Goal: Answer question/provide support: Share knowledge or assist other users

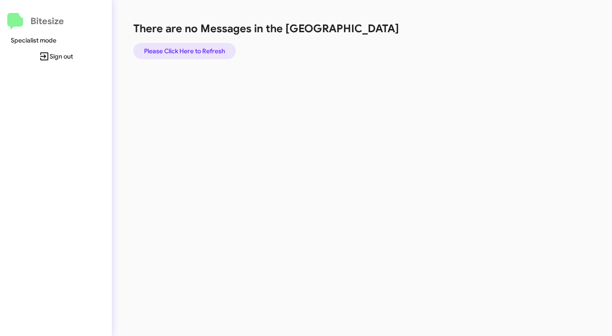
click at [194, 51] on span "Please Click Here to Refresh" at bounding box center [184, 51] width 81 height 16
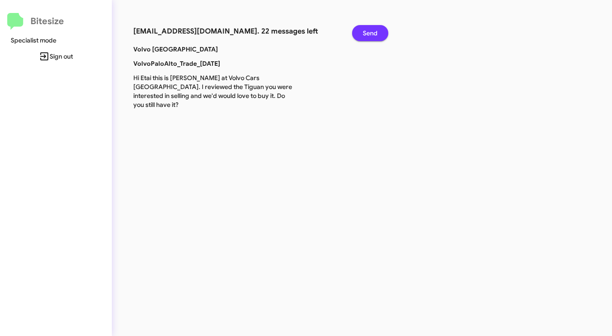
click at [366, 34] on span "Send" at bounding box center [370, 33] width 15 height 16
click at [367, 35] on span "Send" at bounding box center [370, 33] width 15 height 16
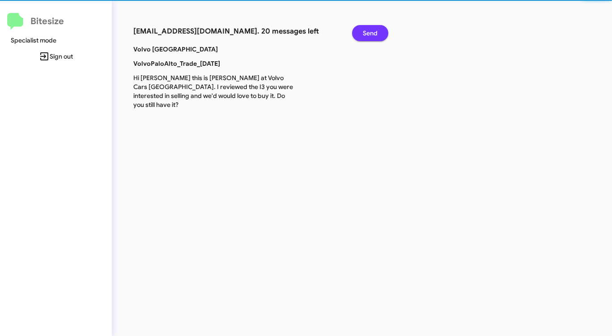
click at [367, 35] on span "Send" at bounding box center [370, 33] width 15 height 16
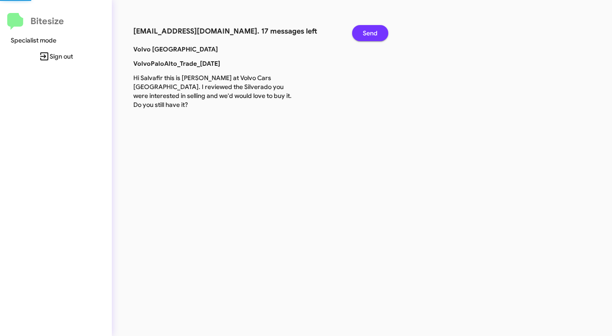
click at [367, 35] on span "Send" at bounding box center [370, 33] width 15 height 16
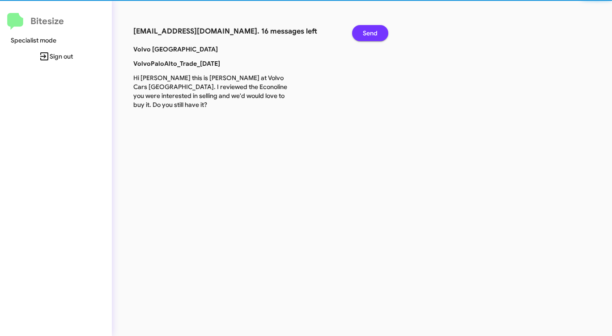
click at [367, 35] on span "Send" at bounding box center [370, 33] width 15 height 16
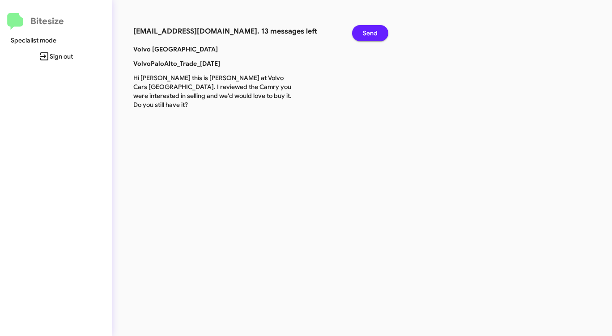
click at [370, 36] on span "Send" at bounding box center [370, 33] width 15 height 16
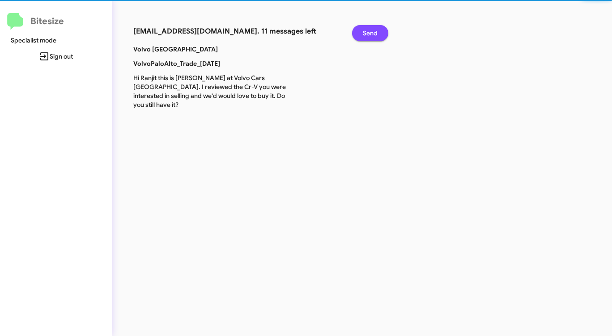
click at [370, 36] on span "Send" at bounding box center [370, 33] width 15 height 16
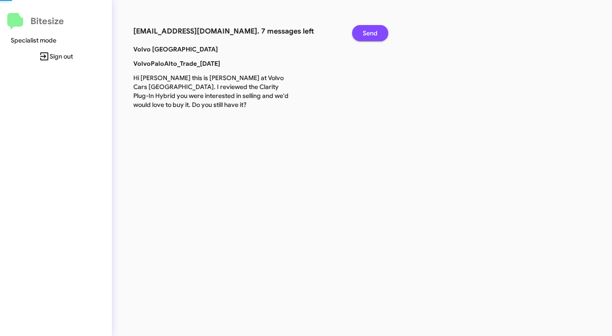
click at [370, 36] on span "Send" at bounding box center [370, 33] width 15 height 16
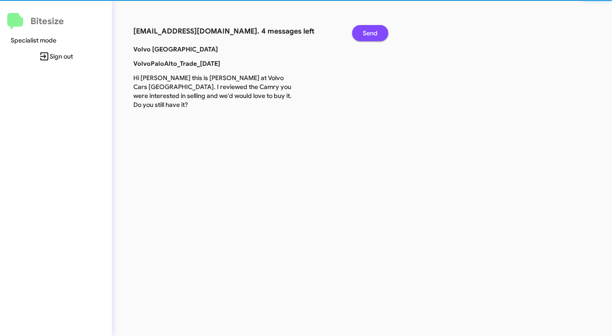
click at [370, 36] on span "Send" at bounding box center [370, 33] width 15 height 16
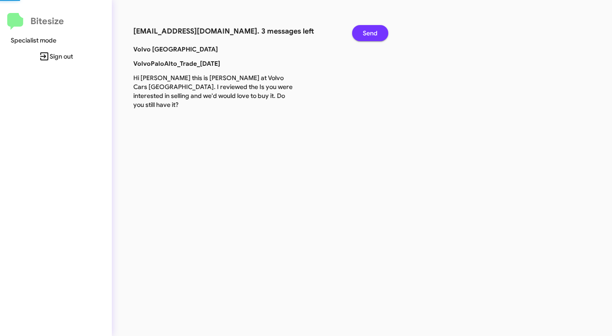
click at [370, 36] on span "Send" at bounding box center [370, 33] width 15 height 16
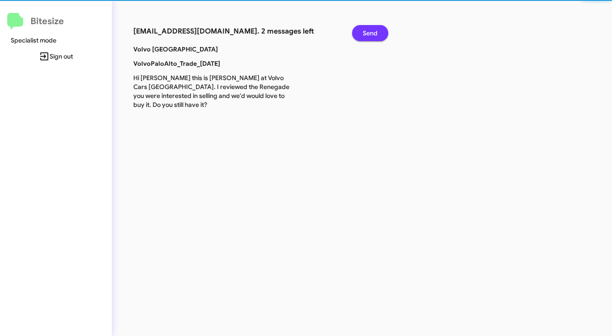
click at [370, 36] on span "Send" at bounding box center [370, 33] width 15 height 16
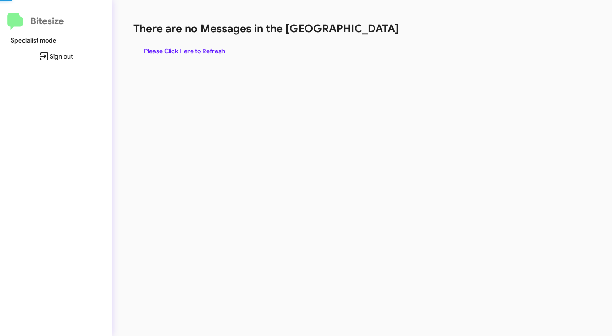
click at [370, 36] on div "There are no Messages in the Queue Please Click Here to Refresh" at bounding box center [320, 40] width 374 height 38
click at [193, 54] on span "Please Click Here to Refresh" at bounding box center [184, 51] width 81 height 16
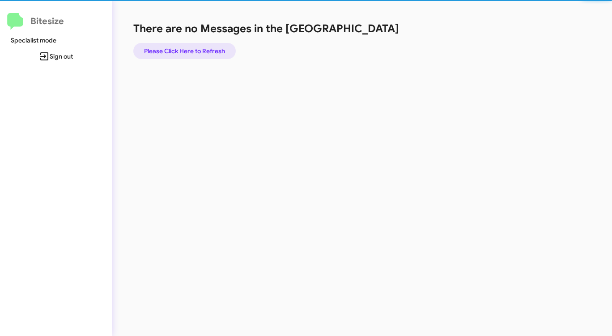
click at [193, 54] on span "Please Click Here to Refresh" at bounding box center [184, 51] width 81 height 16
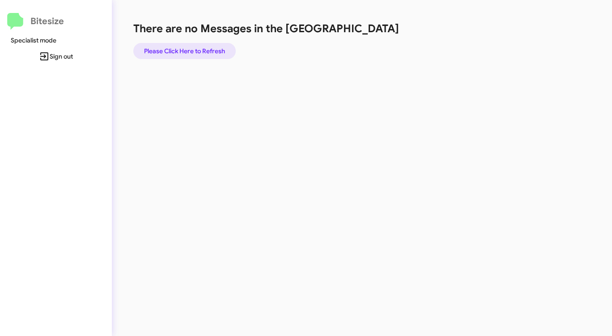
click at [194, 54] on span "Please Click Here to Refresh" at bounding box center [184, 51] width 81 height 16
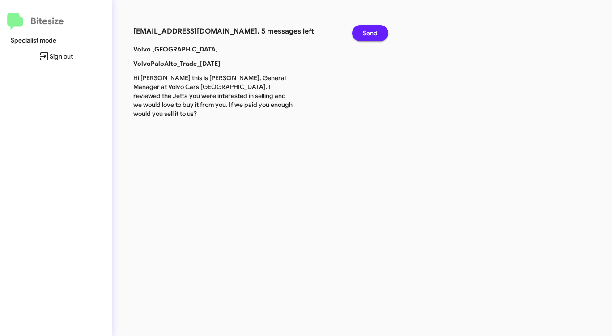
click at [379, 30] on button "Send" at bounding box center [370, 33] width 36 height 16
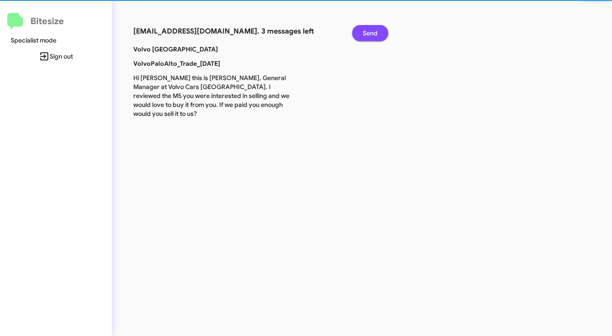
click at [379, 30] on button "Send" at bounding box center [370, 33] width 36 height 16
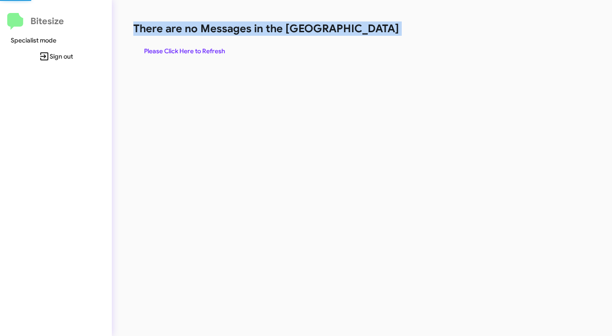
click at [379, 30] on h1 "There are no Messages in the [GEOGRAPHIC_DATA]" at bounding box center [320, 28] width 374 height 14
click at [201, 51] on span "Please Click Here to Refresh" at bounding box center [184, 51] width 81 height 16
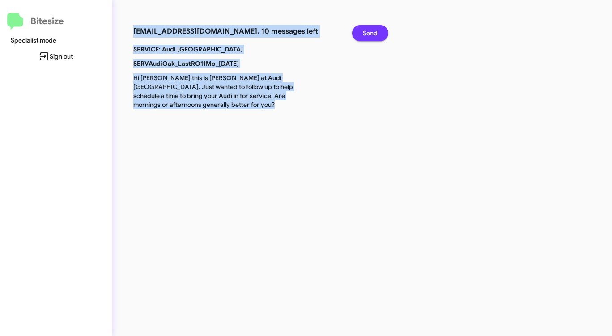
click at [373, 30] on span "Send" at bounding box center [370, 33] width 15 height 16
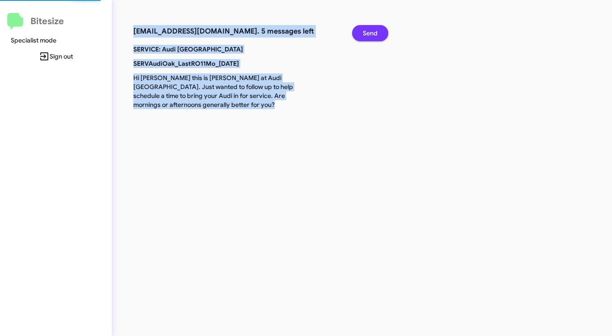
click at [373, 30] on span "Send" at bounding box center [370, 33] width 15 height 16
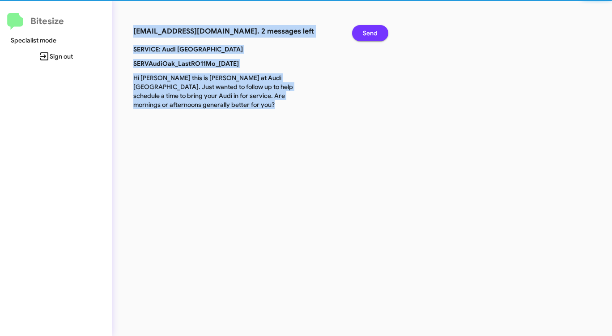
click at [373, 30] on span "Send" at bounding box center [370, 33] width 15 height 16
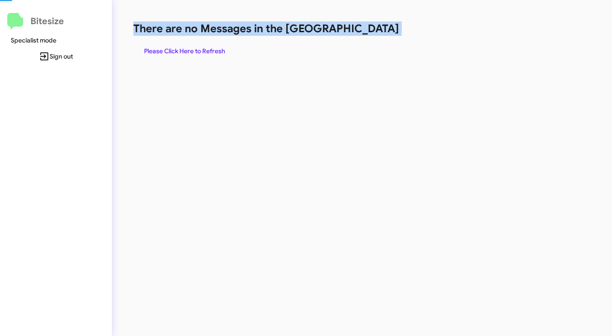
click at [373, 30] on h1 "There are no Messages in the [GEOGRAPHIC_DATA]" at bounding box center [320, 28] width 374 height 14
click at [205, 49] on span "Please Click Here to Refresh" at bounding box center [184, 51] width 81 height 16
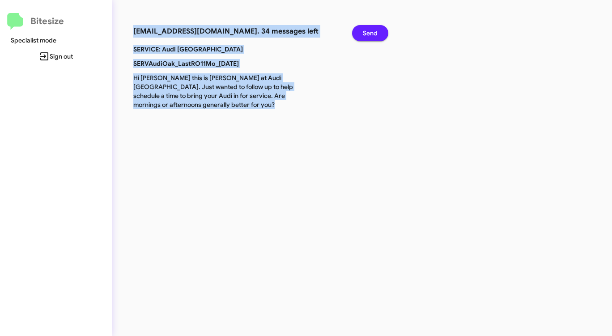
click at [368, 33] on span "Send" at bounding box center [370, 33] width 15 height 16
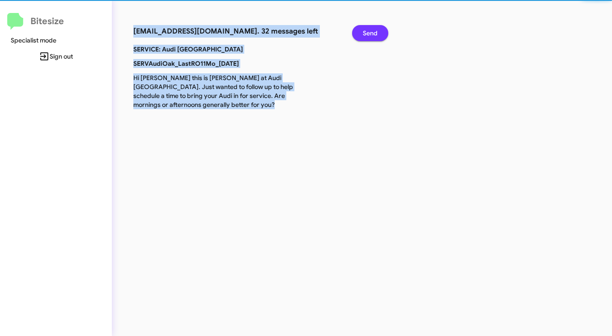
click at [368, 33] on span "Send" at bounding box center [370, 33] width 15 height 16
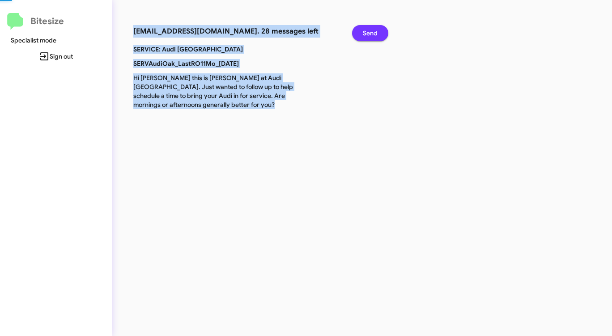
click at [368, 33] on span "Send" at bounding box center [370, 33] width 15 height 16
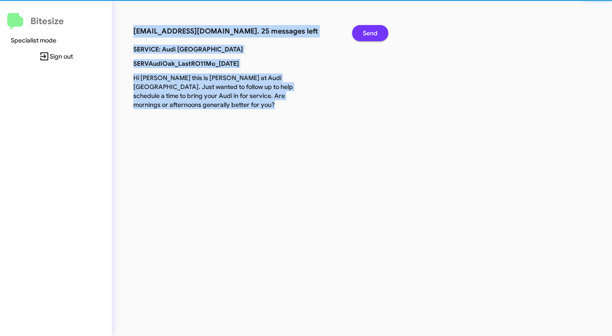
click at [368, 33] on span "Send" at bounding box center [370, 33] width 15 height 16
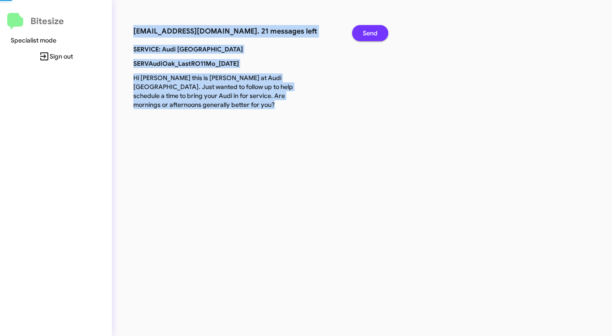
click at [368, 33] on span "Send" at bounding box center [370, 33] width 15 height 16
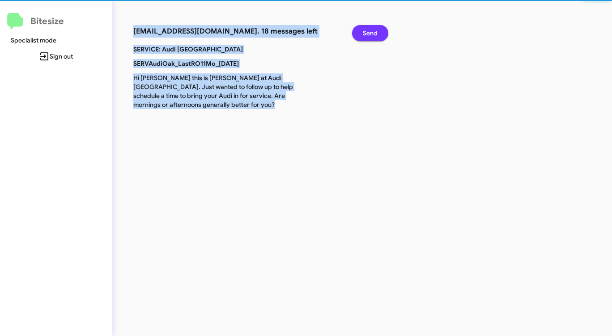
click at [368, 33] on span "Send" at bounding box center [370, 33] width 15 height 16
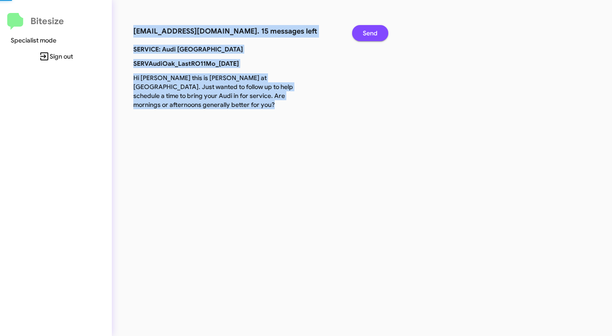
click at [368, 33] on span "Send" at bounding box center [370, 33] width 15 height 16
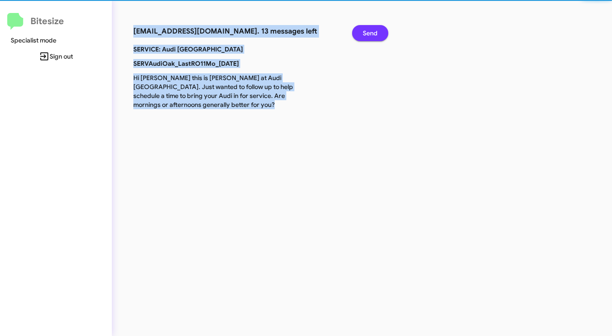
click at [368, 33] on span "Send" at bounding box center [370, 33] width 15 height 16
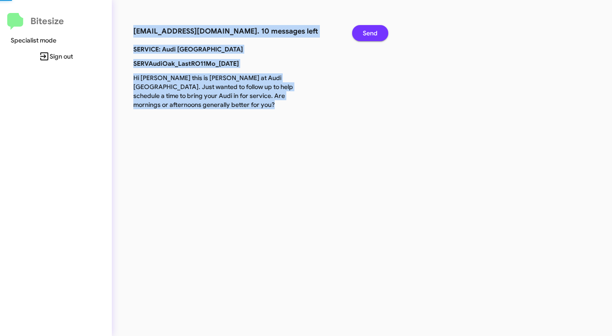
click at [368, 33] on span "Send" at bounding box center [370, 33] width 15 height 16
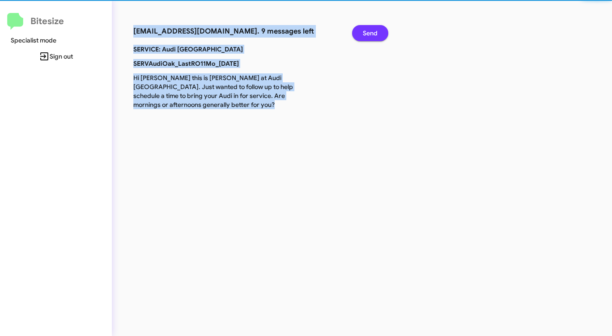
click at [368, 33] on span "Send" at bounding box center [370, 33] width 15 height 16
click at [367, 33] on span "Send" at bounding box center [370, 33] width 15 height 16
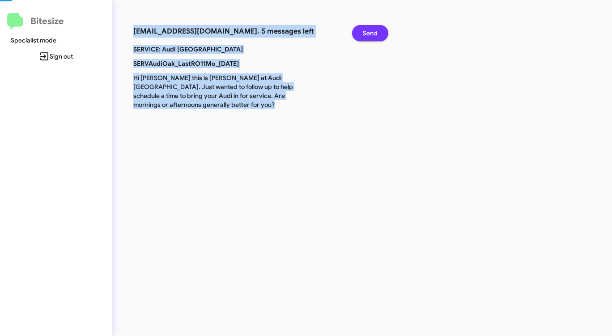
click at [367, 33] on span "Send" at bounding box center [370, 33] width 15 height 16
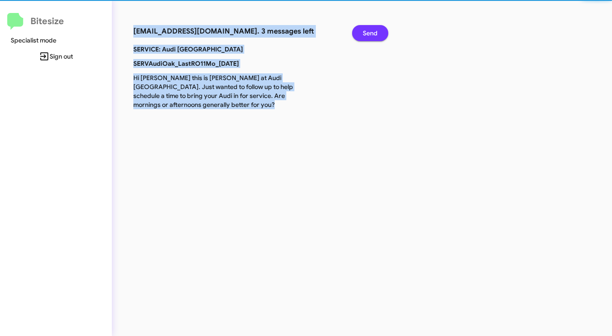
click at [366, 33] on span "Send" at bounding box center [370, 33] width 15 height 16
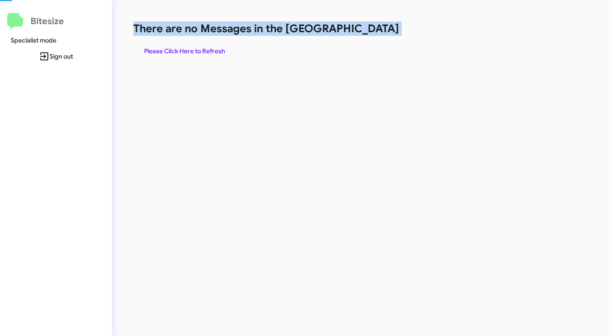
click at [366, 33] on h1 "There are no Messages in the [GEOGRAPHIC_DATA]" at bounding box center [320, 28] width 374 height 14
click at [191, 44] on span "Please Click Here to Refresh" at bounding box center [184, 51] width 81 height 16
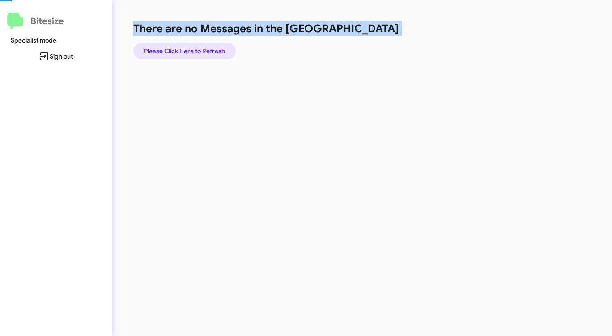
click at [191, 44] on span "Please Click Here to Refresh" at bounding box center [184, 51] width 81 height 16
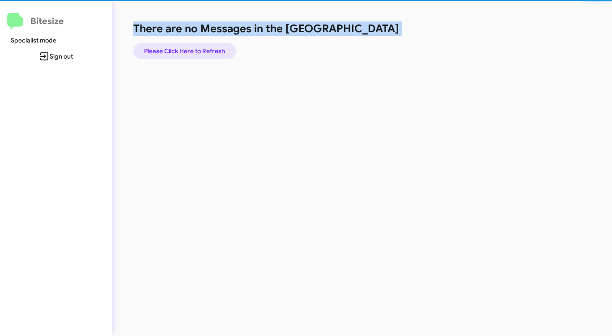
click at [192, 44] on span "Please Click Here to Refresh" at bounding box center [184, 51] width 81 height 16
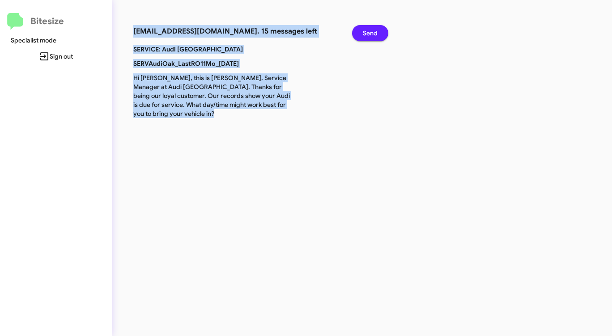
click at [376, 38] on span "Send" at bounding box center [370, 33] width 15 height 16
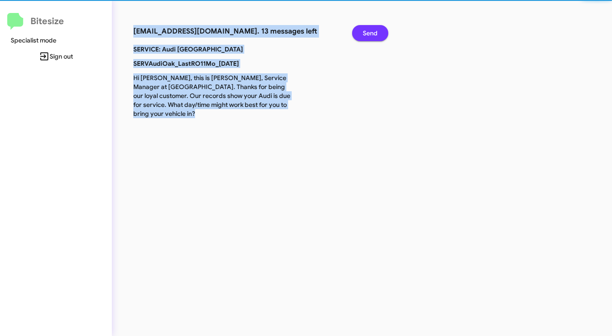
click at [376, 38] on span "Send" at bounding box center [370, 33] width 15 height 16
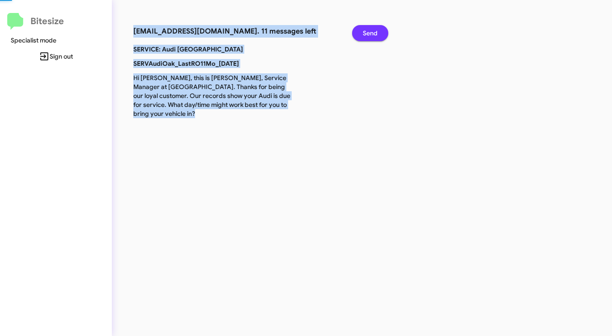
click at [376, 38] on span "Send" at bounding box center [370, 33] width 15 height 16
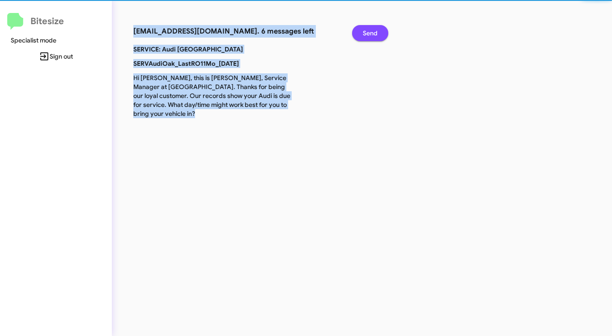
click at [376, 38] on span "Send" at bounding box center [370, 33] width 15 height 16
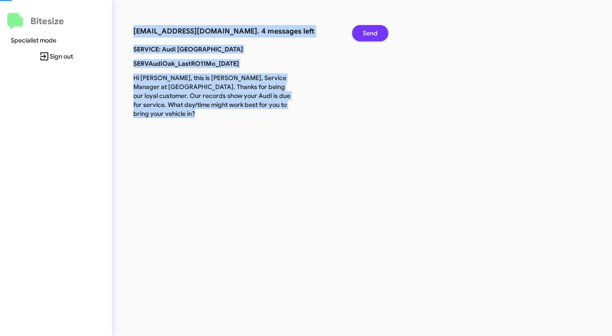
click at [376, 38] on span "Send" at bounding box center [370, 33] width 15 height 16
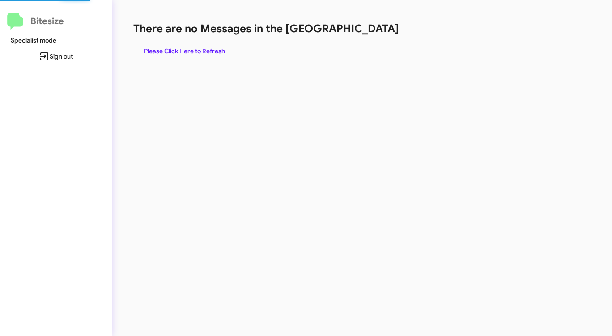
click at [376, 38] on div "There are no Messages in the Queue Please Click Here to Refresh" at bounding box center [320, 40] width 374 height 38
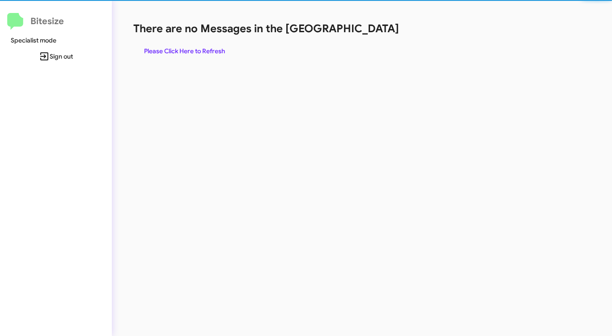
click at [376, 38] on div "There are no Messages in the Queue Please Click Here to Refresh" at bounding box center [320, 40] width 374 height 38
click at [376, 37] on div "There are no Messages in the Queue Please Click Here to Refresh" at bounding box center [320, 40] width 374 height 38
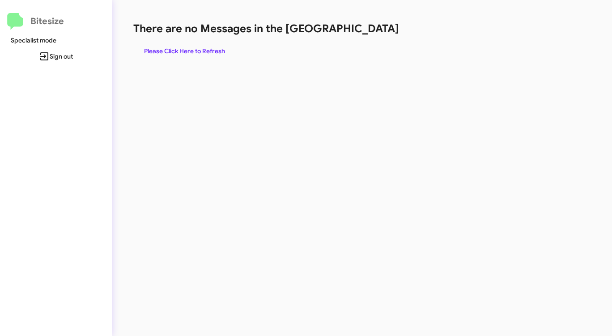
click at [376, 37] on div "There are no Messages in the Queue Please Click Here to Refresh" at bounding box center [320, 40] width 374 height 38
click at [375, 37] on div "There are no Messages in the Queue Please Click Here to Refresh" at bounding box center [320, 40] width 374 height 38
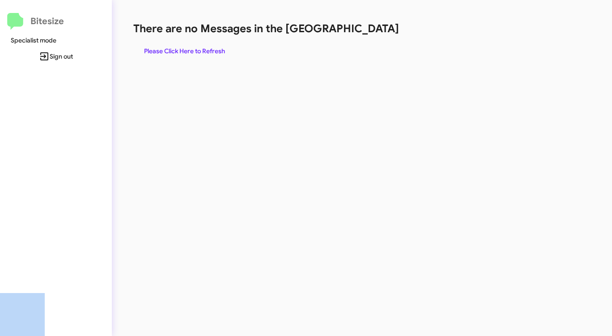
click at [375, 37] on div "There are no Messages in the Queue Please Click Here to Refresh" at bounding box center [320, 40] width 374 height 38
click at [211, 46] on span "Please Click Here to Refresh" at bounding box center [184, 51] width 81 height 16
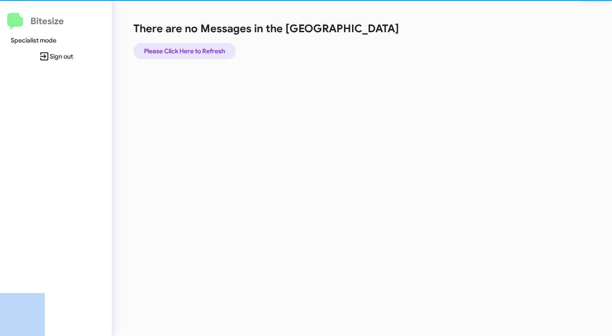
click at [211, 46] on span "Please Click Here to Refresh" at bounding box center [184, 51] width 81 height 16
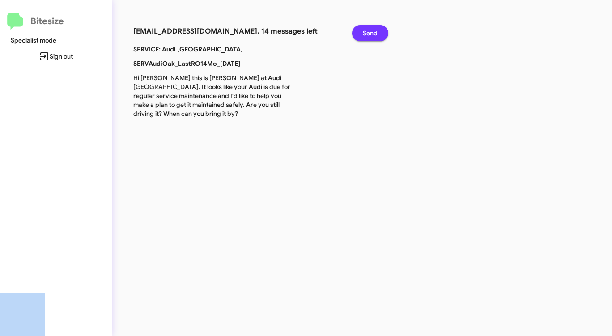
click at [363, 33] on span "Send" at bounding box center [370, 33] width 15 height 16
click at [363, 33] on button "Send" at bounding box center [370, 33] width 36 height 16
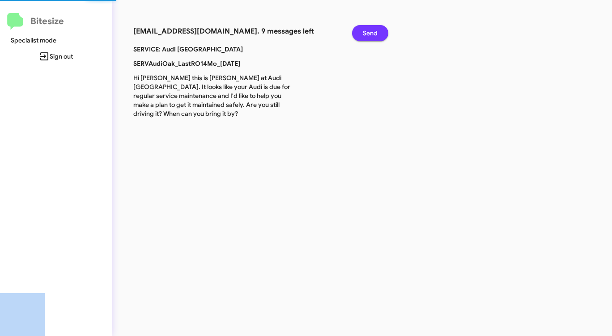
click at [362, 33] on button "Send" at bounding box center [370, 33] width 36 height 16
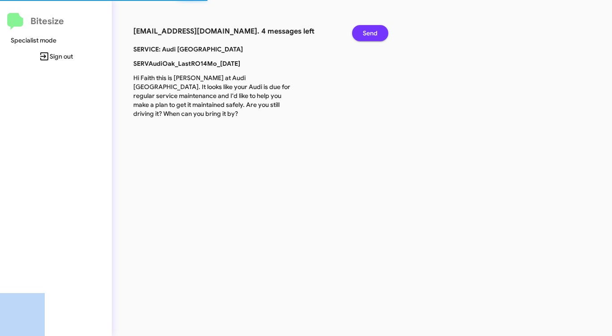
click at [362, 33] on button "Send" at bounding box center [370, 33] width 36 height 16
click at [362, 34] on button "Send" at bounding box center [370, 33] width 36 height 16
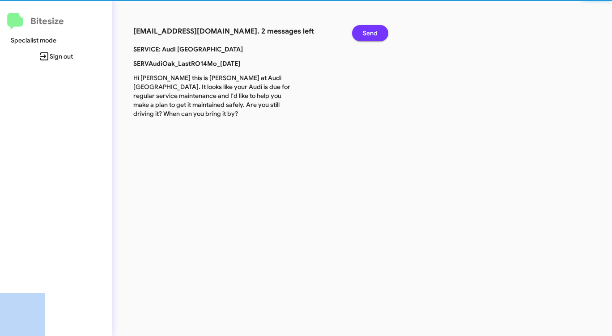
click at [362, 34] on button "Send" at bounding box center [370, 33] width 36 height 16
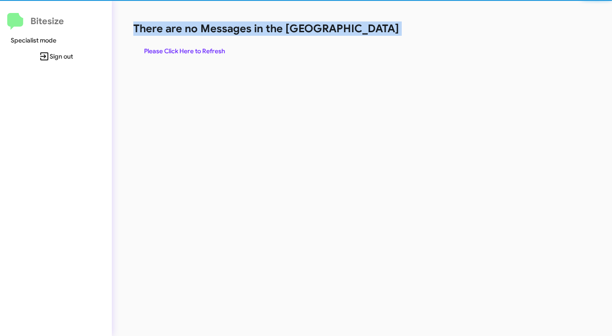
click at [362, 34] on h1 "There are no Messages in the [GEOGRAPHIC_DATA]" at bounding box center [320, 28] width 374 height 14
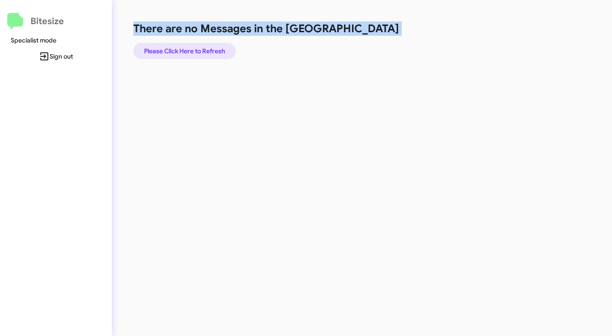
click at [202, 51] on span "Please Click Here to Refresh" at bounding box center [184, 51] width 81 height 16
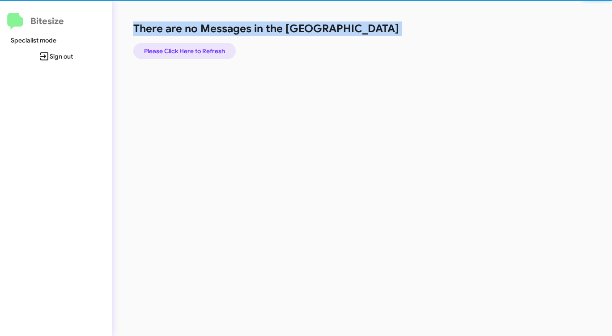
click at [202, 51] on span "Please Click Here to Refresh" at bounding box center [184, 51] width 81 height 16
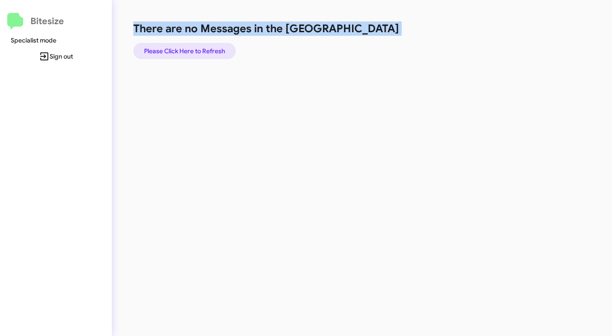
click at [202, 51] on span "Please Click Here to Refresh" at bounding box center [184, 51] width 81 height 16
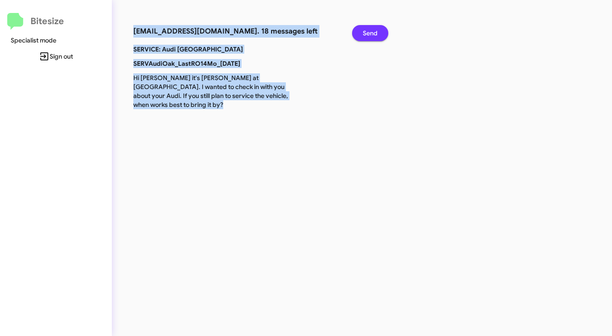
click at [374, 32] on span "Send" at bounding box center [370, 33] width 15 height 16
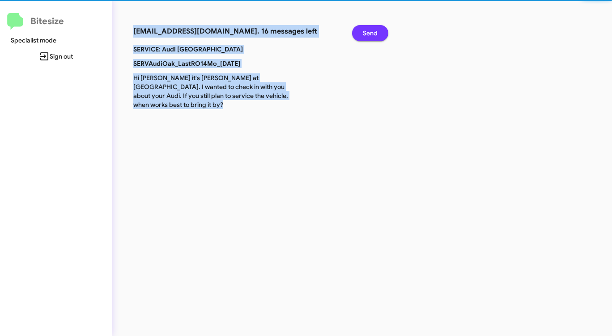
click at [374, 32] on span "Send" at bounding box center [370, 33] width 15 height 16
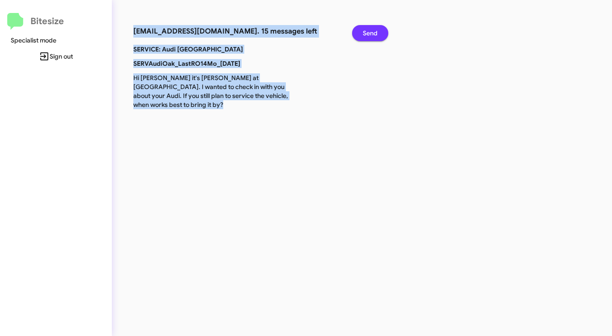
click at [373, 32] on span "Send" at bounding box center [370, 33] width 15 height 16
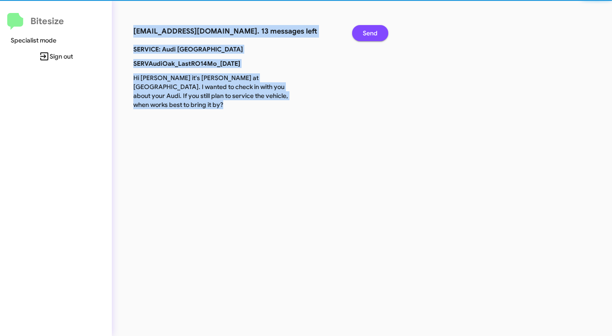
click at [373, 32] on span "Send" at bounding box center [370, 33] width 15 height 16
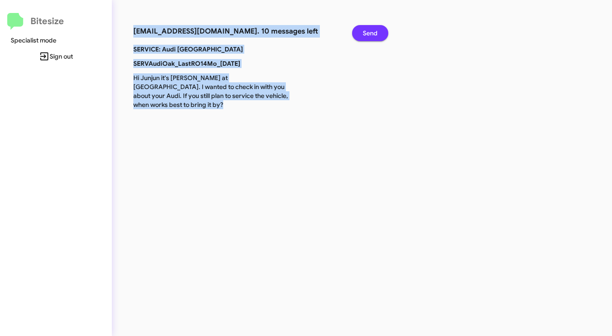
click at [373, 32] on span "Send" at bounding box center [370, 33] width 15 height 16
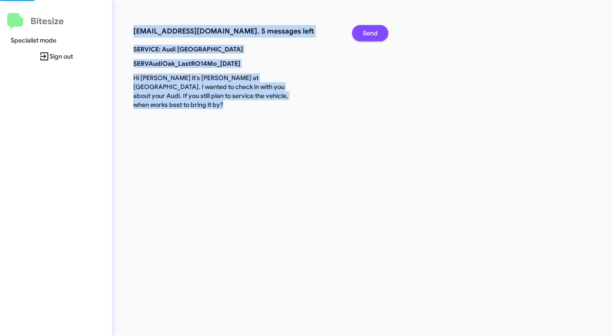
click at [373, 32] on span "Send" at bounding box center [370, 33] width 15 height 16
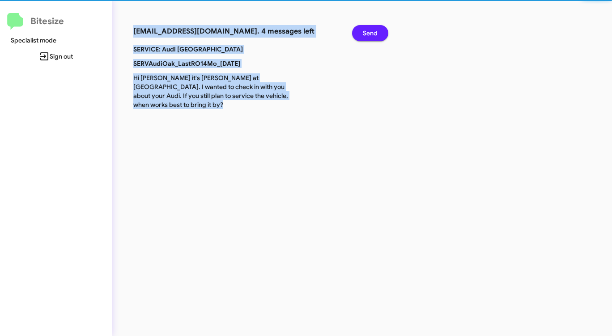
click at [373, 32] on span "Send" at bounding box center [370, 33] width 15 height 16
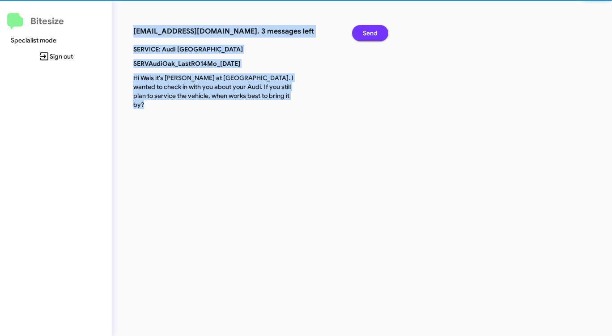
click at [373, 32] on span "Send" at bounding box center [370, 33] width 15 height 16
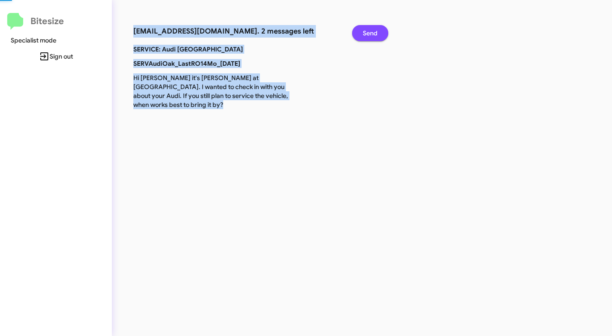
click at [373, 32] on span "Send" at bounding box center [370, 33] width 15 height 16
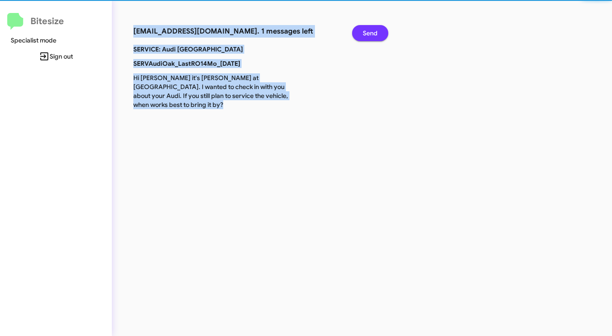
click at [373, 32] on span "Send" at bounding box center [370, 33] width 15 height 16
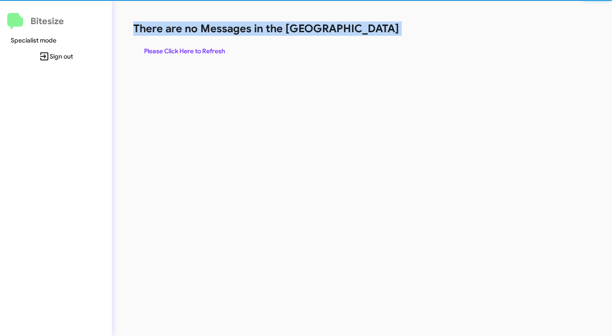
click at [373, 32] on h1 "There are no Messages in the [GEOGRAPHIC_DATA]" at bounding box center [320, 28] width 374 height 14
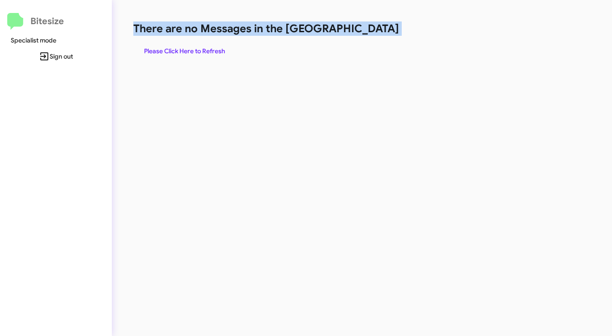
click at [373, 32] on h1 "There are no Messages in the [GEOGRAPHIC_DATA]" at bounding box center [320, 28] width 374 height 14
click at [200, 46] on span "Please Click Here to Refresh" at bounding box center [184, 51] width 81 height 16
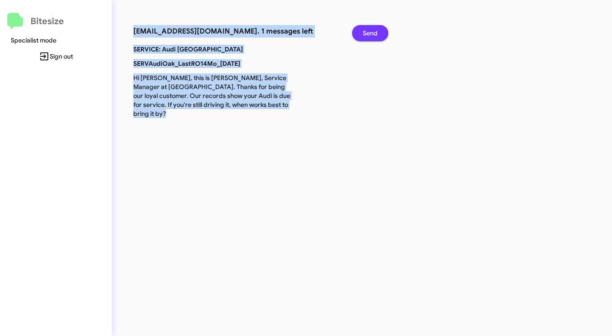
click at [363, 30] on button "Send" at bounding box center [370, 33] width 36 height 16
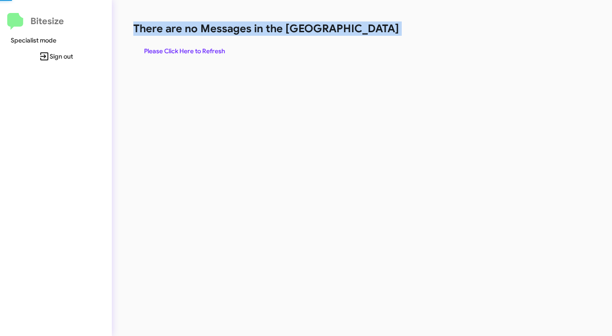
click at [364, 31] on h1 "There are no Messages in the [GEOGRAPHIC_DATA]" at bounding box center [320, 28] width 374 height 14
click at [186, 50] on span "Please Click Here to Refresh" at bounding box center [184, 51] width 81 height 16
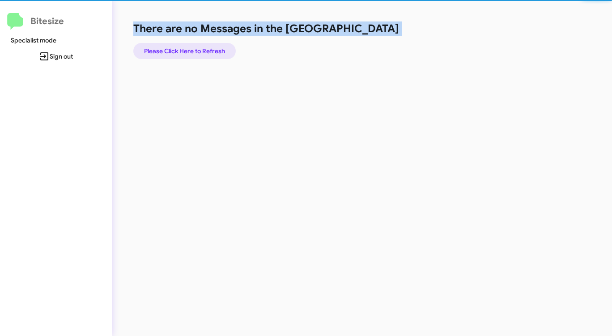
click at [186, 50] on span "Please Click Here to Refresh" at bounding box center [184, 51] width 81 height 16
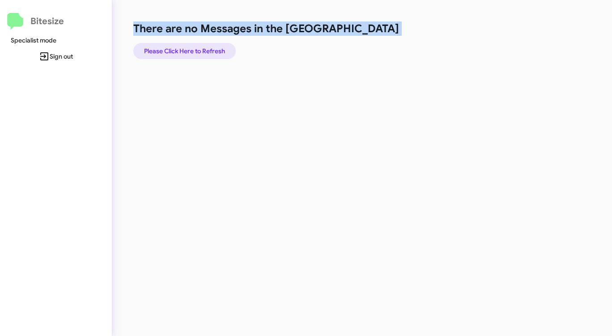
click at [213, 51] on span "Please Click Here to Refresh" at bounding box center [184, 51] width 81 height 16
click at [214, 51] on span "Please Click Here to Refresh" at bounding box center [184, 51] width 81 height 16
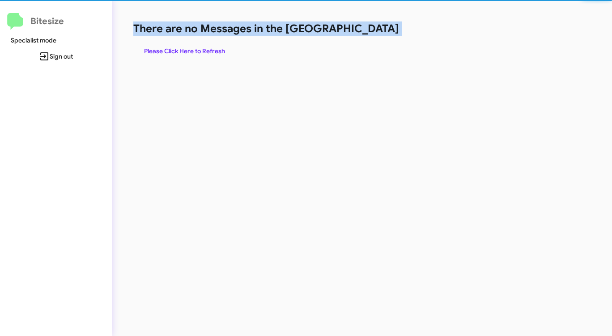
click at [214, 52] on span "Please Click Here to Refresh" at bounding box center [184, 51] width 81 height 16
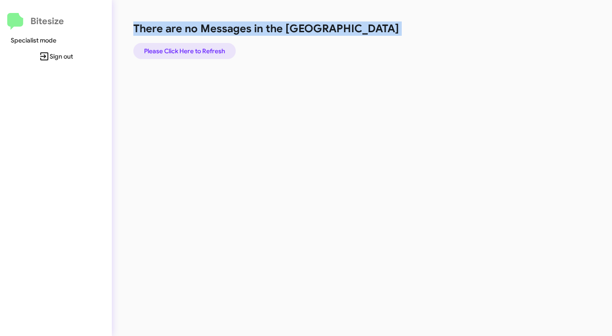
click at [214, 52] on span "Please Click Here to Refresh" at bounding box center [184, 51] width 81 height 16
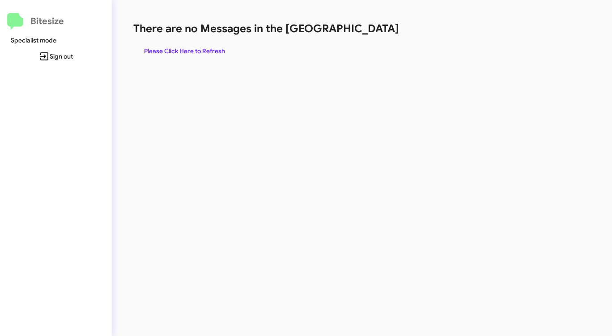
click at [199, 51] on span "Please Click Here to Refresh" at bounding box center [184, 51] width 81 height 16
click at [184, 43] on span "Please Click Here to Refresh" at bounding box center [184, 51] width 81 height 16
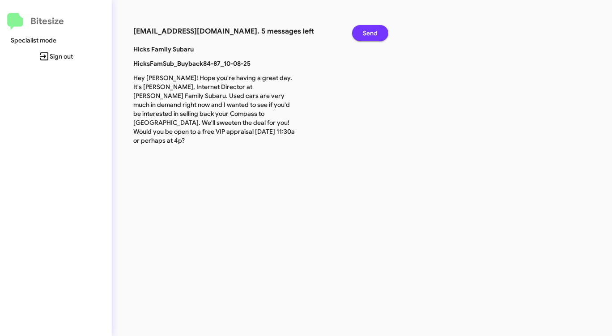
click at [365, 38] on span "Send" at bounding box center [370, 33] width 15 height 16
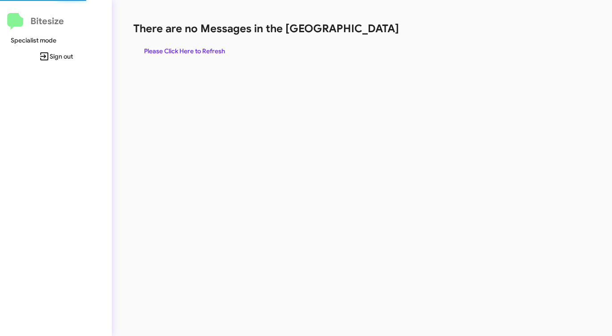
click at [365, 38] on div "There are no Messages in the Queue Please Click Here to Refresh" at bounding box center [320, 40] width 374 height 38
click at [365, 37] on div "There are no Messages in the Queue Please Click Here to Refresh" at bounding box center [320, 40] width 374 height 38
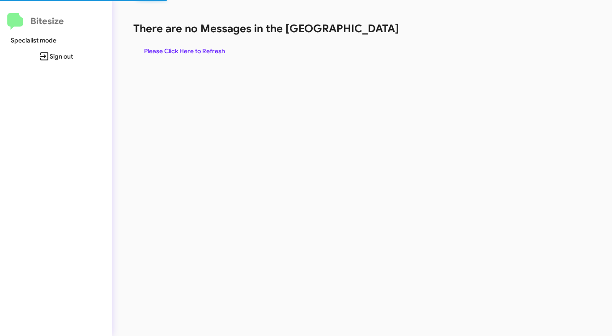
click at [365, 38] on div "There are no Messages in the Queue Please Click Here to Refresh" at bounding box center [320, 40] width 374 height 38
click at [189, 52] on span "Please Click Here to Refresh" at bounding box center [184, 51] width 81 height 16
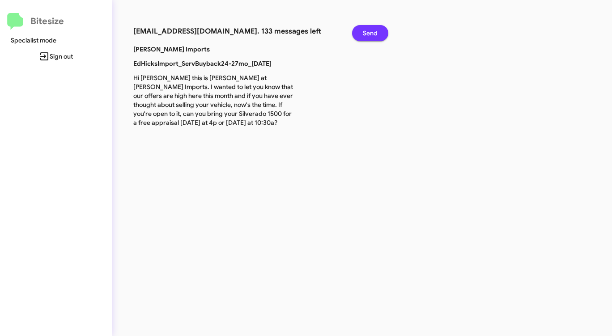
click at [377, 30] on span "Send" at bounding box center [370, 33] width 15 height 16
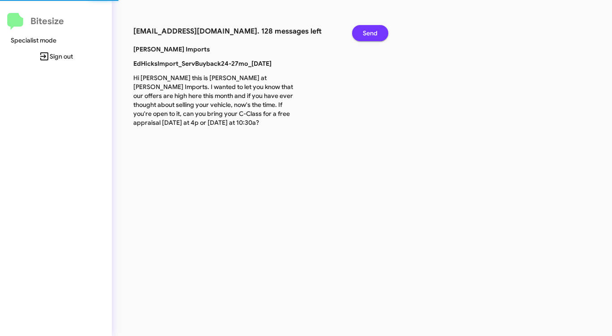
click at [377, 30] on span "Send" at bounding box center [370, 33] width 15 height 16
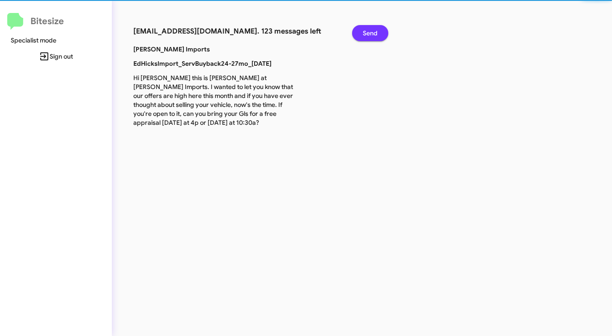
click at [377, 30] on span "Send" at bounding box center [370, 33] width 15 height 16
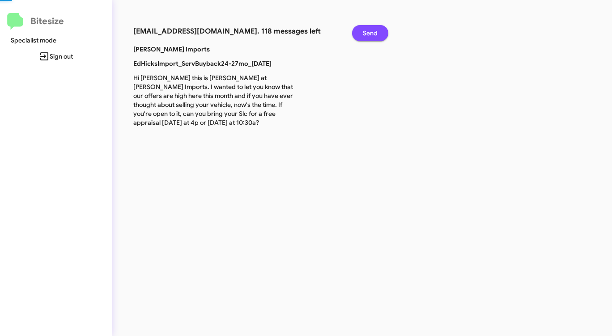
click at [377, 30] on span "Send" at bounding box center [370, 33] width 15 height 16
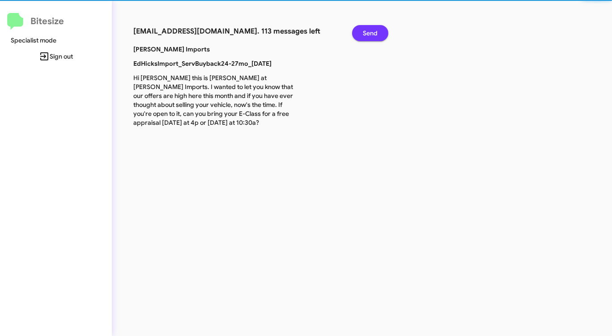
click at [377, 30] on span "Send" at bounding box center [370, 33] width 15 height 16
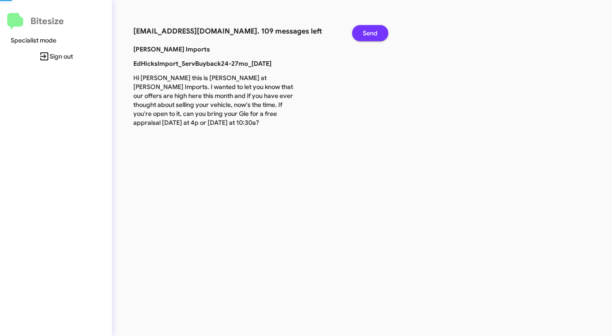
click at [377, 30] on span "Send" at bounding box center [370, 33] width 15 height 16
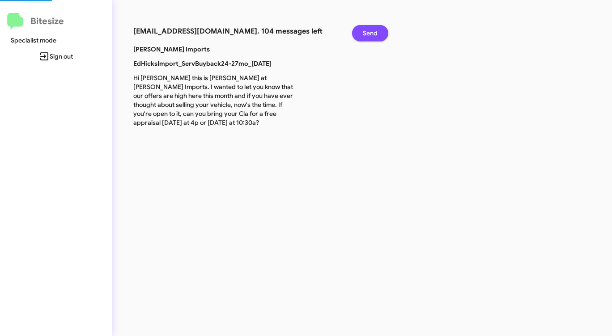
click at [377, 30] on span "Send" at bounding box center [370, 33] width 15 height 16
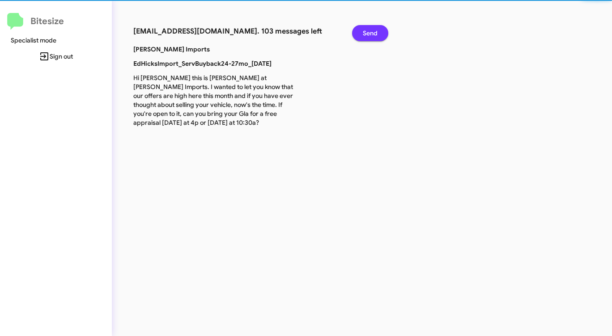
click at [377, 30] on span "Send" at bounding box center [370, 33] width 15 height 16
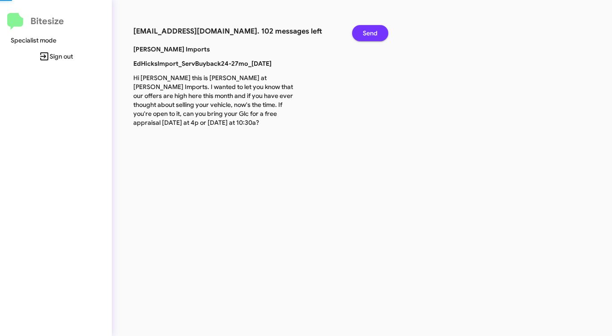
click at [377, 30] on span "Send" at bounding box center [370, 33] width 15 height 16
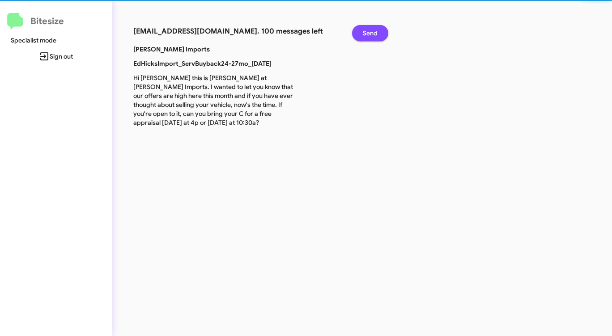
click at [377, 30] on span "Send" at bounding box center [370, 33] width 15 height 16
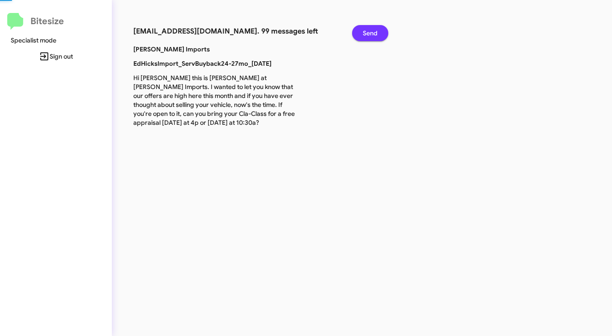
click at [377, 30] on span "Send" at bounding box center [370, 33] width 15 height 16
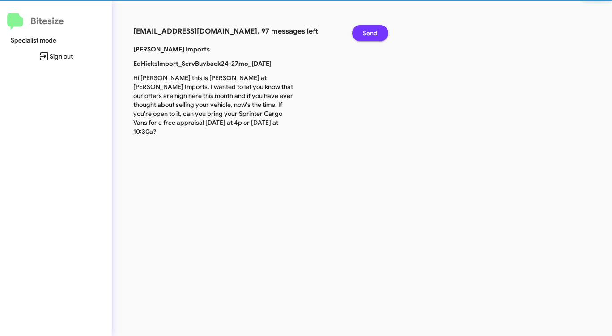
click at [377, 30] on span "Send" at bounding box center [370, 33] width 15 height 16
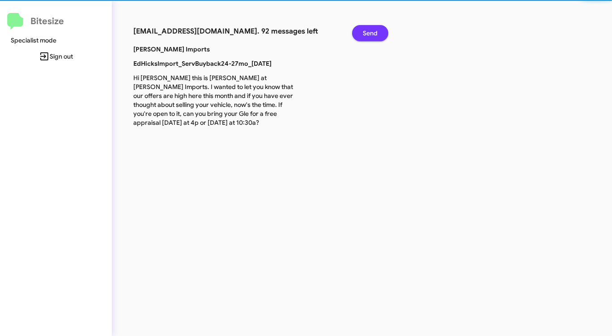
click at [377, 30] on span "Send" at bounding box center [370, 33] width 15 height 16
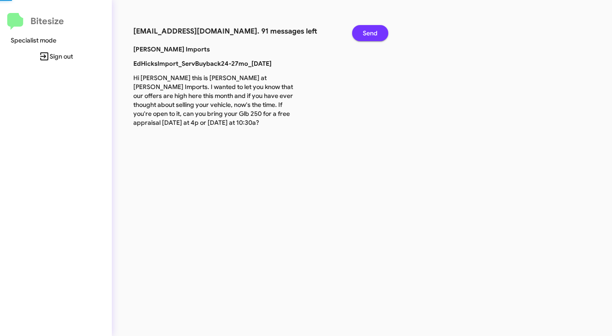
click at [377, 30] on span "Send" at bounding box center [370, 33] width 15 height 16
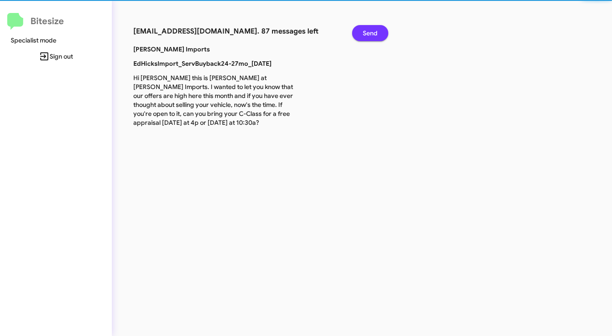
click at [377, 30] on span "Send" at bounding box center [370, 33] width 15 height 16
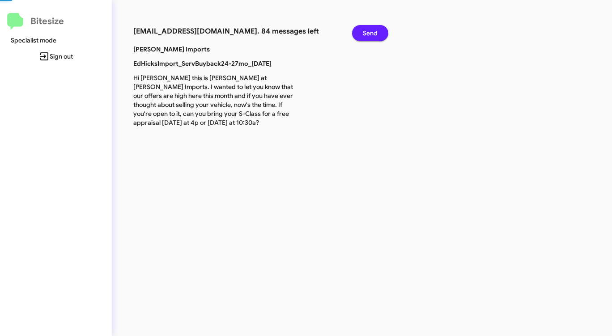
click at [377, 30] on span "Send" at bounding box center [370, 33] width 15 height 16
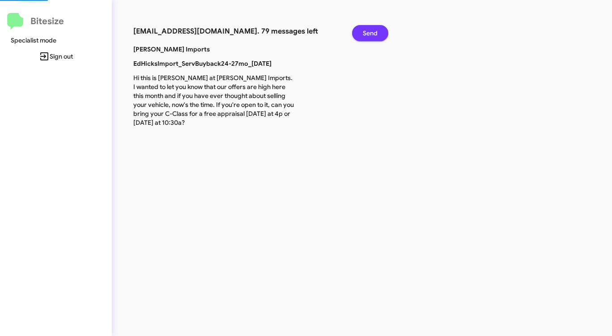
click at [377, 30] on span "Send" at bounding box center [370, 33] width 15 height 16
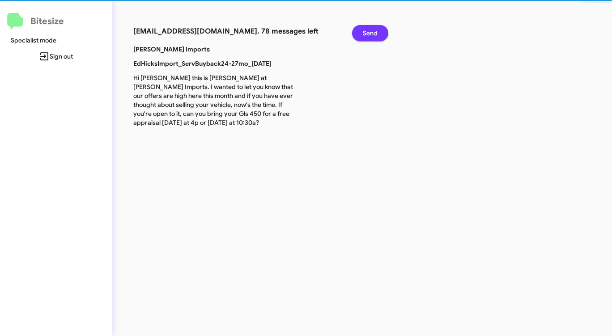
click at [377, 30] on span "Send" at bounding box center [370, 33] width 15 height 16
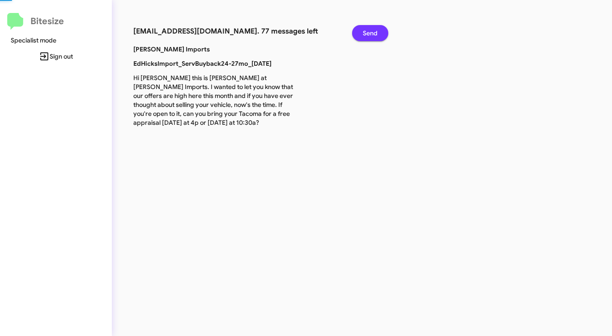
click at [377, 30] on span "Send" at bounding box center [370, 33] width 15 height 16
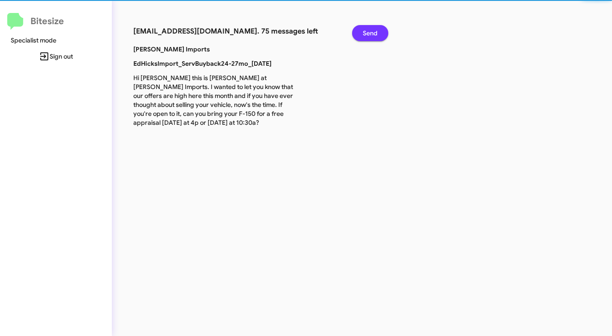
click at [377, 30] on span "Send" at bounding box center [370, 33] width 15 height 16
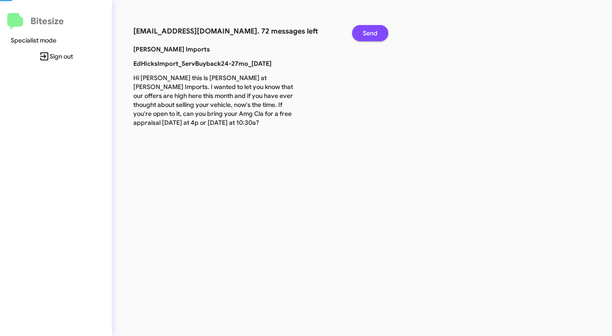
click at [377, 30] on span "Send" at bounding box center [370, 33] width 15 height 16
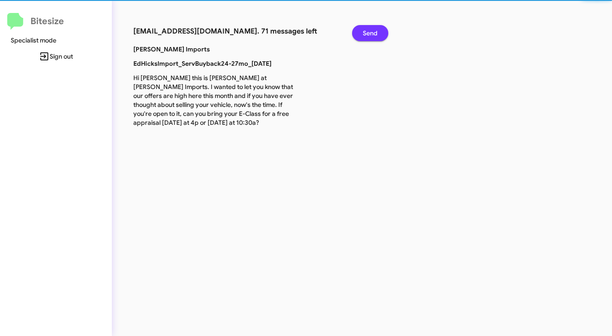
click at [377, 30] on span "Send" at bounding box center [370, 33] width 15 height 16
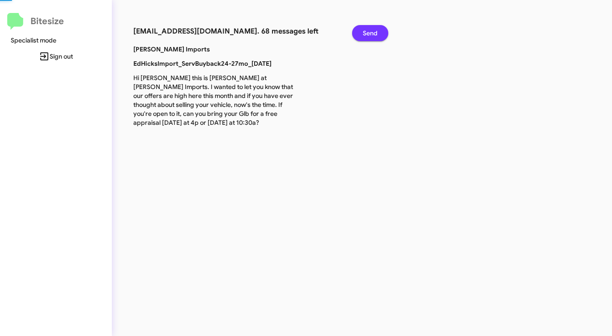
click at [377, 30] on span "Send" at bounding box center [370, 33] width 15 height 16
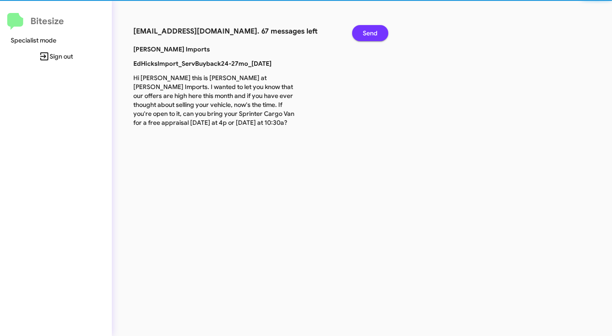
click at [377, 30] on span "Send" at bounding box center [370, 33] width 15 height 16
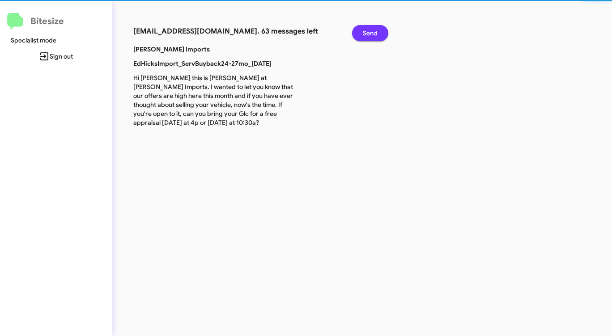
click at [377, 30] on span "Send" at bounding box center [370, 33] width 15 height 16
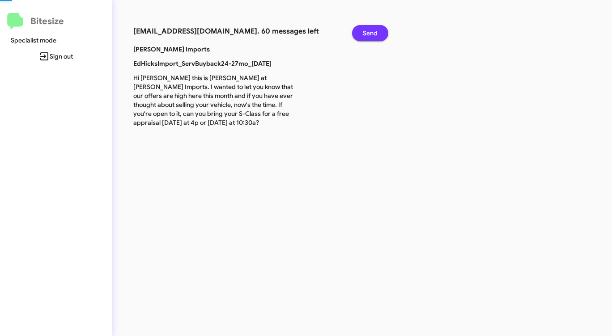
click at [377, 30] on span "Send" at bounding box center [370, 33] width 15 height 16
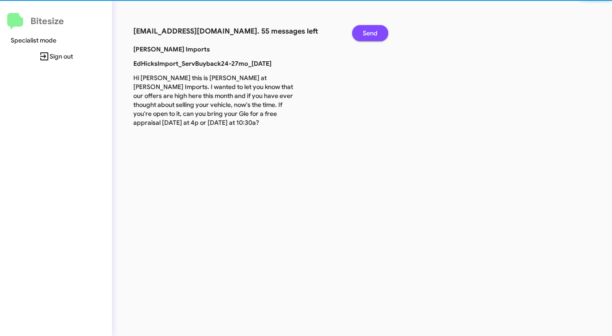
click at [377, 30] on span "Send" at bounding box center [370, 33] width 15 height 16
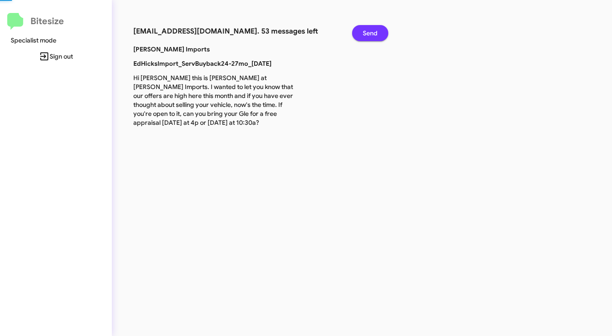
click at [377, 30] on span "Send" at bounding box center [370, 33] width 15 height 16
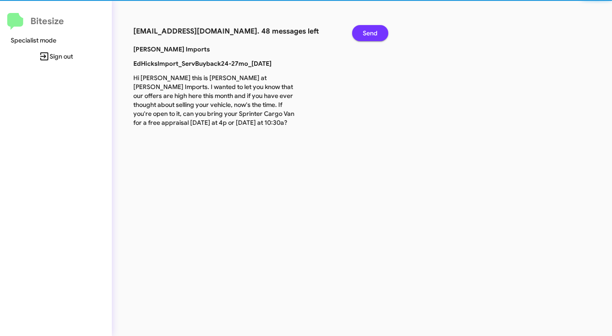
click at [377, 30] on span "Send" at bounding box center [370, 33] width 15 height 16
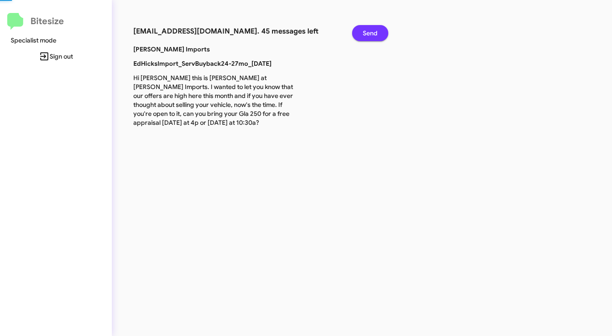
click at [377, 30] on span "Send" at bounding box center [370, 33] width 15 height 16
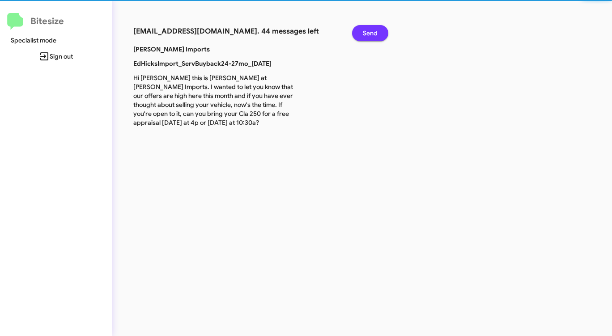
click at [377, 30] on span "Send" at bounding box center [370, 33] width 15 height 16
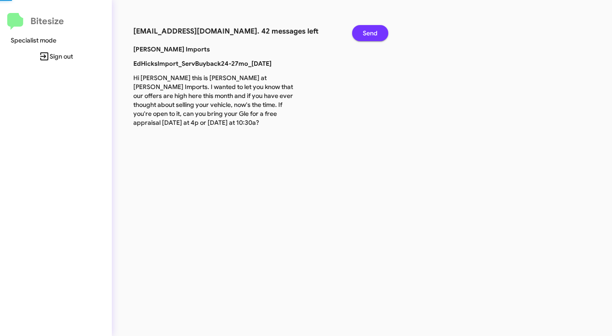
click at [377, 30] on span "Send" at bounding box center [370, 33] width 15 height 16
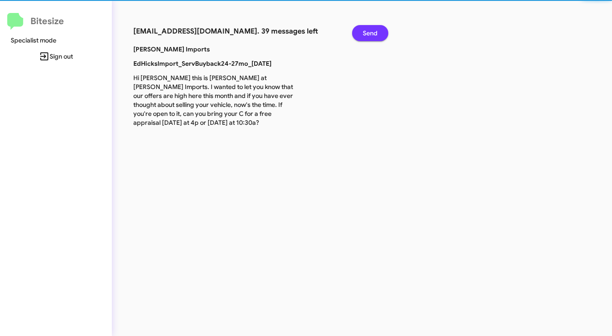
click at [377, 30] on span "Send" at bounding box center [370, 33] width 15 height 16
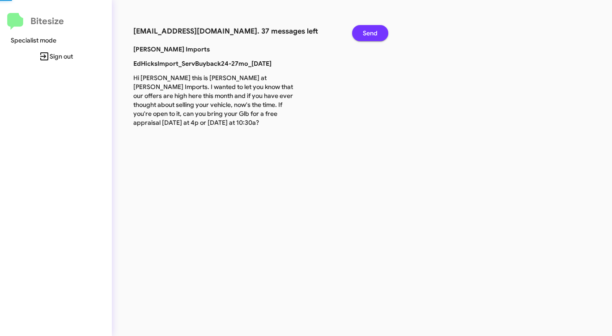
click at [377, 30] on span "Send" at bounding box center [370, 33] width 15 height 16
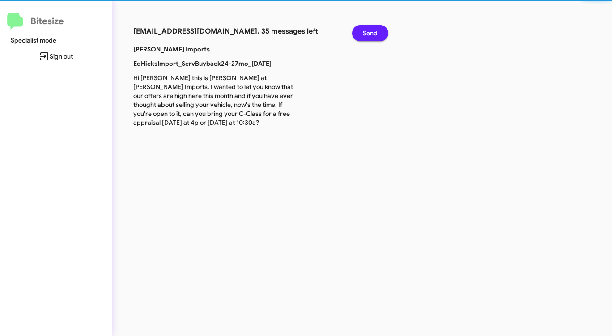
click at [377, 30] on span "Send" at bounding box center [370, 33] width 15 height 16
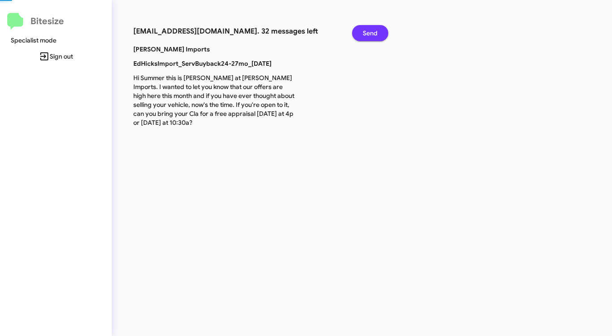
click at [377, 30] on span "Send" at bounding box center [370, 33] width 15 height 16
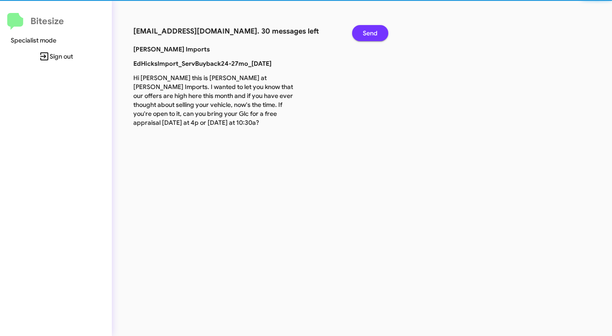
click at [377, 30] on span "Send" at bounding box center [370, 33] width 15 height 16
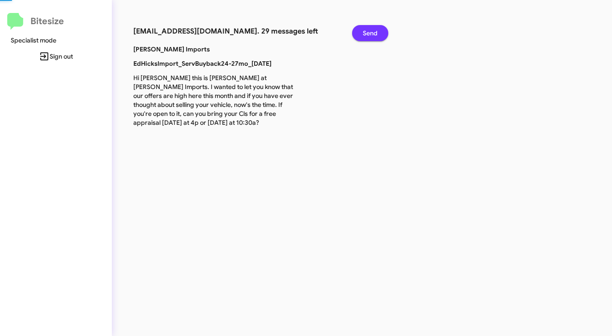
click at [377, 30] on span "Send" at bounding box center [370, 33] width 15 height 16
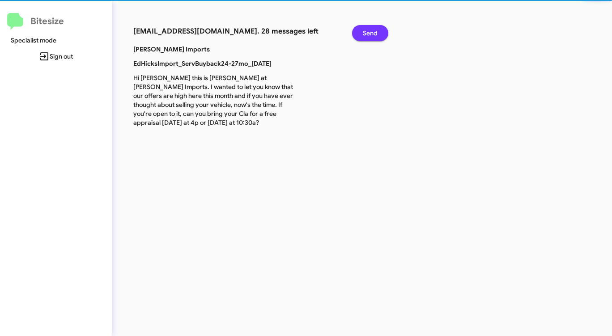
click at [377, 30] on span "Send" at bounding box center [370, 33] width 15 height 16
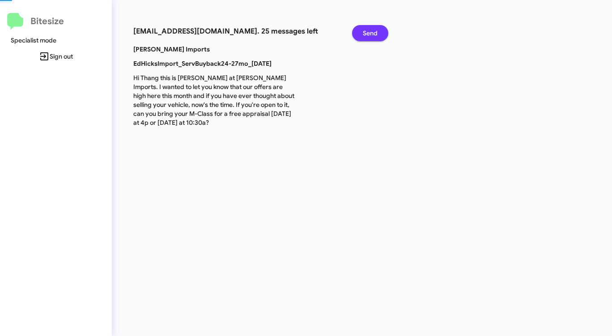
click at [377, 30] on span "Send" at bounding box center [370, 33] width 15 height 16
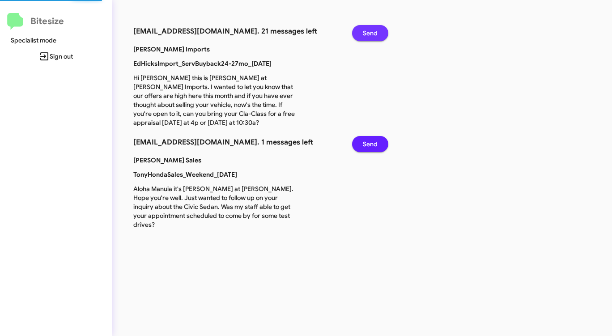
click at [377, 30] on span "Send" at bounding box center [370, 33] width 15 height 16
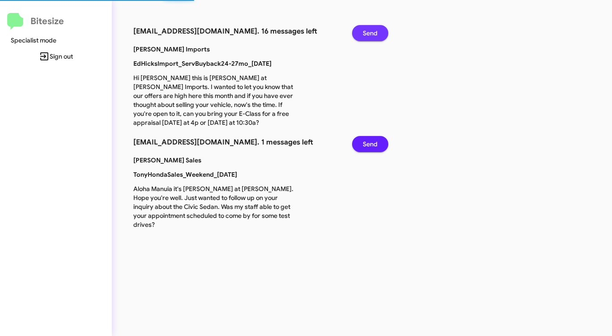
click at [377, 30] on span "Send" at bounding box center [370, 33] width 15 height 16
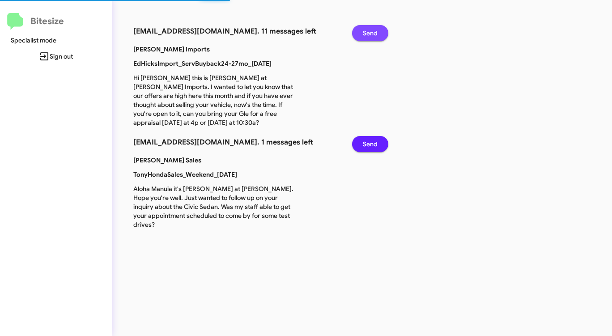
click at [377, 30] on span "Send" at bounding box center [370, 33] width 15 height 16
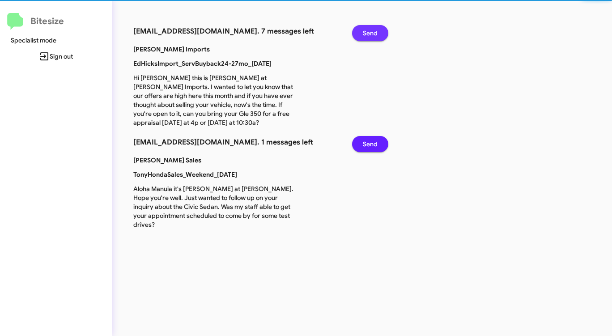
click at [377, 30] on span "Send" at bounding box center [370, 33] width 15 height 16
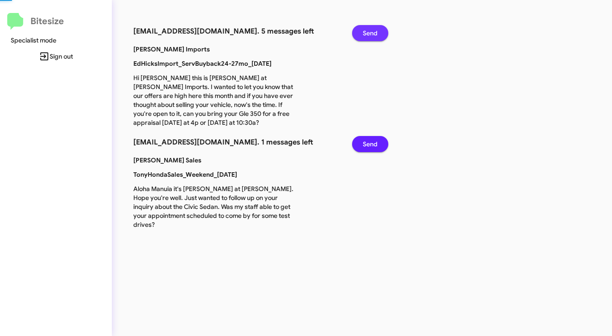
click at [377, 30] on span "Send" at bounding box center [370, 33] width 15 height 16
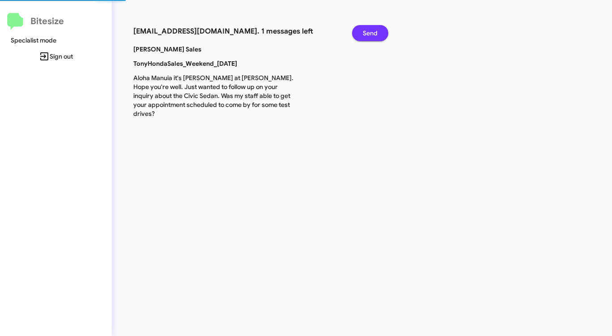
click at [377, 30] on span "Send" at bounding box center [370, 33] width 15 height 16
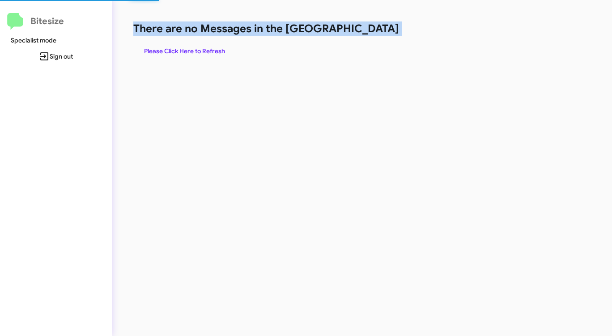
click at [377, 30] on h1 "There are no Messages in the [GEOGRAPHIC_DATA]" at bounding box center [320, 28] width 374 height 14
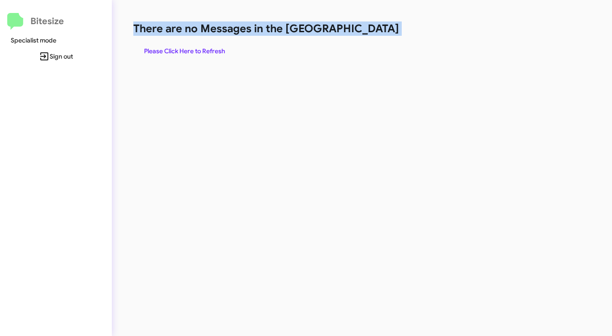
click at [377, 30] on h1 "There are no Messages in the [GEOGRAPHIC_DATA]" at bounding box center [320, 28] width 374 height 14
click at [195, 52] on span "Please Click Here to Refresh" at bounding box center [184, 51] width 81 height 16
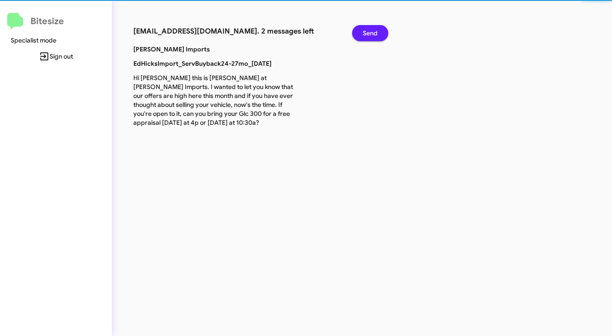
click at [211, 49] on p "[PERSON_NAME] Imports" at bounding box center [214, 49] width 175 height 9
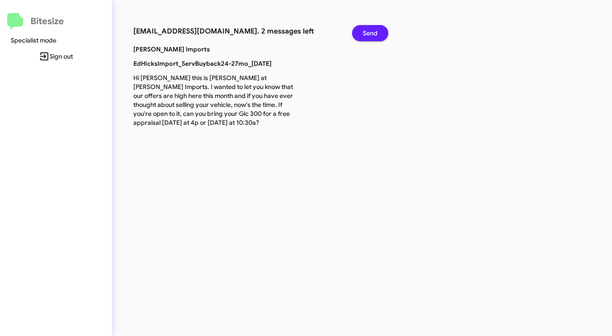
click at [365, 27] on span "Send" at bounding box center [370, 33] width 15 height 16
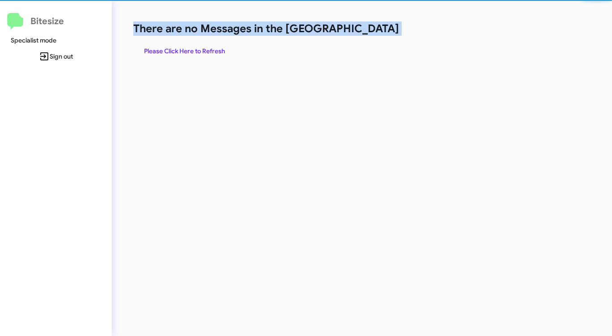
click at [365, 27] on h1 "There are no Messages in the [GEOGRAPHIC_DATA]" at bounding box center [320, 28] width 374 height 14
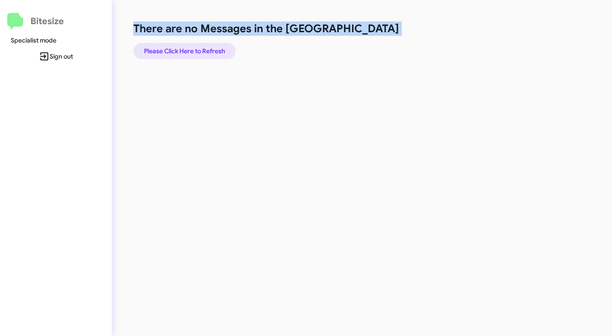
click at [220, 53] on span "Please Click Here to Refresh" at bounding box center [184, 51] width 81 height 16
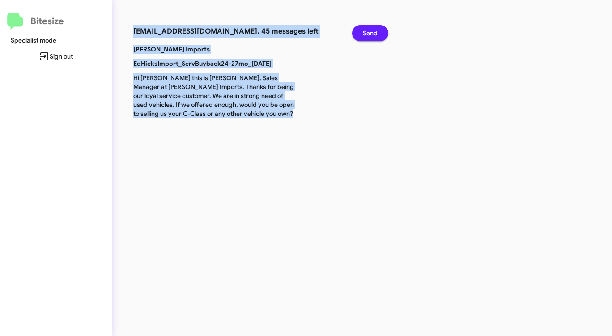
click at [367, 33] on span "Send" at bounding box center [370, 33] width 15 height 16
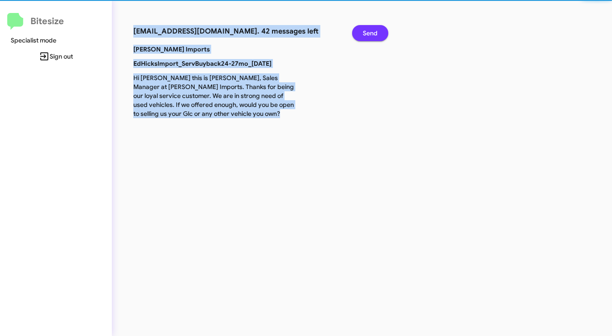
click at [367, 33] on span "Send" at bounding box center [370, 33] width 15 height 16
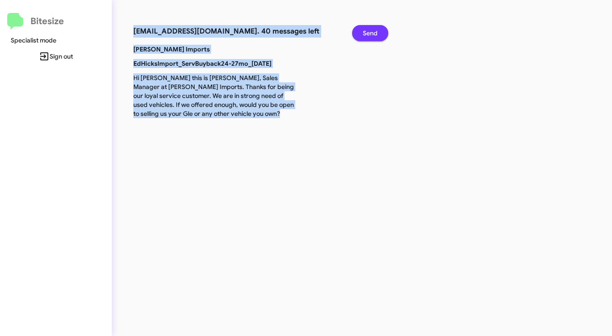
click at [367, 33] on span "Send" at bounding box center [370, 33] width 15 height 16
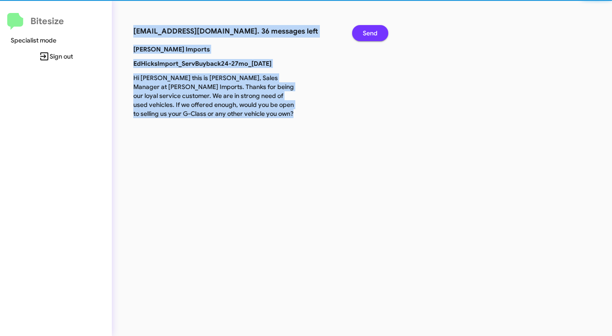
click at [367, 33] on span "Send" at bounding box center [370, 33] width 15 height 16
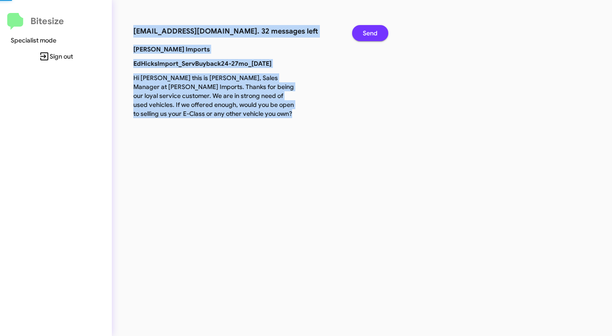
click at [367, 33] on span "Send" at bounding box center [370, 33] width 15 height 16
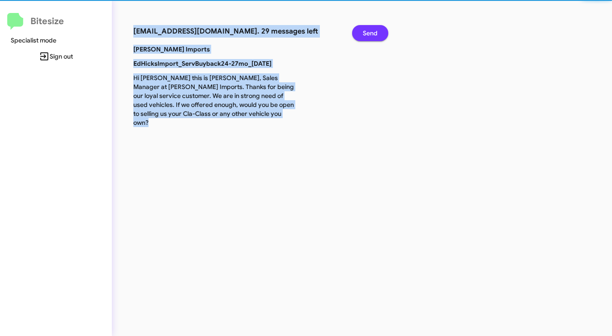
click at [367, 33] on span "Send" at bounding box center [370, 33] width 15 height 16
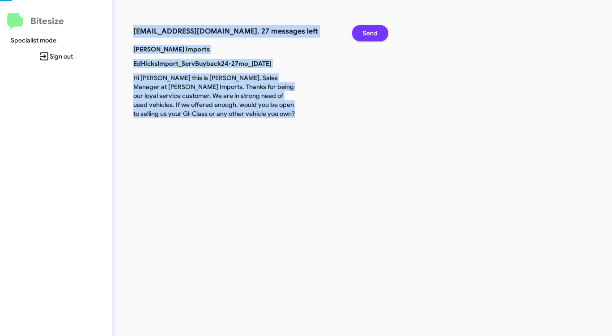
click at [367, 33] on span "Send" at bounding box center [370, 33] width 15 height 16
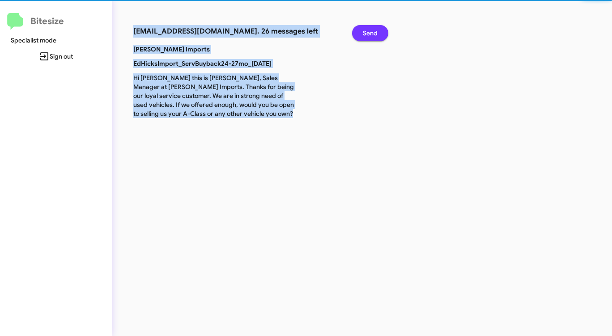
click at [367, 33] on span "Send" at bounding box center [370, 33] width 15 height 16
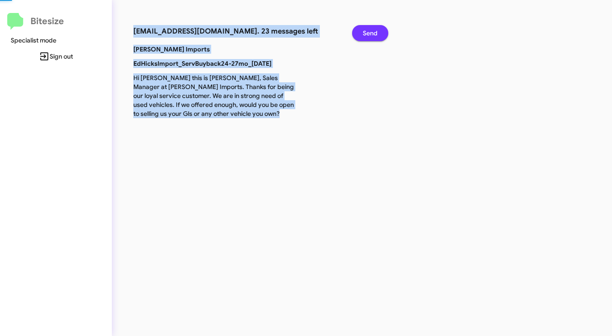
click at [367, 33] on span "Send" at bounding box center [370, 33] width 15 height 16
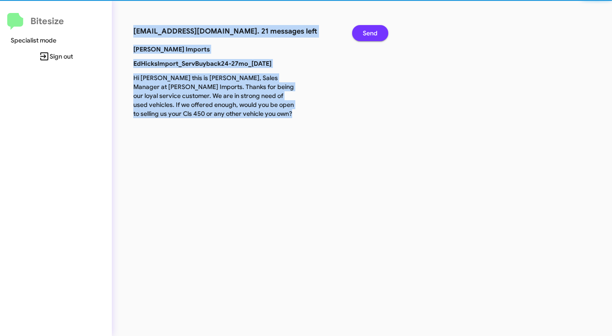
click at [367, 33] on span "Send" at bounding box center [370, 33] width 15 height 16
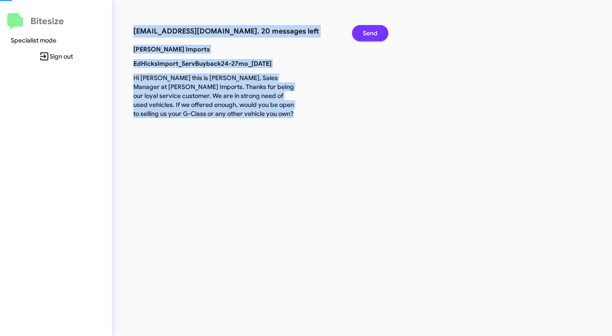
click at [367, 33] on span "Send" at bounding box center [370, 33] width 15 height 16
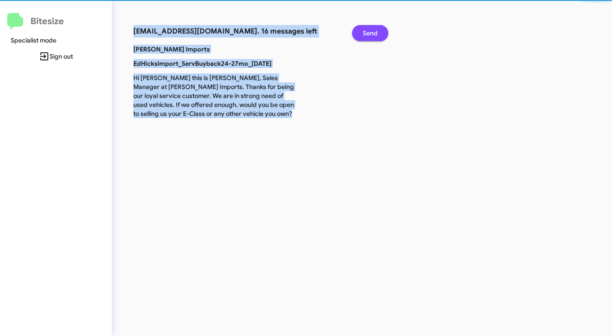
click at [367, 33] on span "Send" at bounding box center [370, 33] width 15 height 16
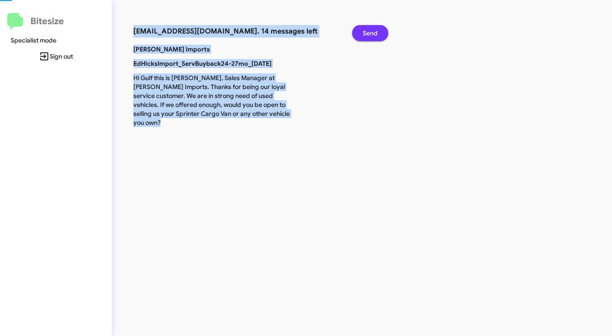
click at [367, 33] on span "Send" at bounding box center [370, 33] width 15 height 16
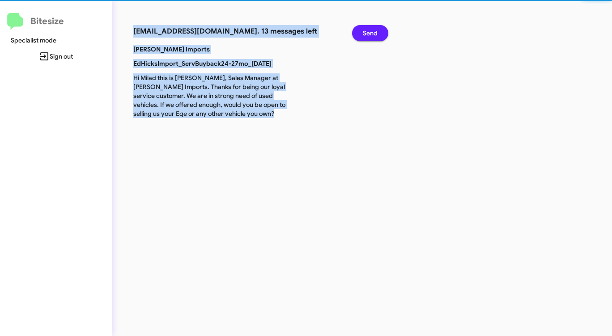
click at [367, 33] on span "Send" at bounding box center [370, 33] width 15 height 16
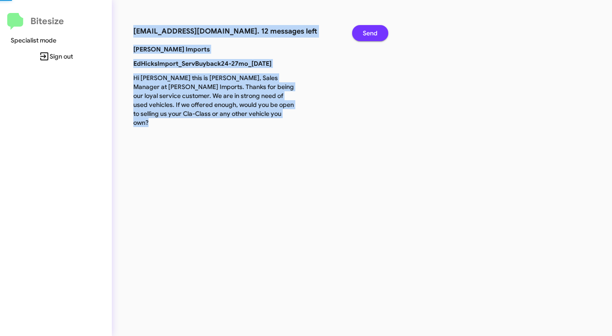
click at [367, 33] on span "Send" at bounding box center [370, 33] width 15 height 16
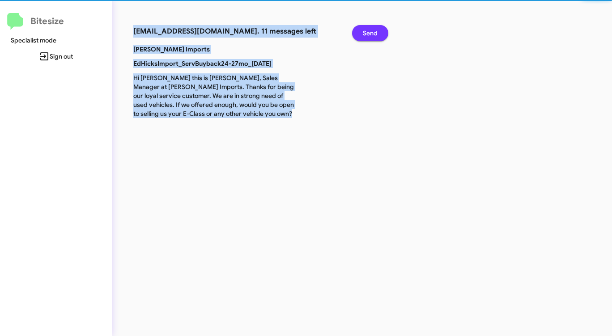
click at [367, 33] on span "Send" at bounding box center [370, 33] width 15 height 16
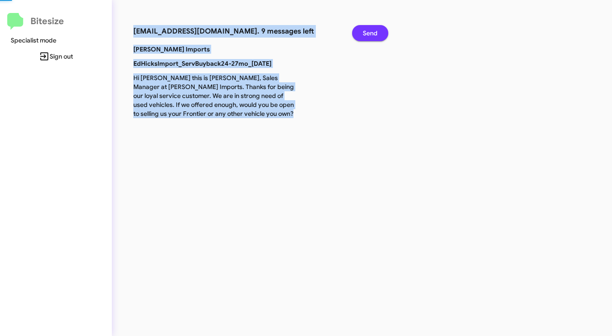
click at [367, 33] on span "Send" at bounding box center [370, 33] width 15 height 16
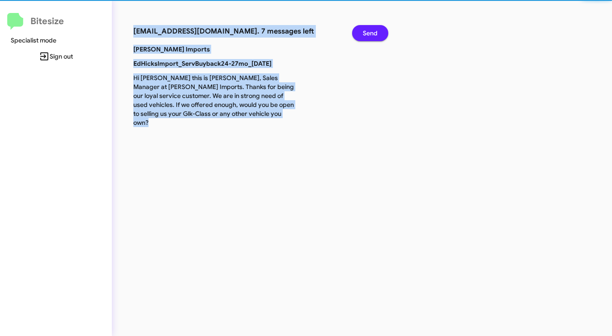
click at [367, 33] on span "Send" at bounding box center [370, 33] width 15 height 16
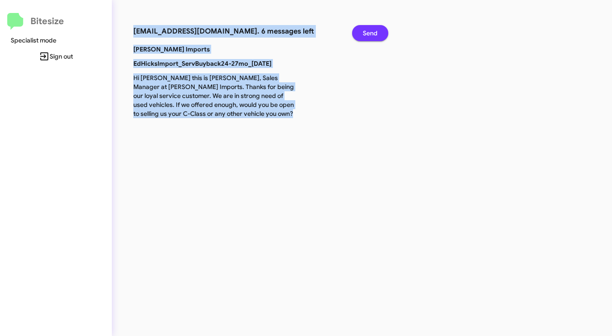
click at [367, 33] on span "Send" at bounding box center [370, 33] width 15 height 16
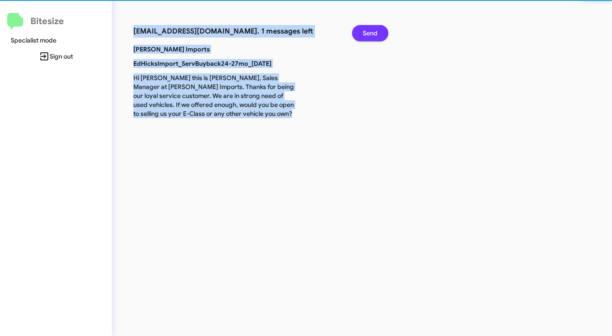
click at [367, 33] on span "Send" at bounding box center [370, 33] width 15 height 16
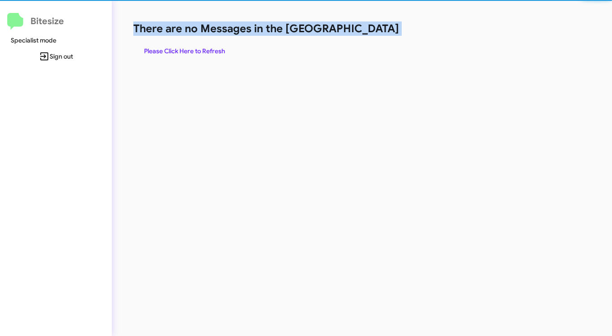
click at [367, 33] on h1 "There are no Messages in the [GEOGRAPHIC_DATA]" at bounding box center [320, 28] width 374 height 14
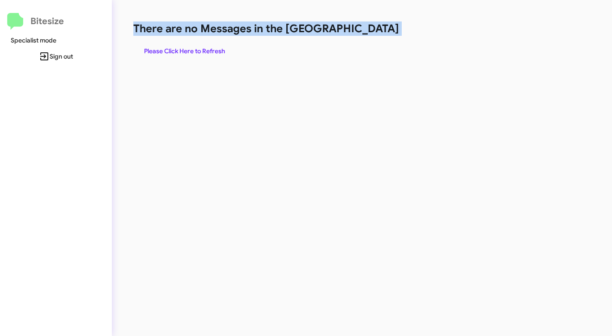
click at [367, 33] on h1 "There are no Messages in the [GEOGRAPHIC_DATA]" at bounding box center [320, 28] width 374 height 14
click at [191, 56] on span "Please Click Here to Refresh" at bounding box center [184, 51] width 81 height 16
click at [188, 45] on span "Please Click Here to Refresh" at bounding box center [184, 51] width 81 height 16
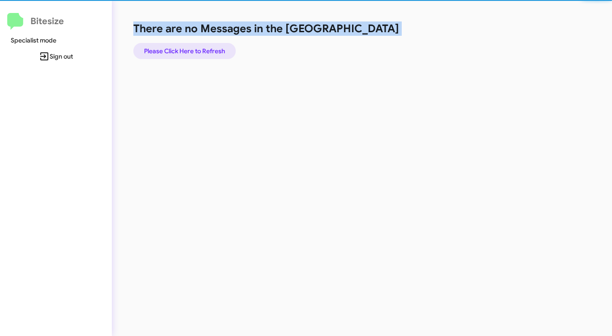
click at [188, 45] on span "Please Click Here to Refresh" at bounding box center [184, 51] width 81 height 16
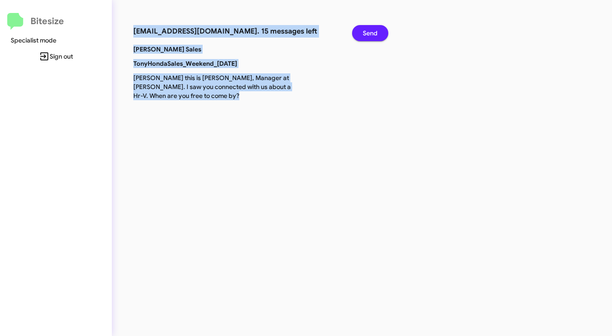
click at [369, 30] on span "Send" at bounding box center [370, 33] width 15 height 16
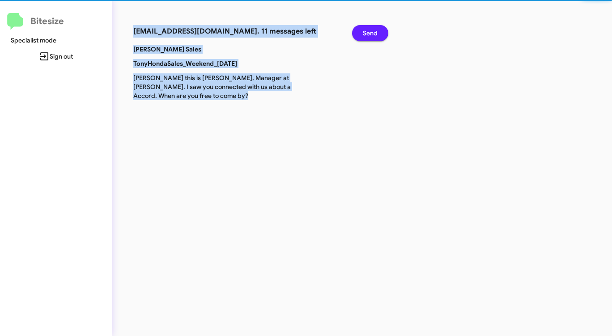
click at [369, 30] on span "Send" at bounding box center [370, 33] width 15 height 16
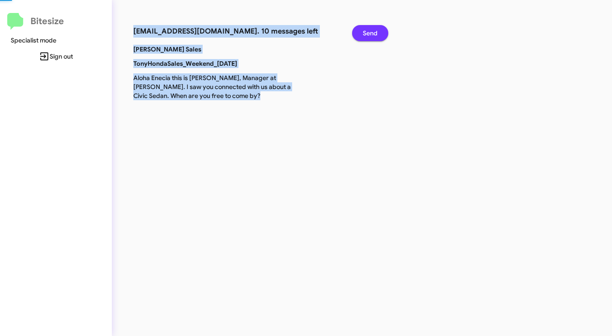
click at [369, 30] on span "Send" at bounding box center [370, 33] width 15 height 16
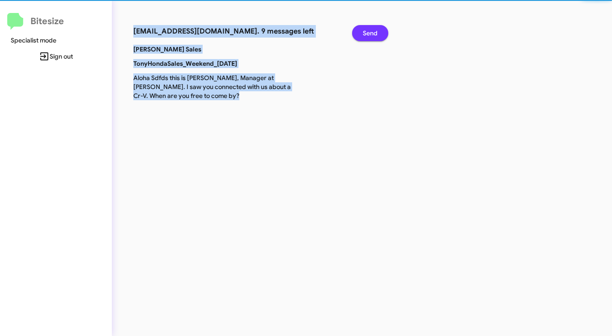
click at [369, 30] on span "Send" at bounding box center [370, 33] width 15 height 16
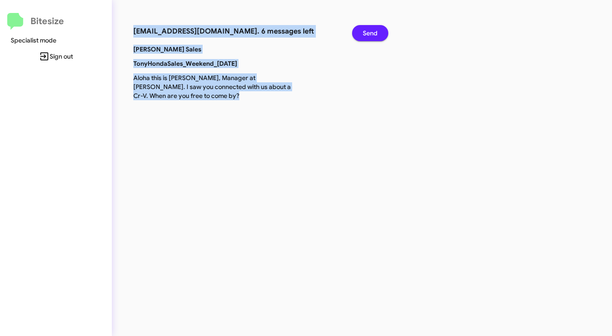
click at [369, 30] on span "Send" at bounding box center [370, 33] width 15 height 16
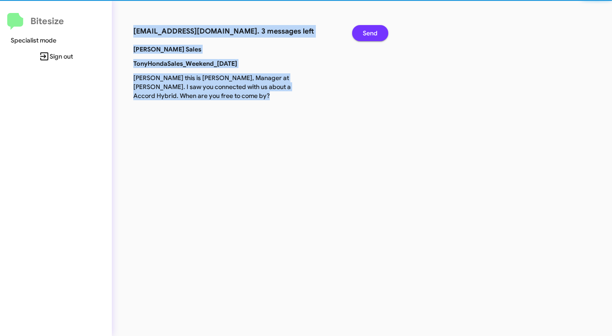
click at [369, 30] on span "Send" at bounding box center [370, 33] width 15 height 16
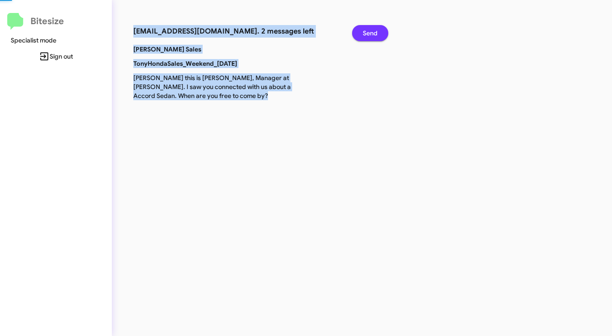
click at [369, 30] on span "Send" at bounding box center [370, 33] width 15 height 16
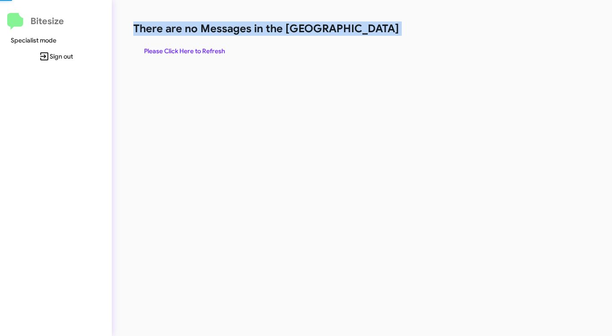
click at [369, 30] on h1 "There are no Messages in the [GEOGRAPHIC_DATA]" at bounding box center [320, 28] width 374 height 14
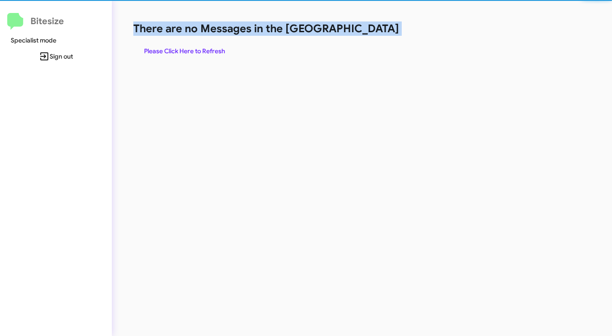
click at [369, 30] on h1 "There are no Messages in the [GEOGRAPHIC_DATA]" at bounding box center [320, 28] width 374 height 14
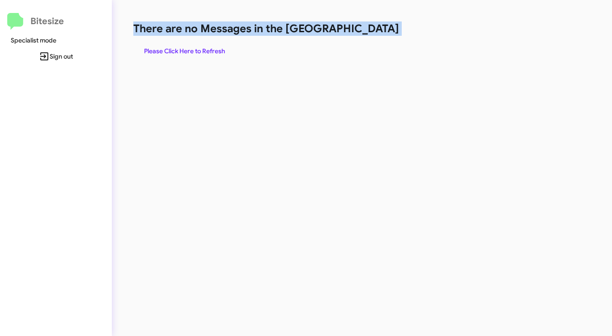
click at [369, 30] on h1 "There are no Messages in the [GEOGRAPHIC_DATA]" at bounding box center [320, 28] width 374 height 14
click at [192, 47] on span "Please Click Here to Refresh" at bounding box center [184, 51] width 81 height 16
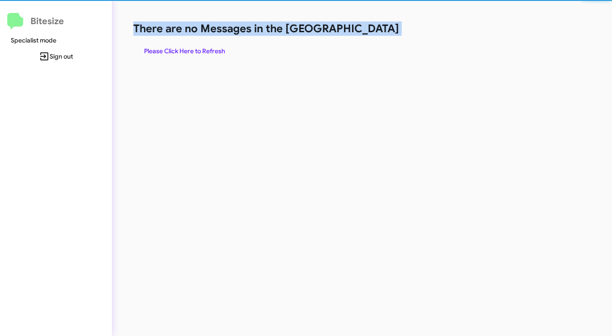
click at [197, 47] on span "Please Click Here to Refresh" at bounding box center [184, 51] width 81 height 16
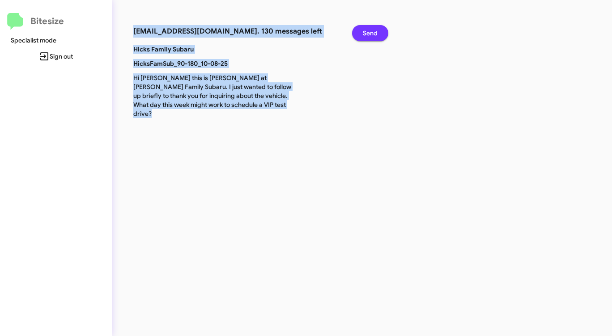
click at [372, 36] on span "Send" at bounding box center [370, 33] width 15 height 16
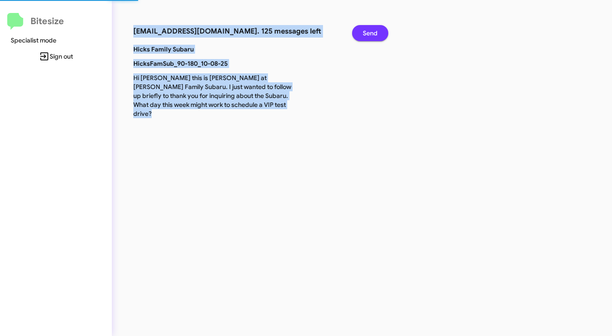
click at [372, 36] on span "Send" at bounding box center [370, 33] width 15 height 16
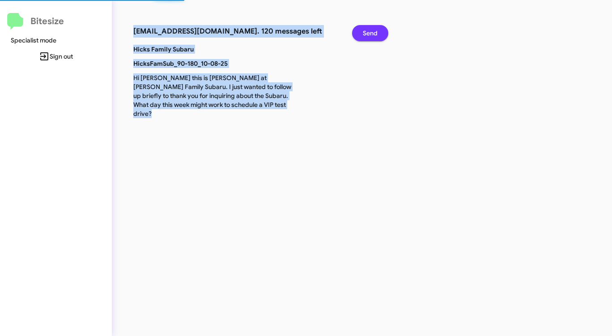
click at [372, 36] on span "Send" at bounding box center [370, 33] width 15 height 16
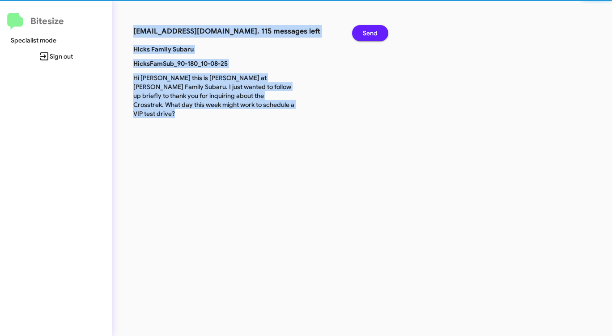
click at [372, 36] on span "Send" at bounding box center [370, 33] width 15 height 16
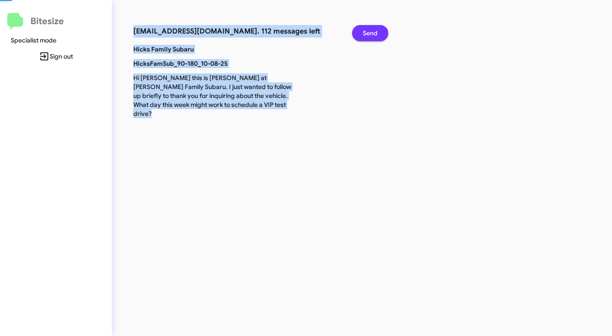
click at [372, 36] on span "Send" at bounding box center [370, 33] width 15 height 16
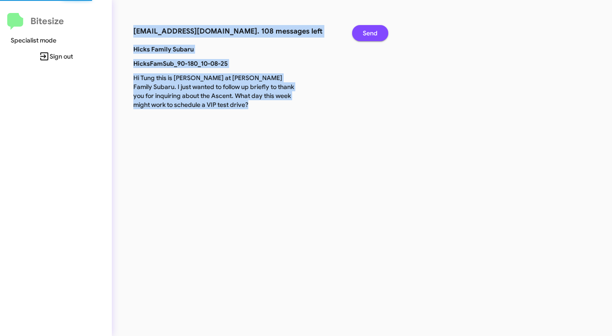
click at [372, 36] on span "Send" at bounding box center [370, 33] width 15 height 16
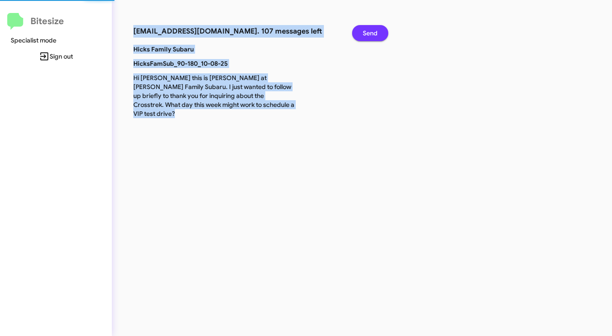
click at [372, 36] on span "Send" at bounding box center [370, 33] width 15 height 16
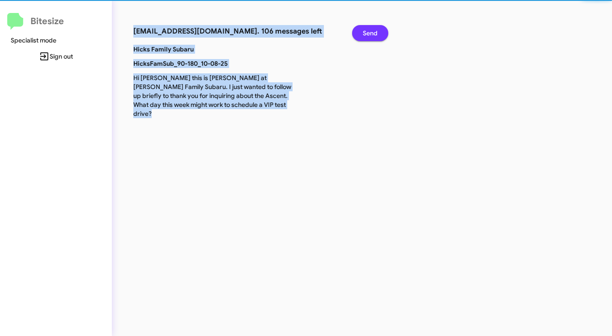
click at [372, 36] on span "Send" at bounding box center [370, 33] width 15 height 16
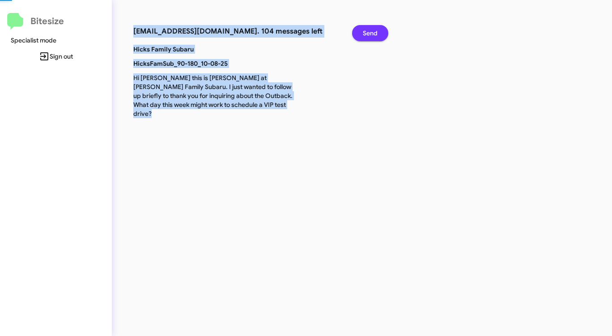
click at [372, 36] on span "Send" at bounding box center [370, 33] width 15 height 16
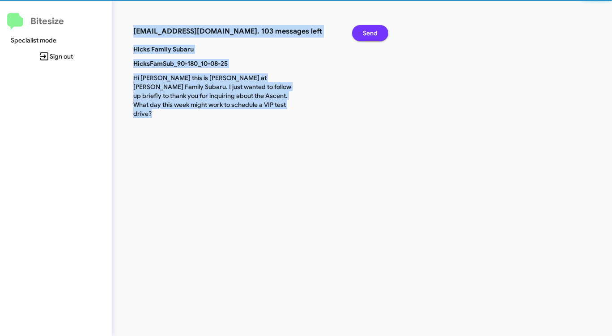
click at [372, 36] on span "Send" at bounding box center [370, 33] width 15 height 16
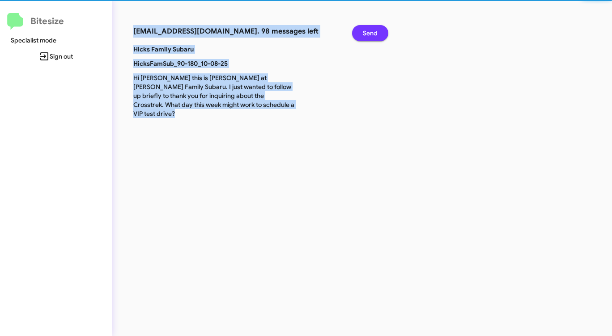
click at [372, 36] on span "Send" at bounding box center [370, 33] width 15 height 16
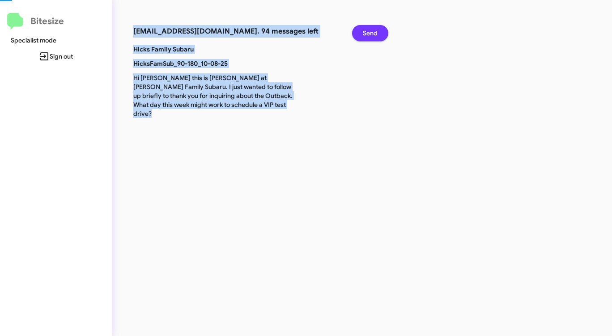
click at [372, 36] on span "Send" at bounding box center [370, 33] width 15 height 16
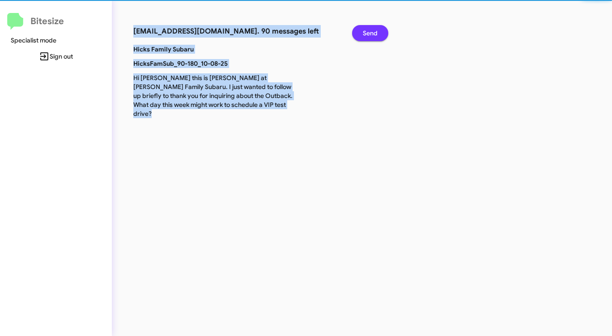
click at [372, 36] on span "Send" at bounding box center [370, 33] width 15 height 16
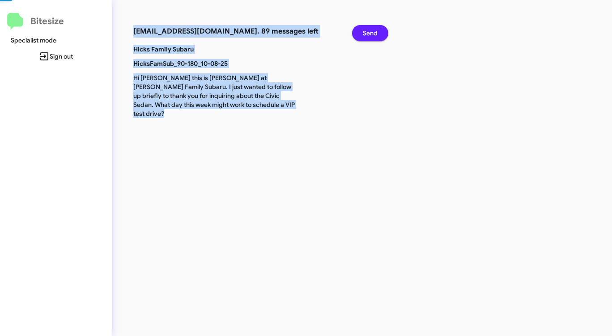
click at [372, 36] on span "Send" at bounding box center [370, 33] width 15 height 16
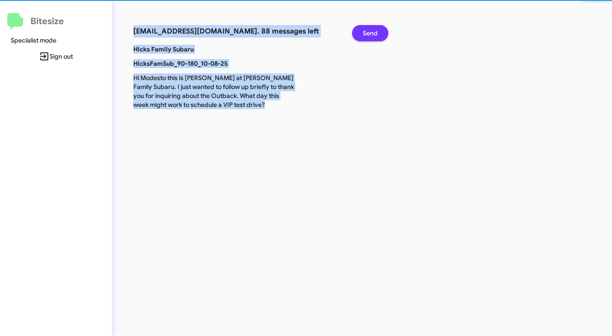
click at [372, 36] on span "Send" at bounding box center [370, 33] width 15 height 16
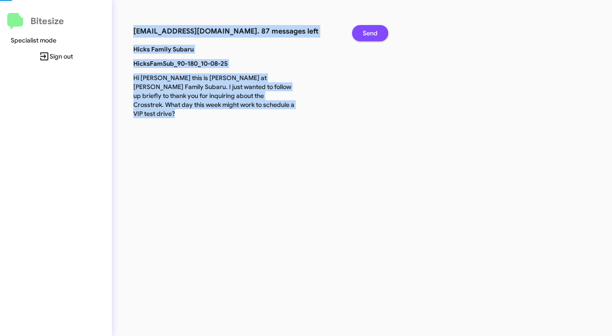
click at [372, 36] on span "Send" at bounding box center [370, 33] width 15 height 16
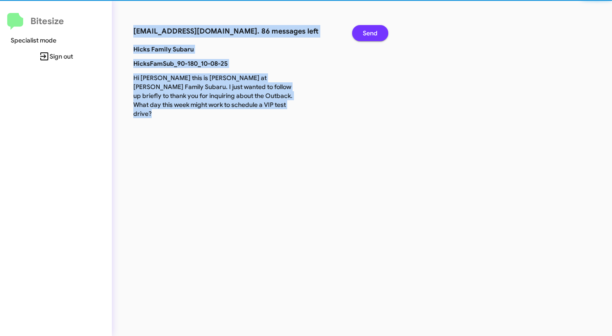
click at [372, 36] on span "Send" at bounding box center [370, 33] width 15 height 16
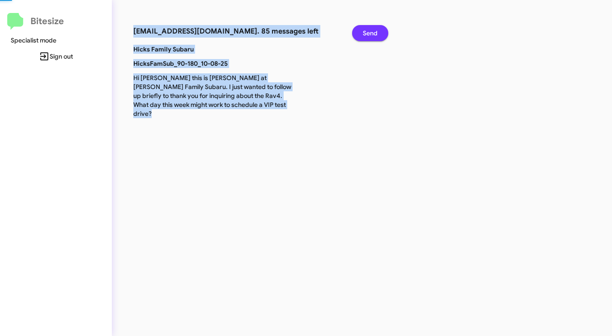
click at [372, 36] on span "Send" at bounding box center [370, 33] width 15 height 16
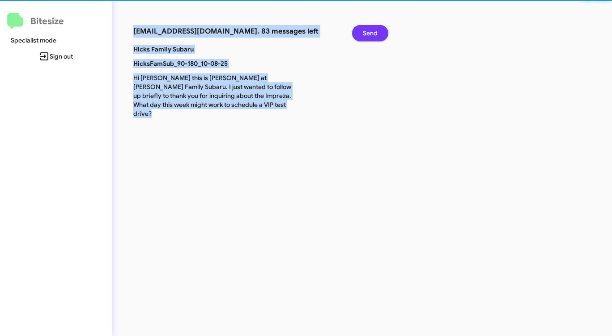
click at [372, 36] on span "Send" at bounding box center [370, 33] width 15 height 16
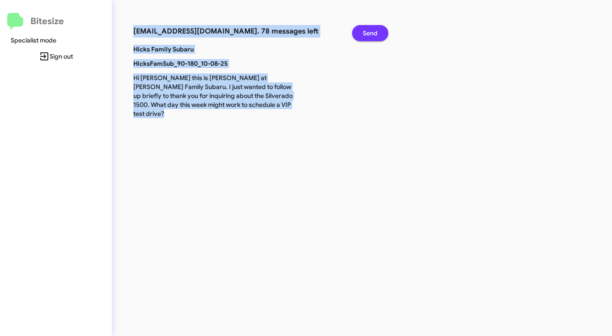
click at [371, 32] on span "Send" at bounding box center [370, 33] width 15 height 16
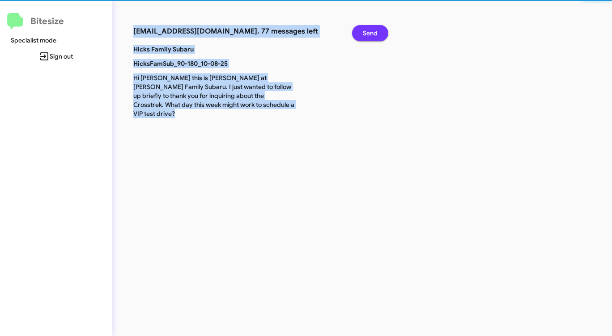
click at [371, 32] on span "Send" at bounding box center [370, 33] width 15 height 16
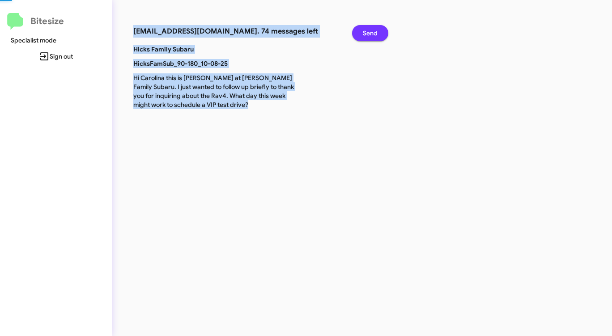
click at [371, 32] on span "Send" at bounding box center [370, 33] width 15 height 16
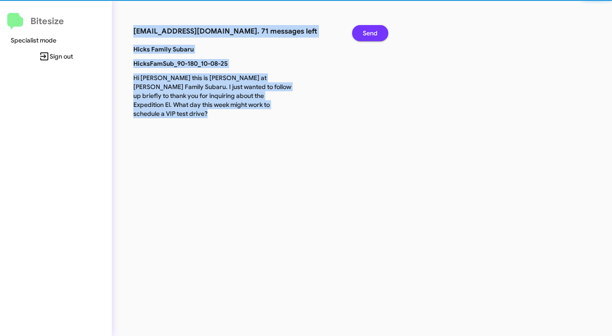
click at [371, 32] on span "Send" at bounding box center [370, 33] width 15 height 16
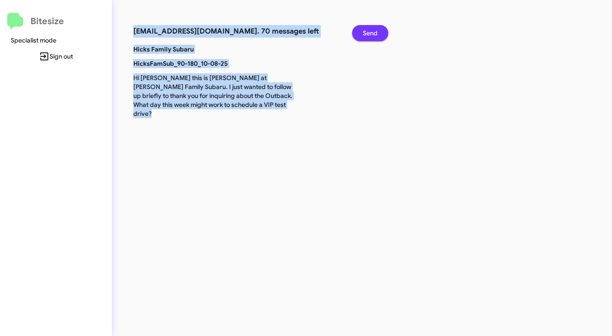
click at [371, 32] on span "Send" at bounding box center [370, 33] width 15 height 16
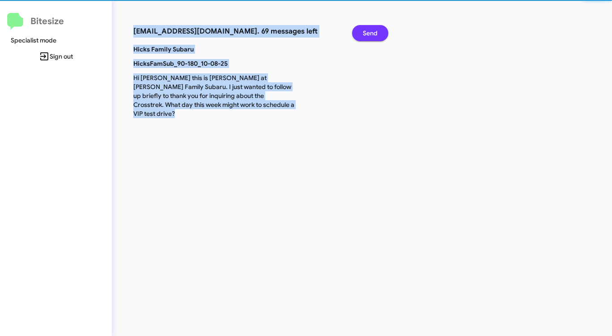
click at [371, 32] on span "Send" at bounding box center [370, 33] width 15 height 16
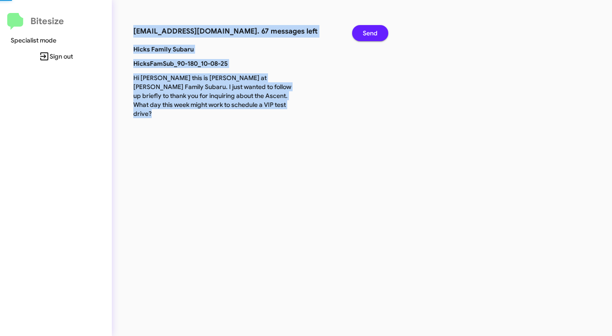
click at [371, 32] on span "Send" at bounding box center [370, 33] width 15 height 16
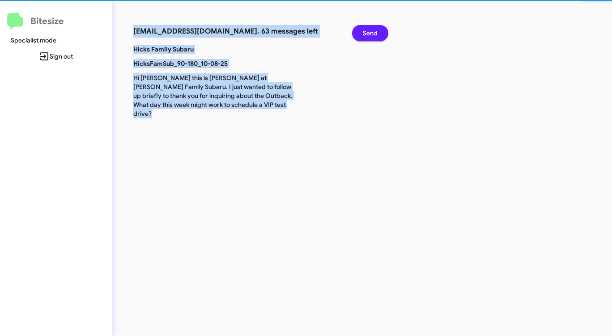
click at [371, 32] on span "Send" at bounding box center [370, 33] width 15 height 16
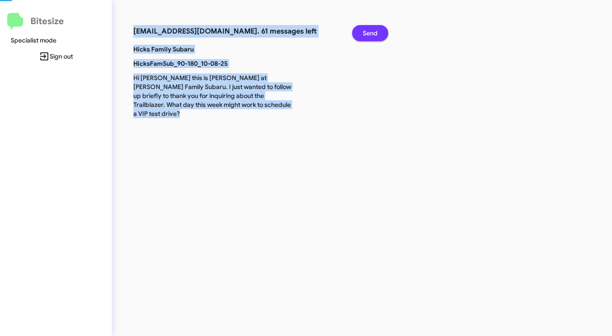
click at [371, 32] on span "Send" at bounding box center [370, 33] width 15 height 16
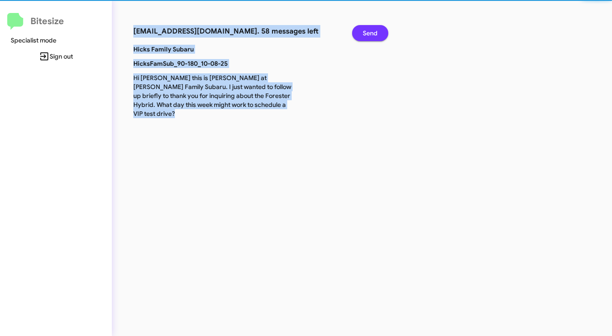
click at [371, 32] on span "Send" at bounding box center [370, 33] width 15 height 16
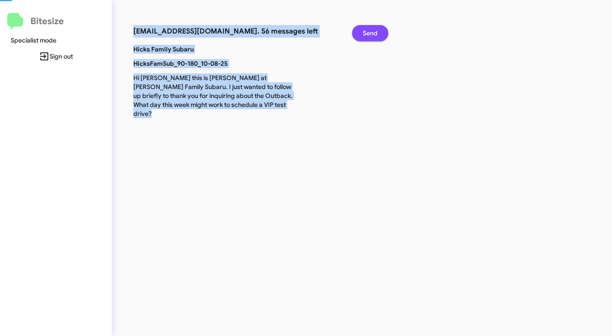
click at [371, 32] on span "Send" at bounding box center [370, 33] width 15 height 16
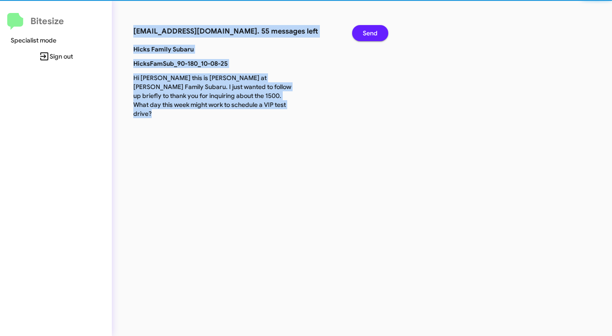
click at [371, 32] on span "Send" at bounding box center [370, 33] width 15 height 16
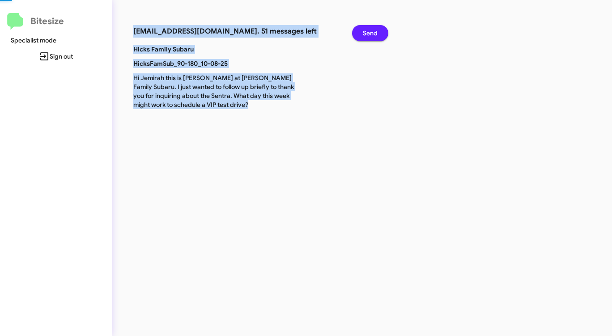
click at [372, 32] on span "Send" at bounding box center [370, 33] width 15 height 16
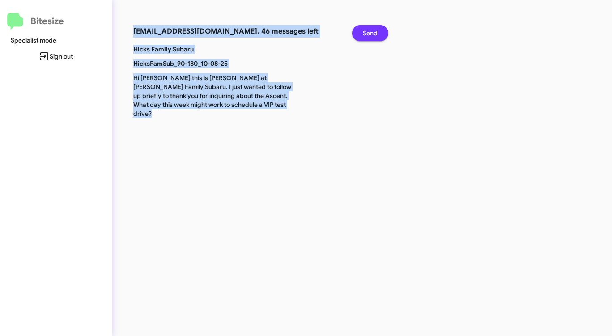
click at [372, 32] on span "Send" at bounding box center [370, 33] width 15 height 16
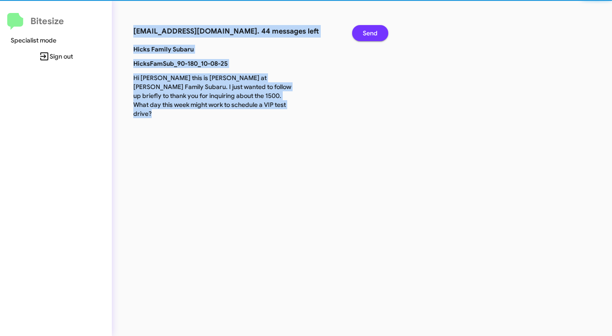
click at [372, 32] on span "Send" at bounding box center [370, 33] width 15 height 16
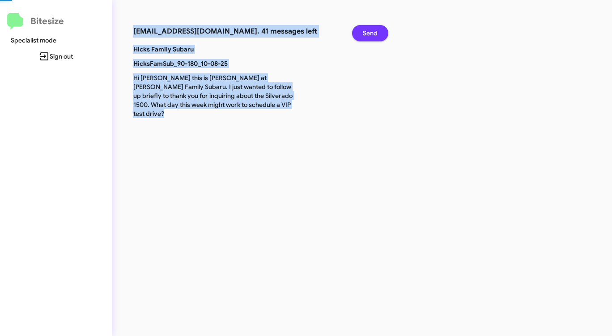
click at [372, 32] on span "Send" at bounding box center [370, 33] width 15 height 16
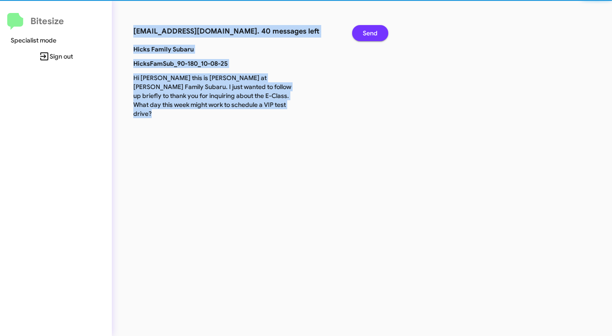
click at [372, 32] on span "Send" at bounding box center [370, 33] width 15 height 16
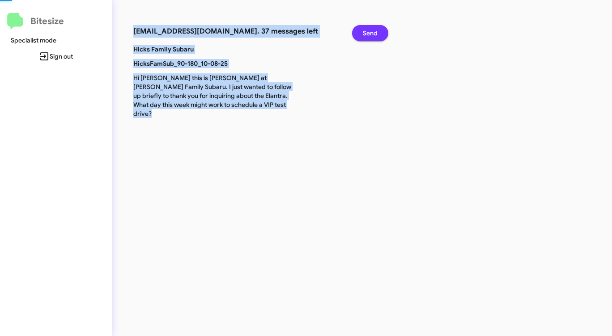
click at [372, 32] on span "Send" at bounding box center [370, 33] width 15 height 16
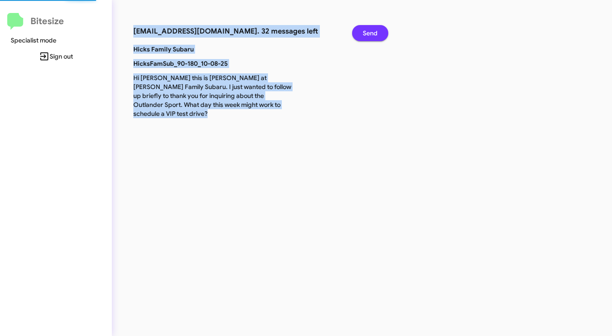
click at [372, 32] on span "Send" at bounding box center [370, 33] width 15 height 16
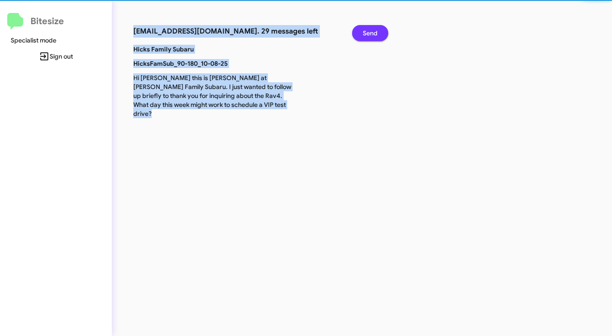
click at [372, 32] on span "Send" at bounding box center [370, 33] width 15 height 16
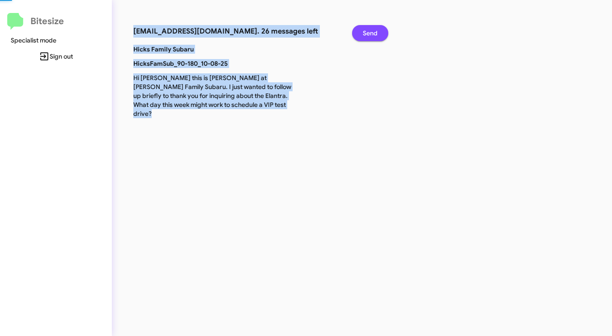
click at [372, 32] on span "Send" at bounding box center [370, 33] width 15 height 16
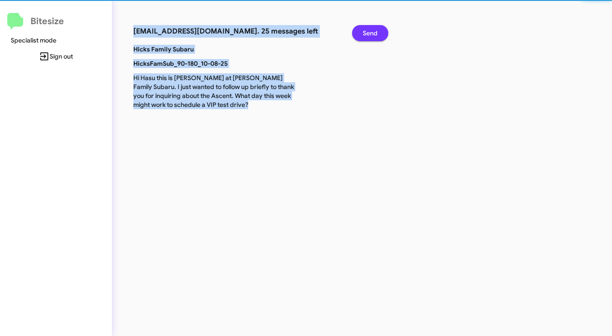
click at [372, 32] on span "Send" at bounding box center [370, 33] width 15 height 16
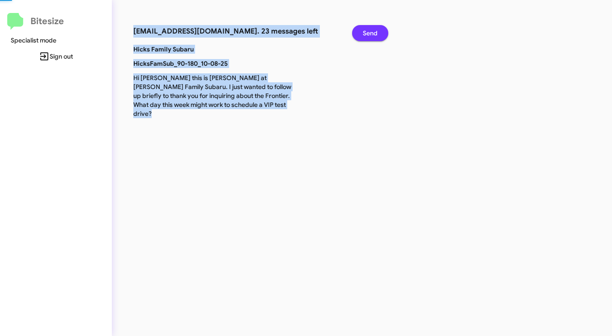
click at [372, 32] on span "Send" at bounding box center [370, 33] width 15 height 16
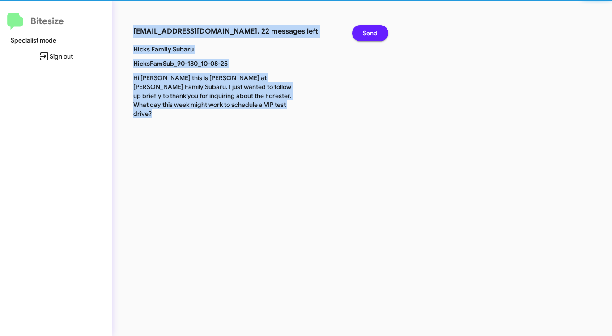
click at [372, 32] on span "Send" at bounding box center [370, 33] width 15 height 16
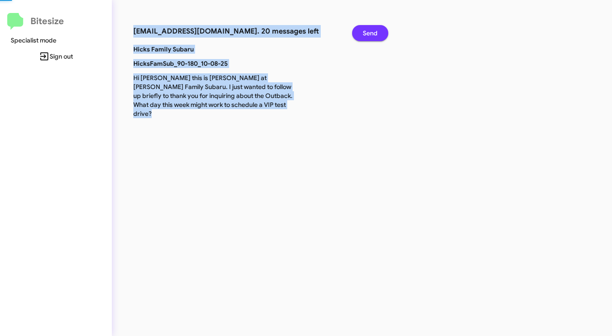
click at [372, 32] on span "Send" at bounding box center [370, 33] width 15 height 16
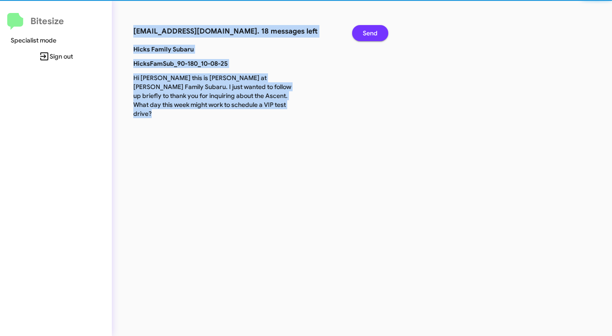
click at [372, 32] on span "Send" at bounding box center [370, 33] width 15 height 16
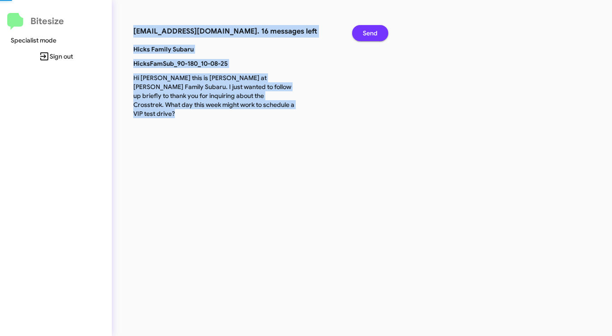
click at [372, 32] on span "Send" at bounding box center [370, 33] width 15 height 16
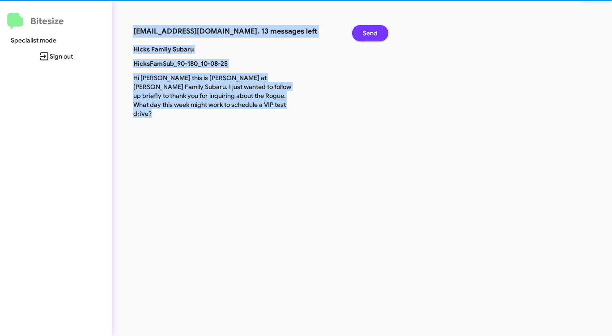
click at [372, 32] on span "Send" at bounding box center [370, 33] width 15 height 16
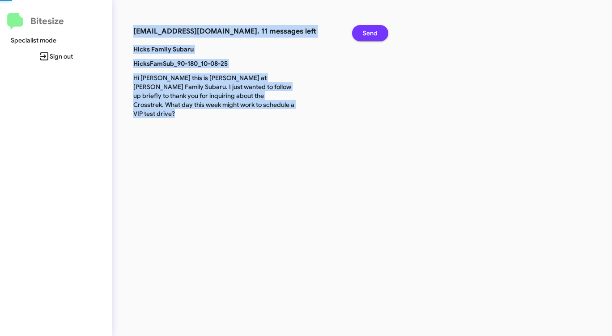
click at [372, 32] on span "Send" at bounding box center [370, 33] width 15 height 16
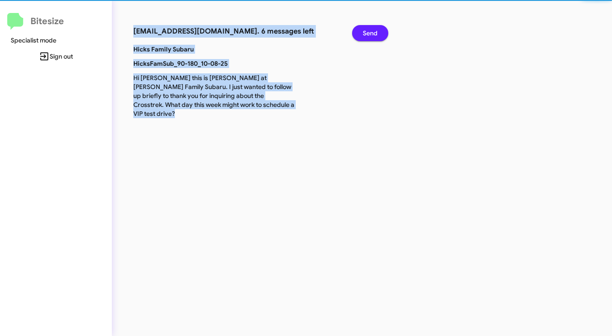
click at [372, 32] on span "Send" at bounding box center [370, 33] width 15 height 16
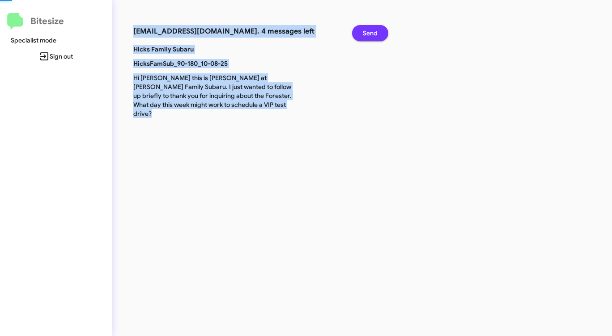
click at [372, 32] on span "Send" at bounding box center [370, 33] width 15 height 16
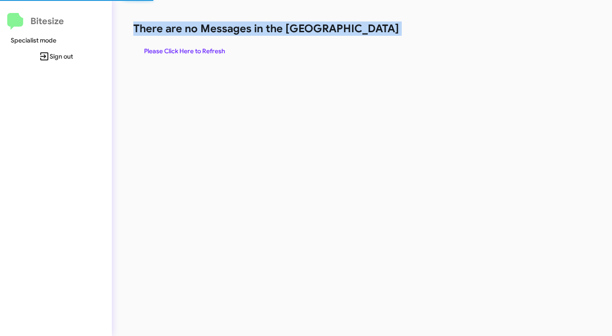
click at [372, 32] on h1 "There are no Messages in the [GEOGRAPHIC_DATA]" at bounding box center [320, 28] width 374 height 14
click at [213, 52] on span "Please Click Here to Refresh" at bounding box center [184, 51] width 81 height 16
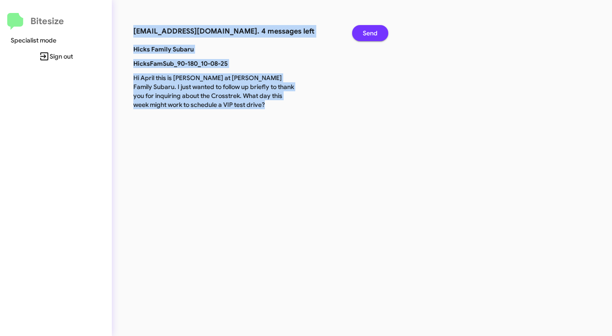
click at [369, 29] on span "Send" at bounding box center [370, 33] width 15 height 16
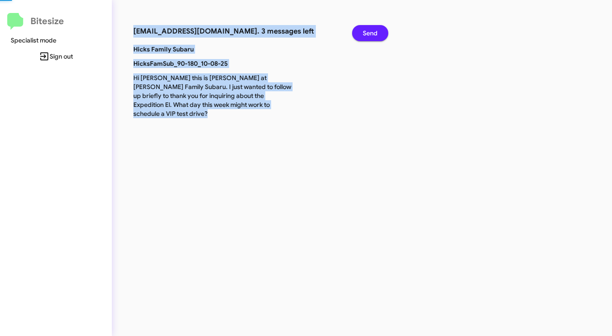
click at [369, 29] on span "Send" at bounding box center [370, 33] width 15 height 16
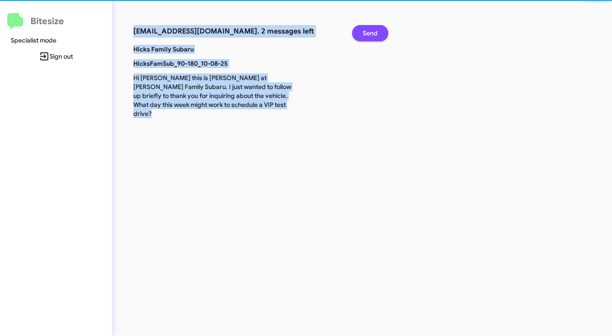
click at [369, 29] on span "Send" at bounding box center [370, 33] width 15 height 16
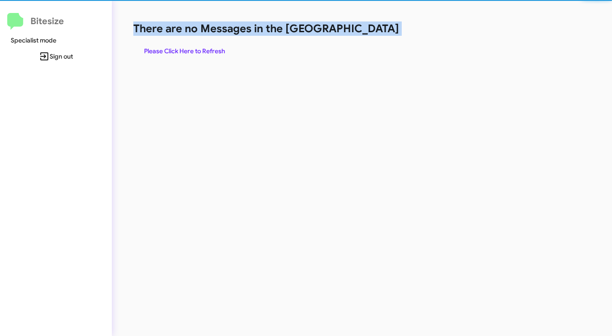
click at [369, 29] on h1 "There are no Messages in the [GEOGRAPHIC_DATA]" at bounding box center [320, 28] width 374 height 14
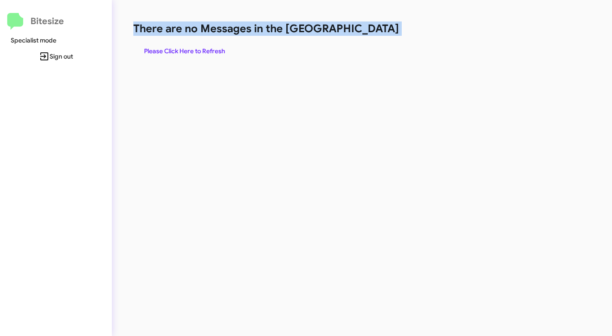
click at [177, 53] on span "Please Click Here to Refresh" at bounding box center [184, 51] width 81 height 16
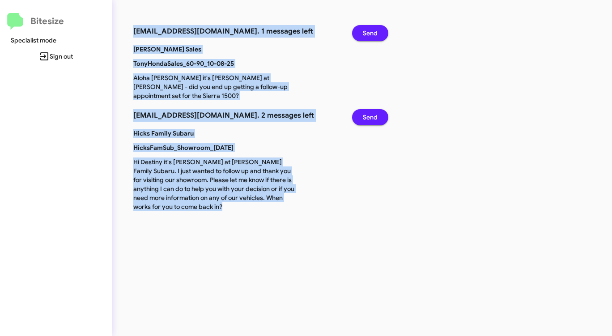
click at [362, 33] on button "Send" at bounding box center [370, 33] width 36 height 16
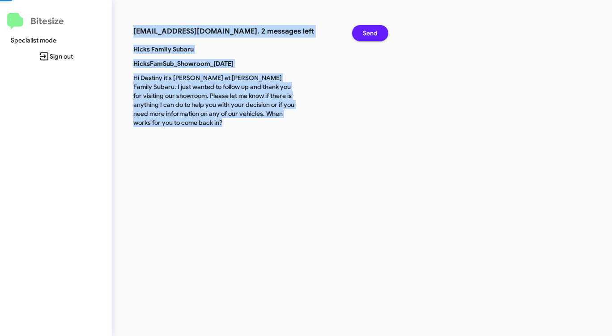
click at [362, 33] on button "Send" at bounding box center [370, 33] width 36 height 16
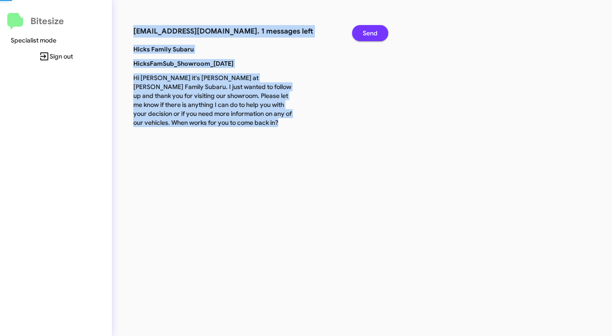
click at [362, 33] on button "Send" at bounding box center [370, 33] width 36 height 16
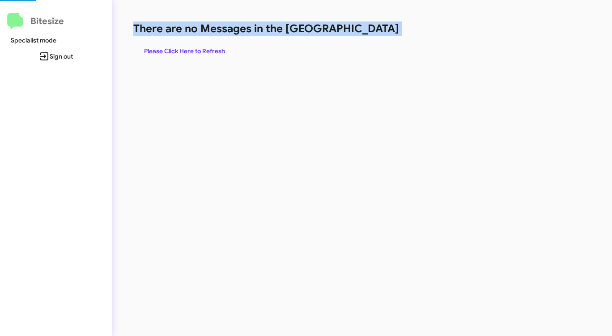
click at [362, 33] on h1 "There are no Messages in the [GEOGRAPHIC_DATA]" at bounding box center [320, 28] width 374 height 14
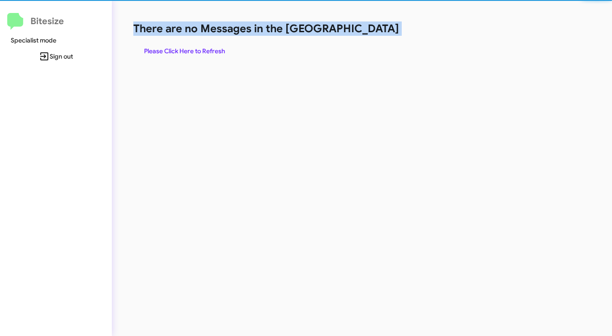
click at [362, 33] on h1 "There are no Messages in the [GEOGRAPHIC_DATA]" at bounding box center [320, 28] width 374 height 14
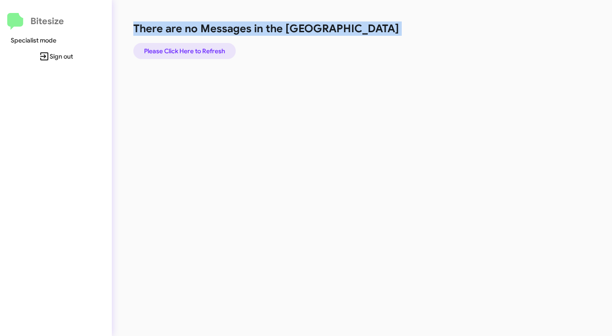
click at [196, 50] on span "Please Click Here to Refresh" at bounding box center [184, 51] width 81 height 16
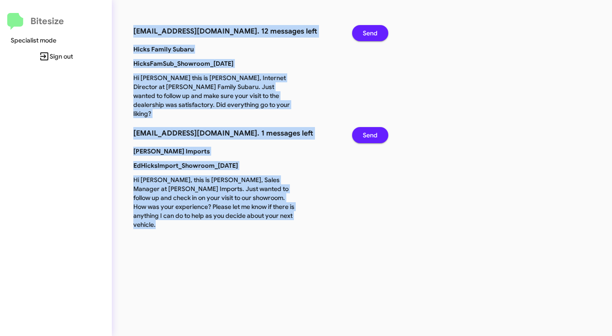
click at [364, 36] on span "Send" at bounding box center [370, 33] width 15 height 16
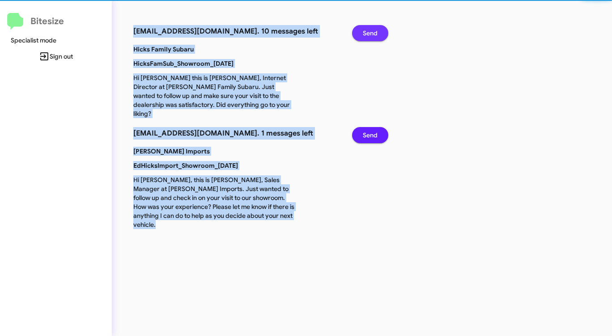
click at [364, 36] on span "Send" at bounding box center [370, 33] width 15 height 16
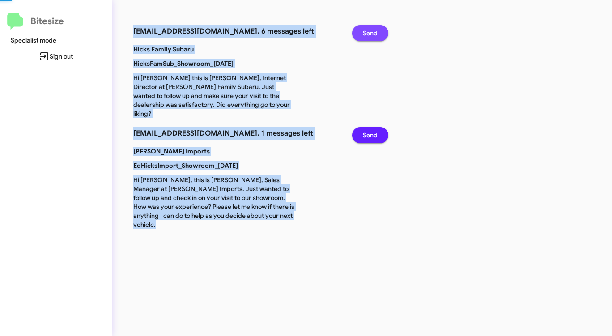
click at [364, 36] on span "Send" at bounding box center [370, 33] width 15 height 16
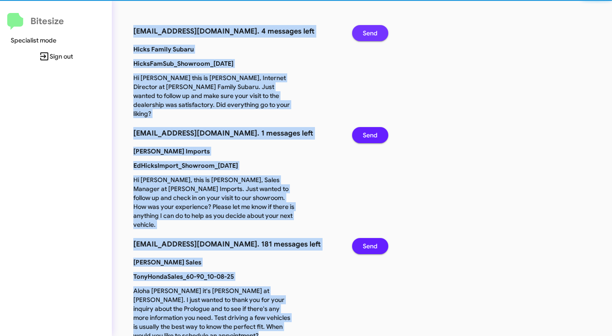
click at [364, 36] on span "Send" at bounding box center [370, 33] width 15 height 16
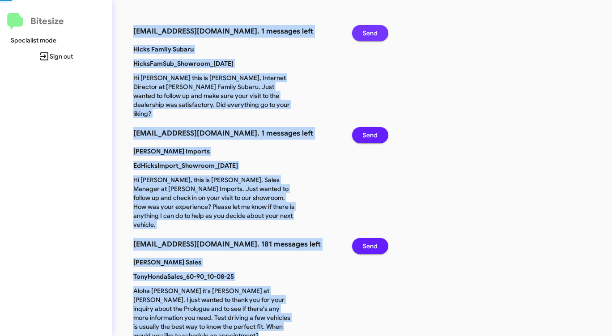
click at [364, 36] on span "Send" at bounding box center [370, 33] width 15 height 16
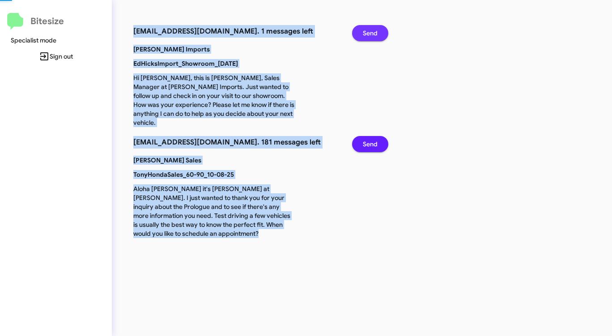
click at [364, 36] on span "Send" at bounding box center [370, 33] width 15 height 16
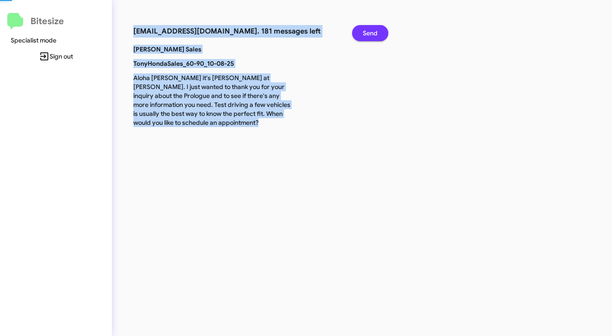
click at [364, 36] on span "Send" at bounding box center [370, 33] width 15 height 16
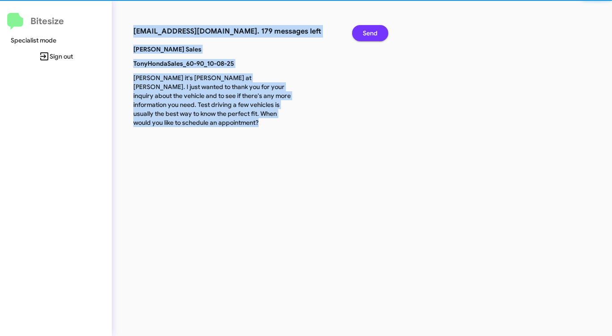
click at [364, 36] on span "Send" at bounding box center [370, 33] width 15 height 16
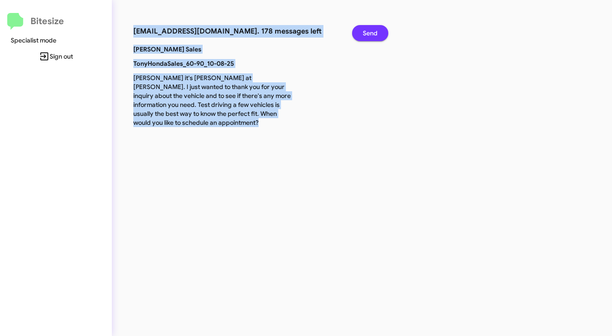
click at [364, 36] on span "Send" at bounding box center [370, 33] width 15 height 16
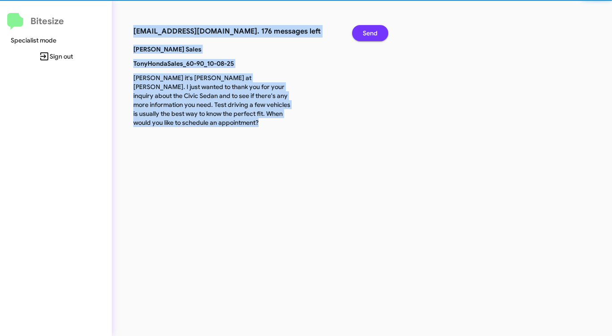
click at [364, 36] on span "Send" at bounding box center [370, 33] width 15 height 16
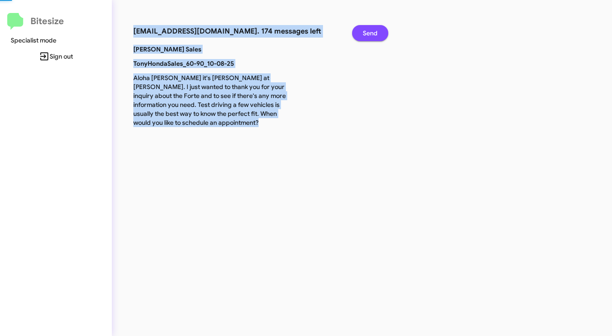
click at [364, 36] on span "Send" at bounding box center [370, 33] width 15 height 16
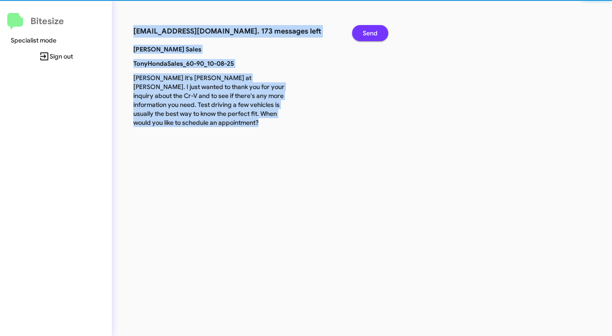
click at [364, 36] on span "Send" at bounding box center [370, 33] width 15 height 16
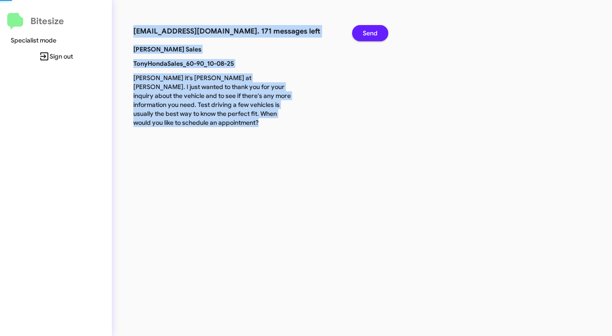
click at [364, 36] on span "Send" at bounding box center [370, 33] width 15 height 16
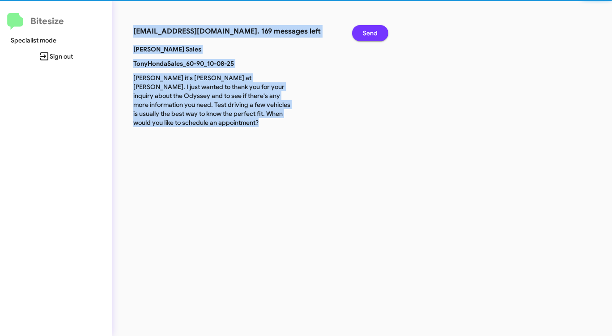
click at [364, 36] on span "Send" at bounding box center [370, 33] width 15 height 16
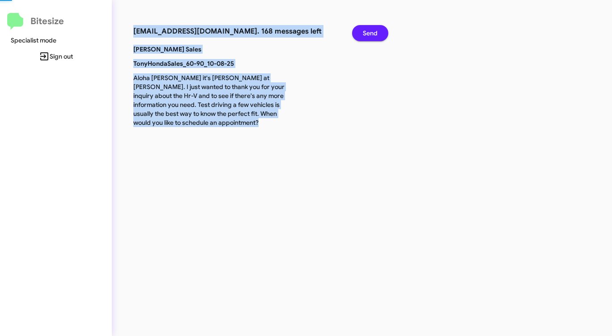
click at [364, 36] on span "Send" at bounding box center [370, 33] width 15 height 16
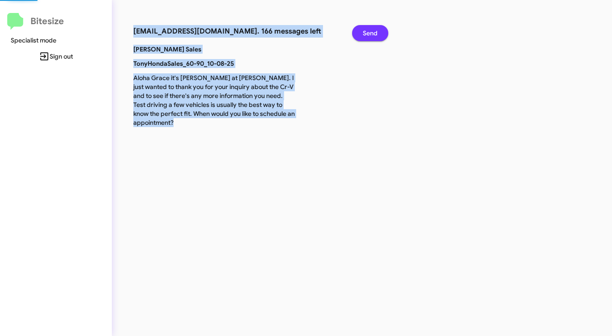
click at [364, 36] on span "Send" at bounding box center [370, 33] width 15 height 16
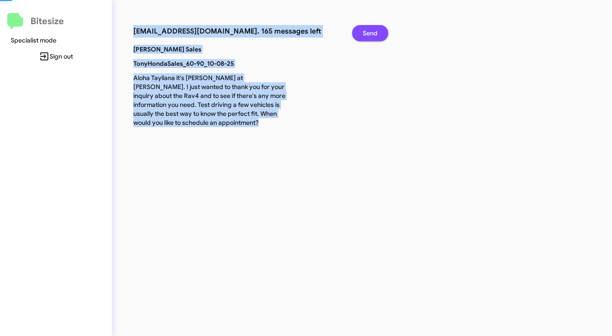
click at [364, 36] on span "Send" at bounding box center [370, 33] width 15 height 16
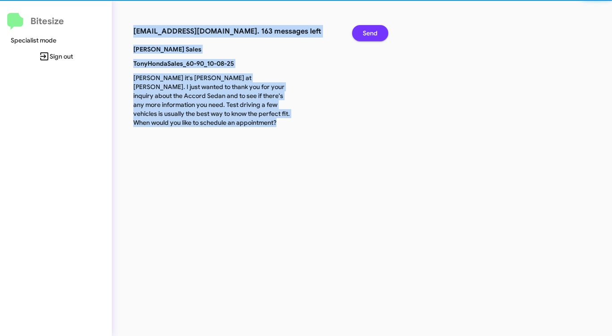
click at [364, 36] on span "Send" at bounding box center [370, 33] width 15 height 16
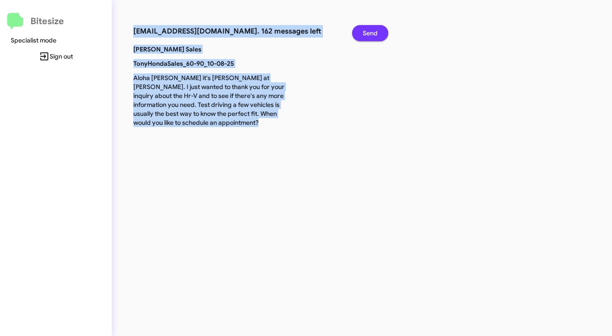
click at [364, 36] on span "Send" at bounding box center [370, 33] width 15 height 16
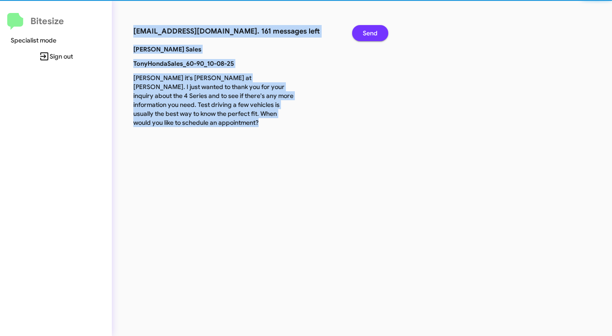
click at [364, 36] on span "Send" at bounding box center [370, 33] width 15 height 16
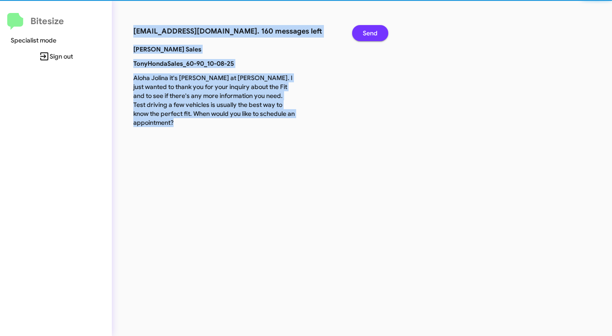
click at [364, 36] on span "Send" at bounding box center [370, 33] width 15 height 16
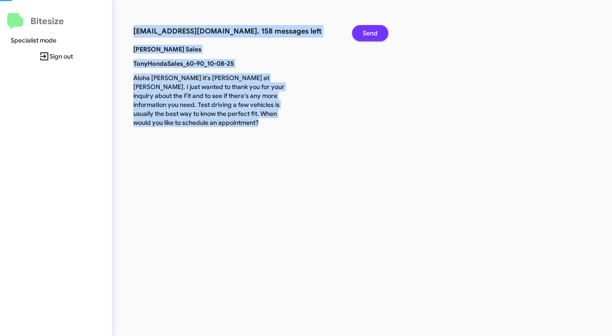
click at [364, 36] on span "Send" at bounding box center [370, 33] width 15 height 16
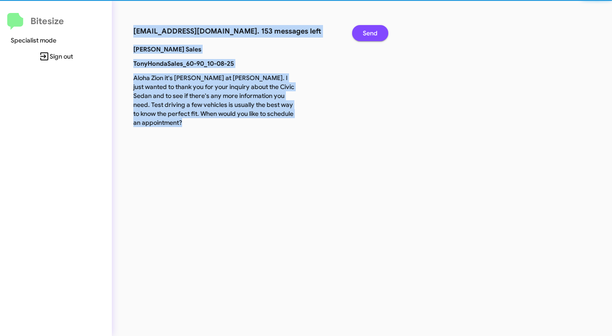
click at [364, 36] on span "Send" at bounding box center [370, 33] width 15 height 16
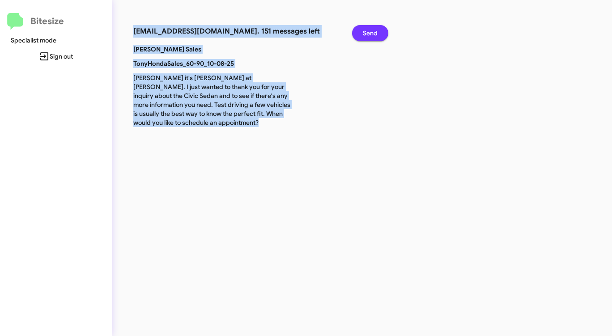
click at [364, 36] on span "Send" at bounding box center [370, 33] width 15 height 16
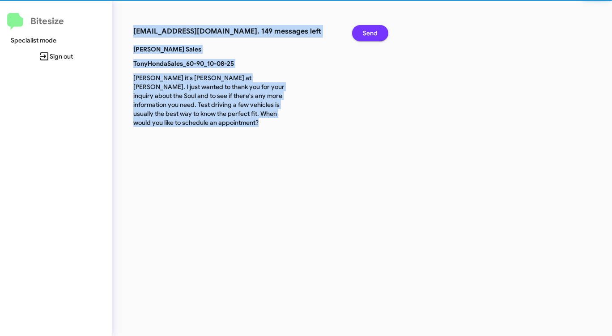
click at [364, 36] on span "Send" at bounding box center [370, 33] width 15 height 16
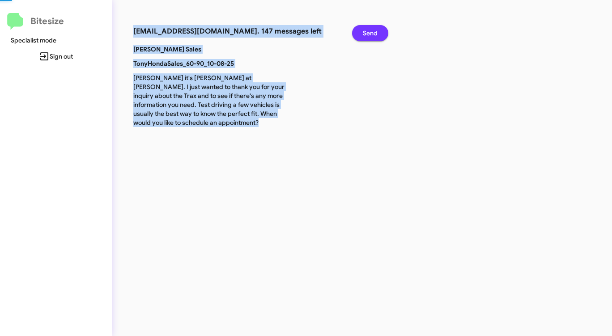
click at [364, 36] on span "Send" at bounding box center [370, 33] width 15 height 16
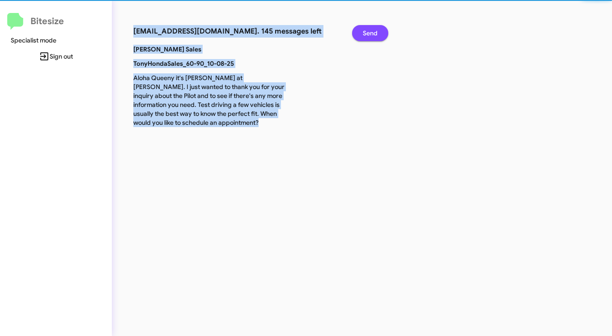
click at [364, 36] on span "Send" at bounding box center [370, 33] width 15 height 16
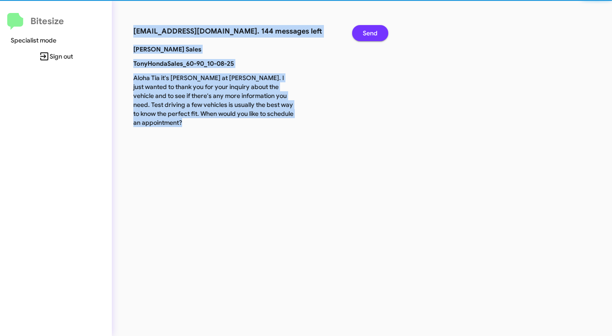
click at [364, 36] on span "Send" at bounding box center [370, 33] width 15 height 16
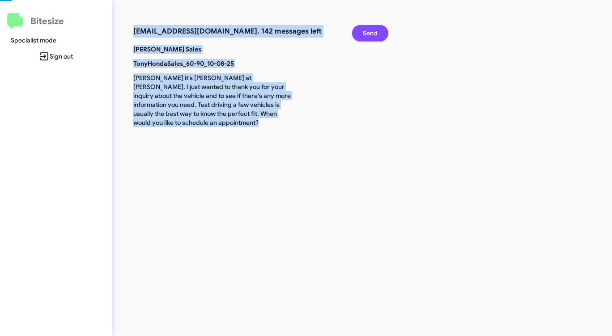
click at [364, 36] on span "Send" at bounding box center [370, 33] width 15 height 16
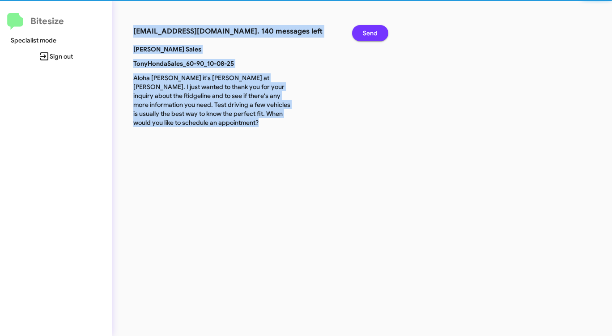
click at [364, 36] on span "Send" at bounding box center [370, 33] width 15 height 16
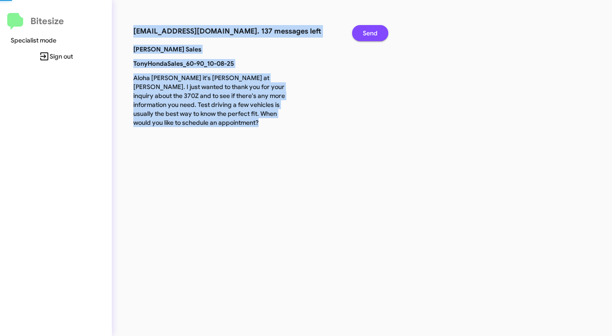
click at [364, 36] on span "Send" at bounding box center [370, 33] width 15 height 16
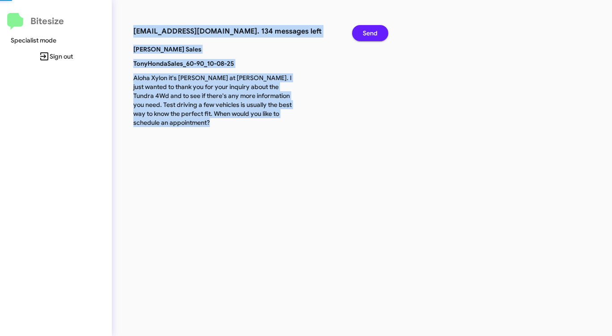
click at [364, 36] on span "Send" at bounding box center [370, 33] width 15 height 16
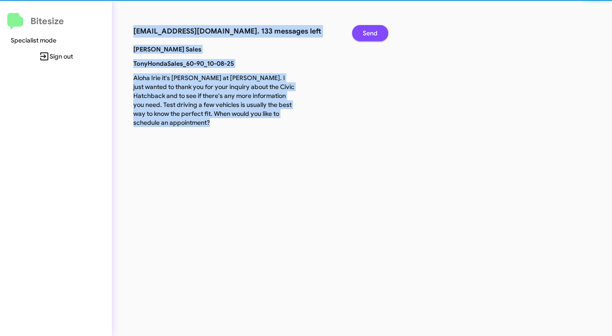
click at [364, 36] on span "Send" at bounding box center [370, 33] width 15 height 16
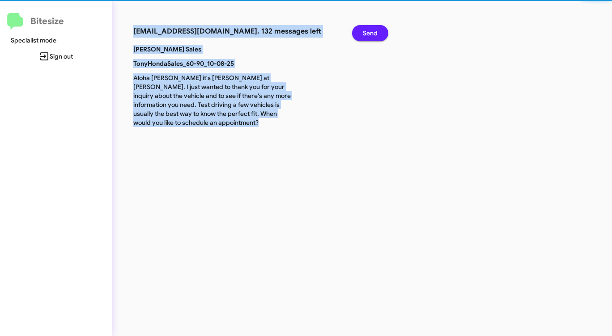
click at [364, 36] on span "Send" at bounding box center [370, 33] width 15 height 16
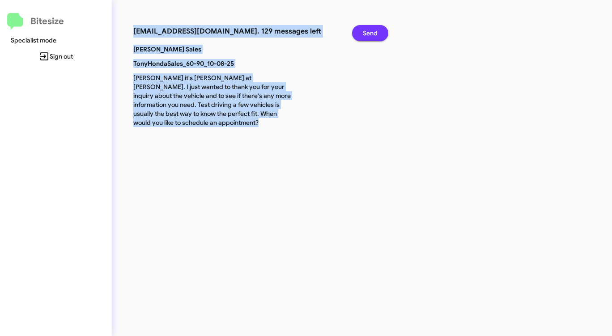
click at [364, 36] on span "Send" at bounding box center [370, 33] width 15 height 16
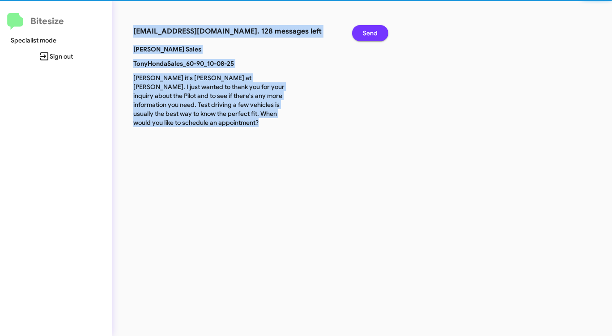
click at [364, 36] on span "Send" at bounding box center [370, 33] width 15 height 16
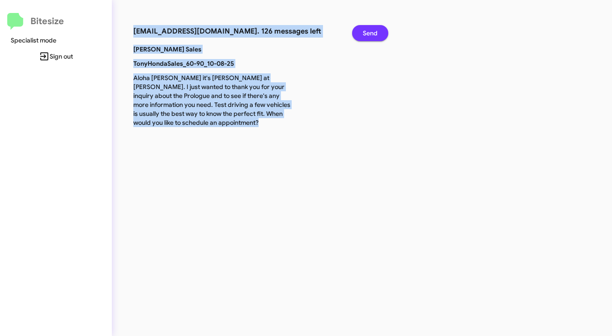
click at [364, 36] on span "Send" at bounding box center [370, 33] width 15 height 16
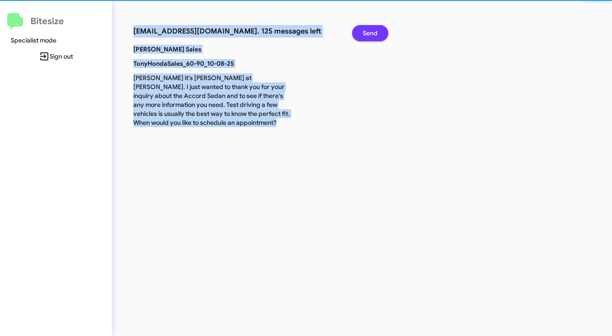
click at [364, 36] on span "Send" at bounding box center [370, 33] width 15 height 16
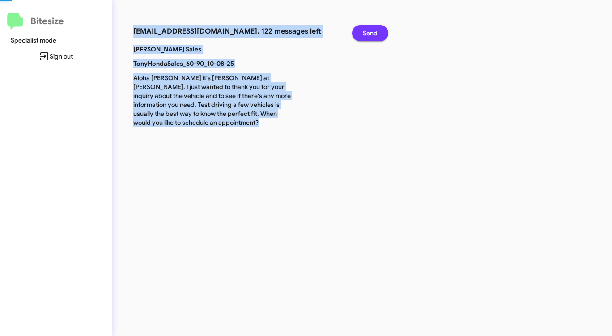
click at [364, 36] on span "Send" at bounding box center [370, 33] width 15 height 16
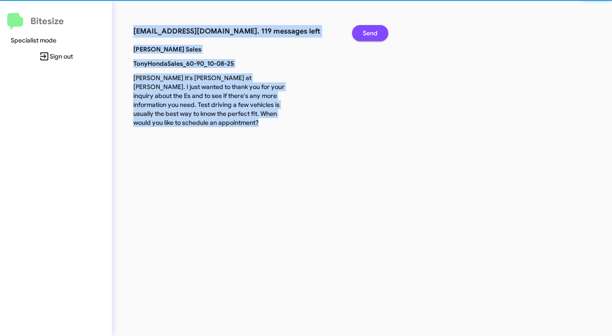
click at [364, 36] on span "Send" at bounding box center [370, 33] width 15 height 16
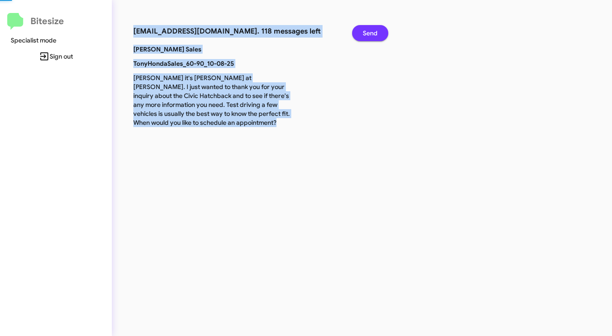
click at [364, 36] on span "Send" at bounding box center [370, 33] width 15 height 16
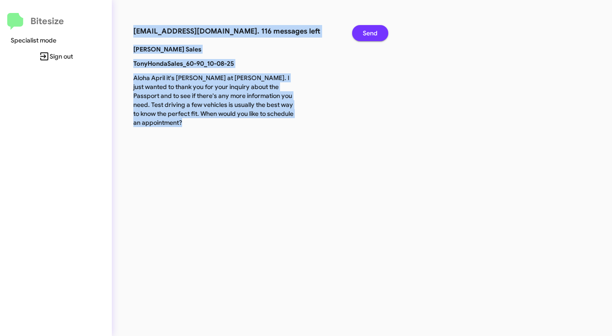
click at [364, 36] on span "Send" at bounding box center [370, 33] width 15 height 16
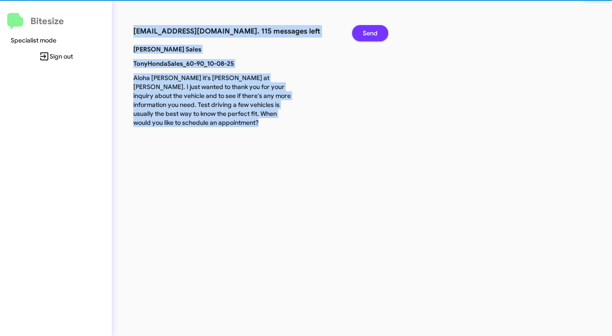
click at [364, 36] on span "Send" at bounding box center [370, 33] width 15 height 16
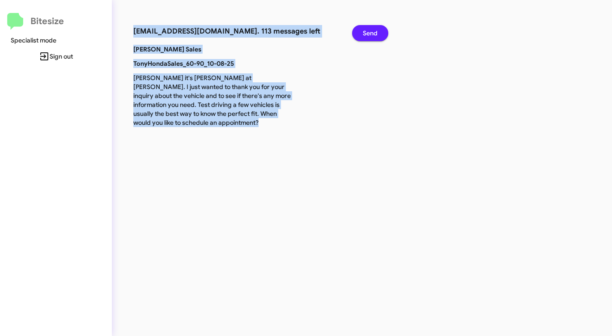
click at [364, 36] on span "Send" at bounding box center [370, 33] width 15 height 16
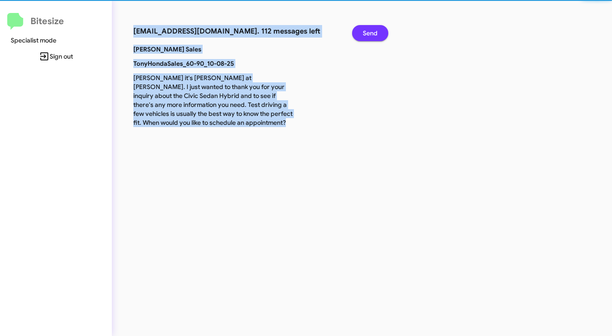
click at [364, 36] on span "Send" at bounding box center [370, 33] width 15 height 16
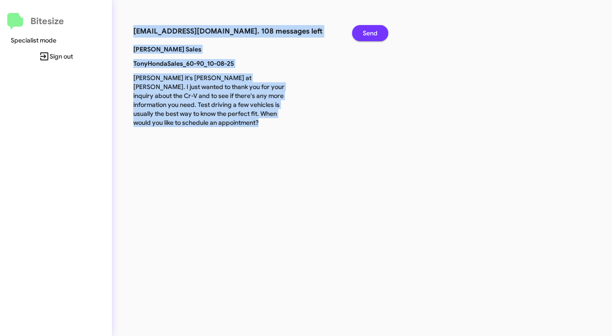
click at [364, 36] on span "Send" at bounding box center [370, 33] width 15 height 16
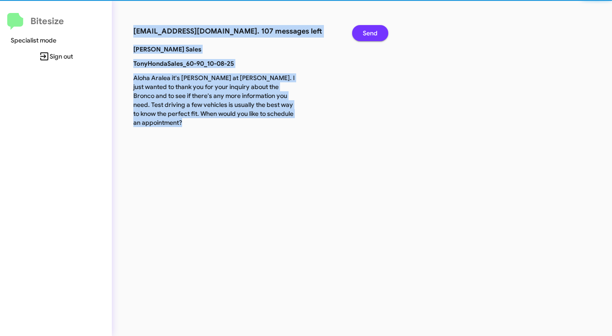
click at [364, 36] on span "Send" at bounding box center [370, 33] width 15 height 16
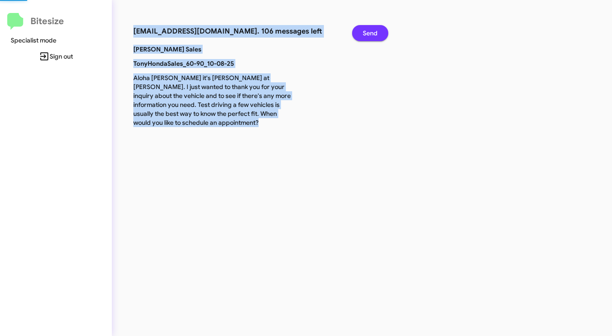
click at [364, 36] on span "Send" at bounding box center [370, 33] width 15 height 16
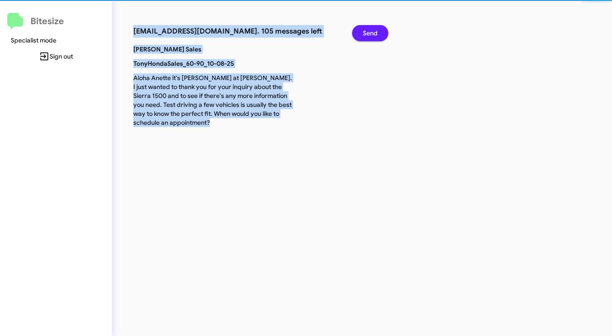
click at [364, 36] on span "Send" at bounding box center [370, 33] width 15 height 16
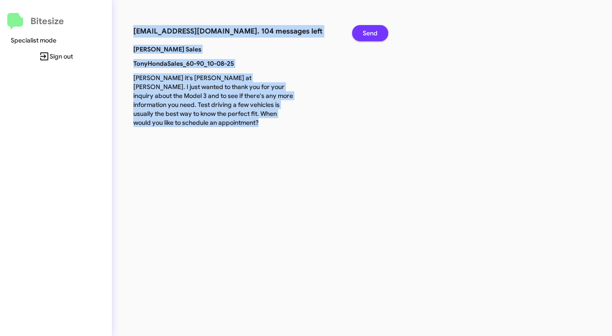
click at [364, 36] on span "Send" at bounding box center [370, 33] width 15 height 16
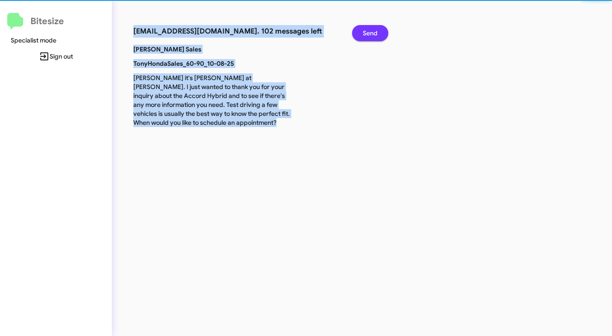
click at [364, 36] on span "Send" at bounding box center [370, 33] width 15 height 16
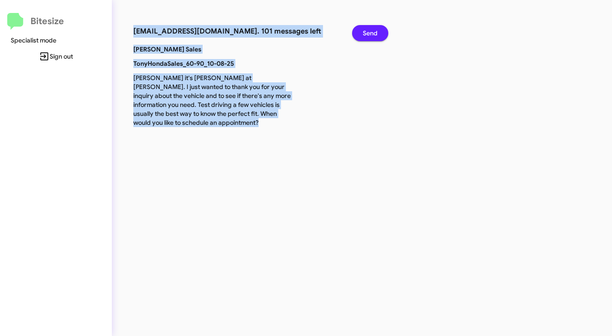
click at [364, 36] on span "Send" at bounding box center [370, 33] width 15 height 16
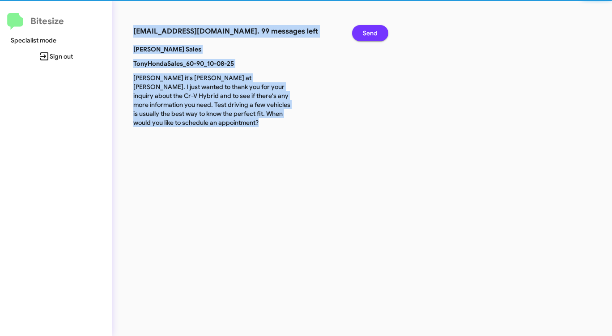
click at [364, 36] on span "Send" at bounding box center [370, 33] width 15 height 16
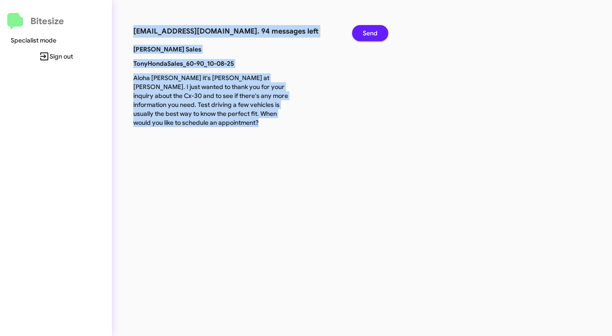
click at [364, 36] on span "Send" at bounding box center [370, 33] width 15 height 16
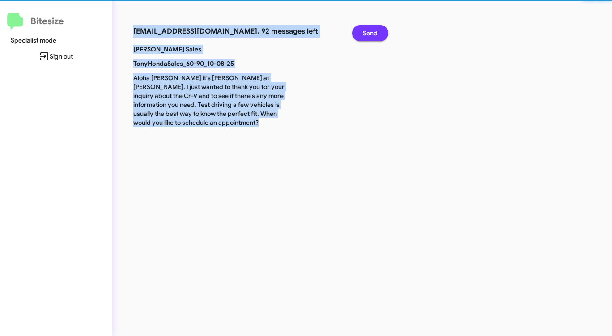
click at [364, 36] on span "Send" at bounding box center [370, 33] width 15 height 16
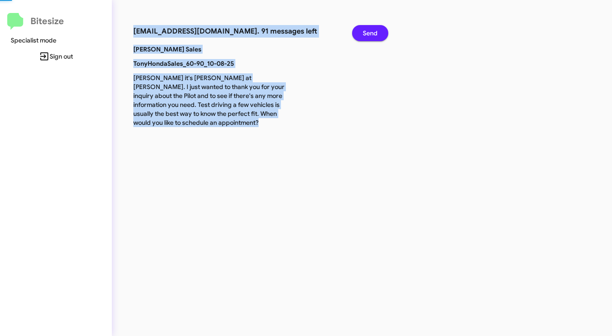
click at [364, 36] on span "Send" at bounding box center [370, 33] width 15 height 16
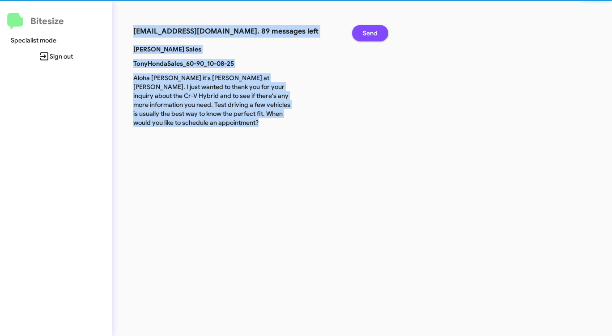
click at [364, 36] on span "Send" at bounding box center [370, 33] width 15 height 16
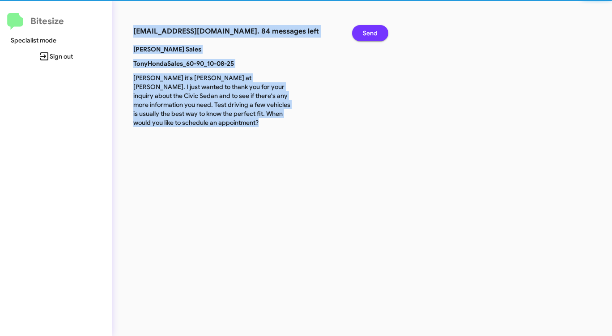
click at [364, 36] on span "Send" at bounding box center [370, 33] width 15 height 16
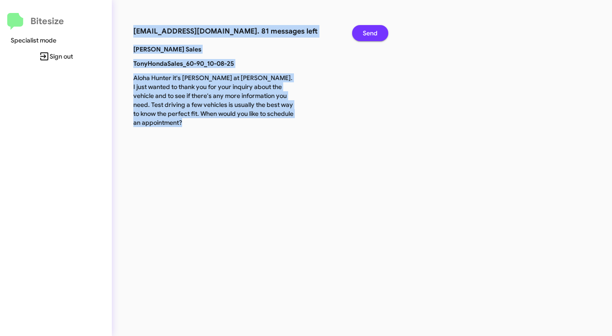
click at [364, 36] on span "Send" at bounding box center [370, 33] width 15 height 16
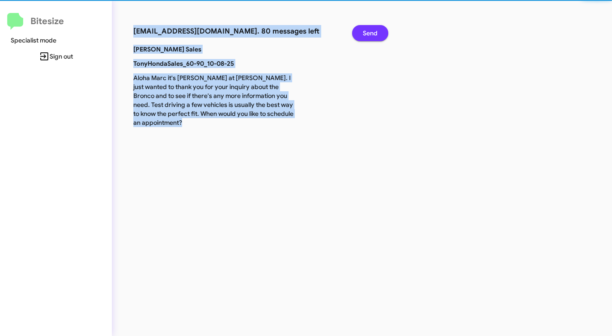
click at [364, 36] on span "Send" at bounding box center [370, 33] width 15 height 16
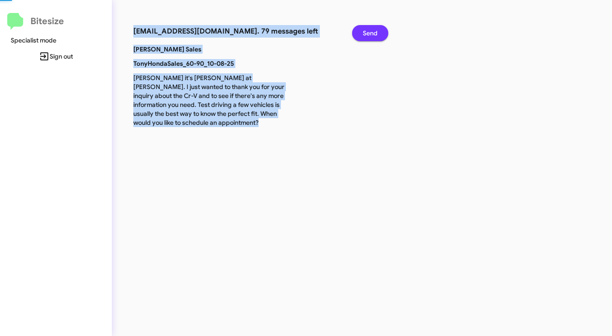
click at [364, 36] on span "Send" at bounding box center [370, 33] width 15 height 16
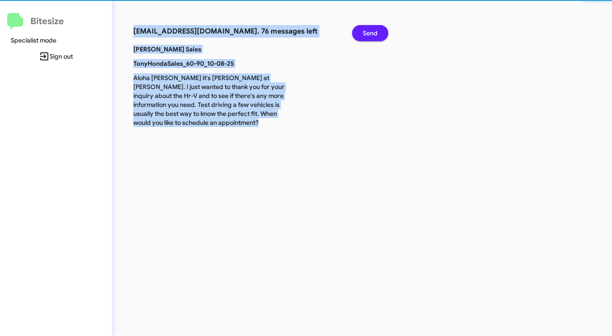
click at [364, 36] on span "Send" at bounding box center [370, 33] width 15 height 16
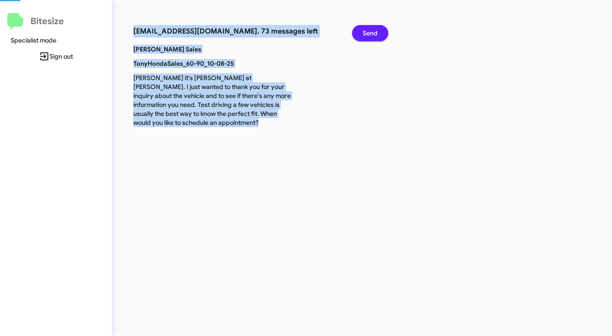
click at [364, 36] on span "Send" at bounding box center [370, 33] width 15 height 16
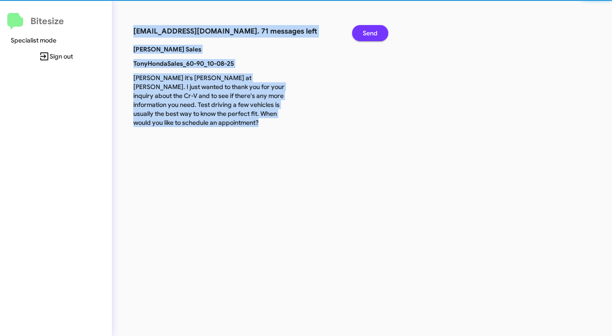
click at [364, 36] on span "Send" at bounding box center [370, 33] width 15 height 16
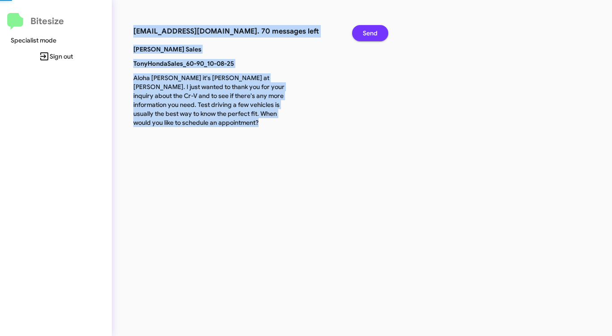
click at [364, 36] on span "Send" at bounding box center [370, 33] width 15 height 16
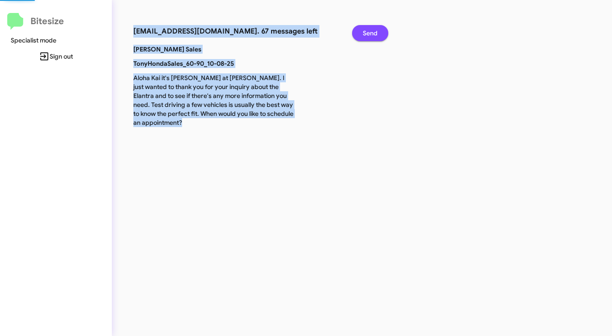
click at [364, 36] on span "Send" at bounding box center [370, 33] width 15 height 16
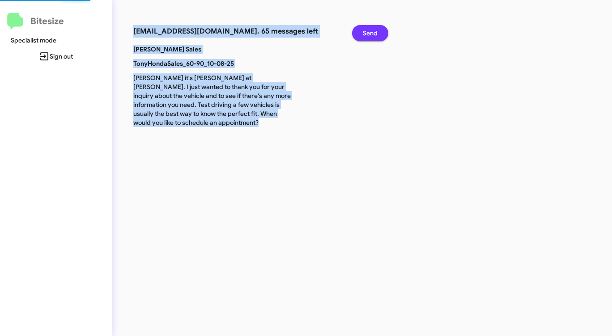
click at [364, 36] on span "Send" at bounding box center [370, 33] width 15 height 16
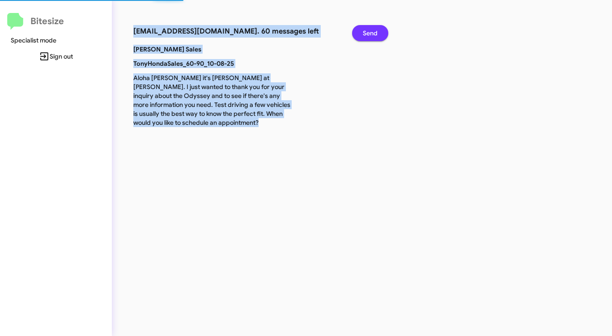
click at [364, 36] on span "Send" at bounding box center [370, 33] width 15 height 16
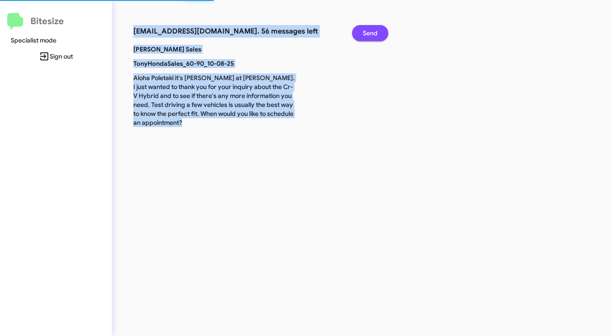
click at [364, 36] on span "Send" at bounding box center [370, 33] width 15 height 16
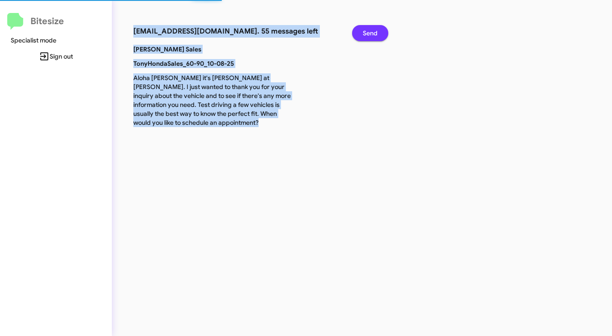
click at [364, 36] on span "Send" at bounding box center [370, 33] width 15 height 16
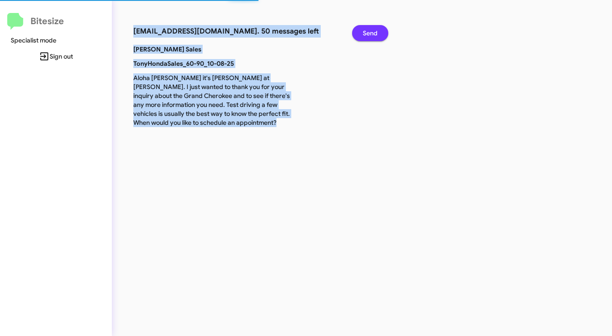
click at [364, 36] on span "Send" at bounding box center [370, 33] width 15 height 16
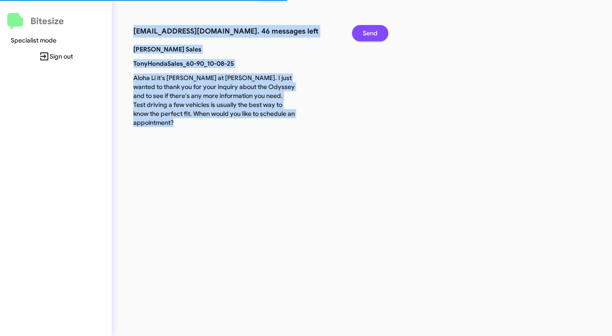
click at [364, 36] on span "Send" at bounding box center [370, 33] width 15 height 16
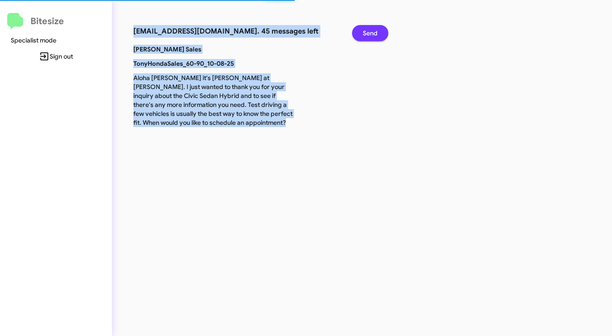
click at [364, 36] on span "Send" at bounding box center [370, 33] width 15 height 16
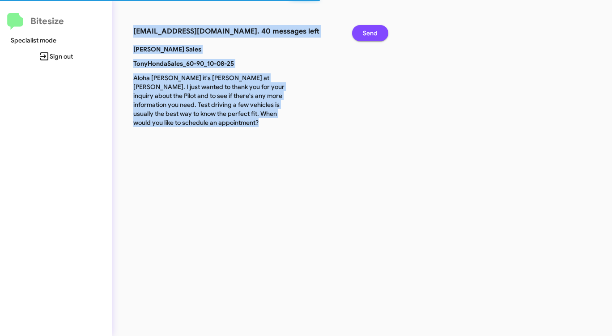
click at [364, 36] on span "Send" at bounding box center [370, 33] width 15 height 16
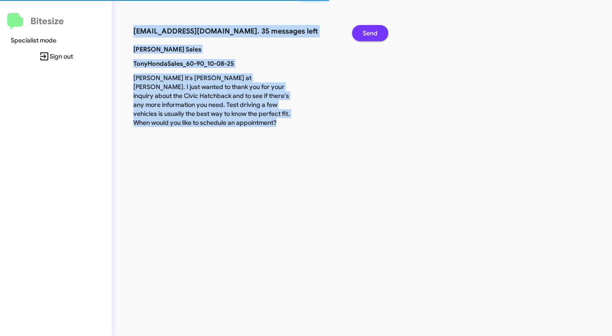
click at [364, 36] on span "Send" at bounding box center [370, 33] width 15 height 16
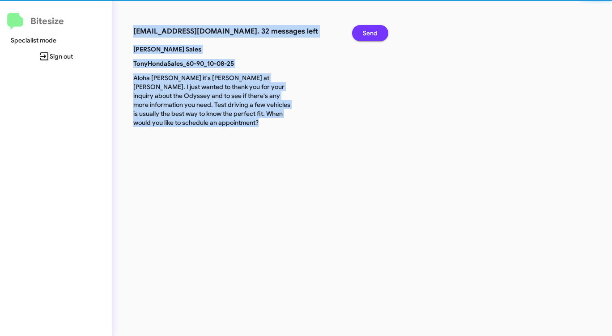
click at [364, 36] on span "Send" at bounding box center [370, 33] width 15 height 16
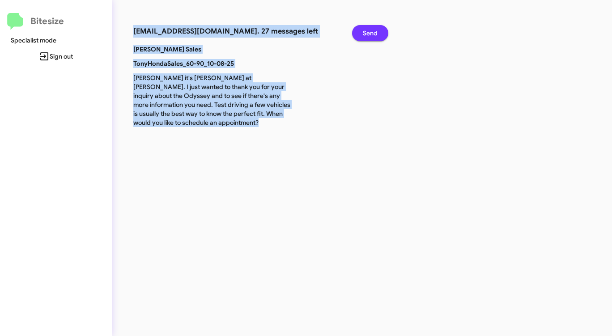
click at [364, 36] on span "Send" at bounding box center [370, 33] width 15 height 16
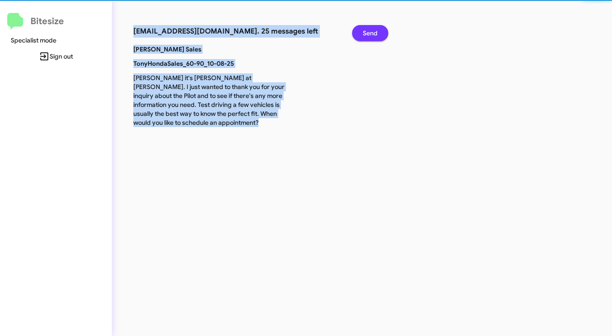
click at [364, 36] on span "Send" at bounding box center [370, 33] width 15 height 16
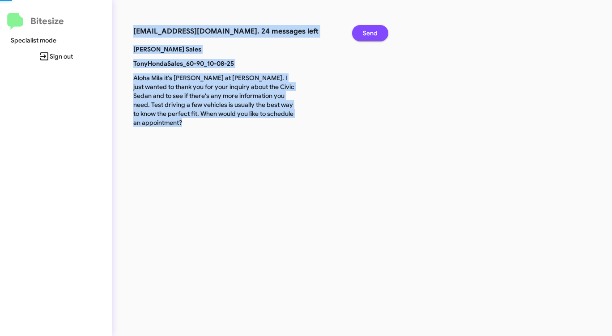
click at [364, 36] on span "Send" at bounding box center [370, 33] width 15 height 16
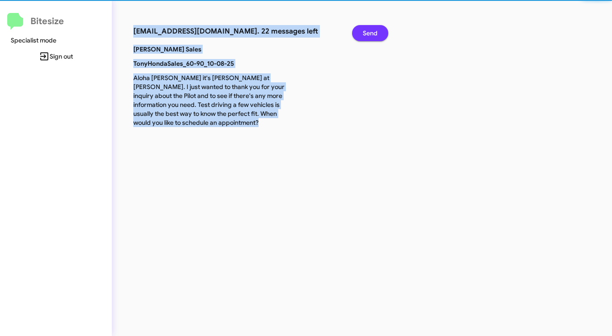
click at [364, 36] on span "Send" at bounding box center [370, 33] width 15 height 16
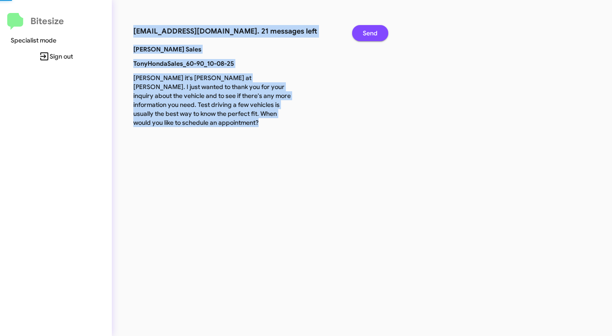
click at [364, 36] on span "Send" at bounding box center [370, 33] width 15 height 16
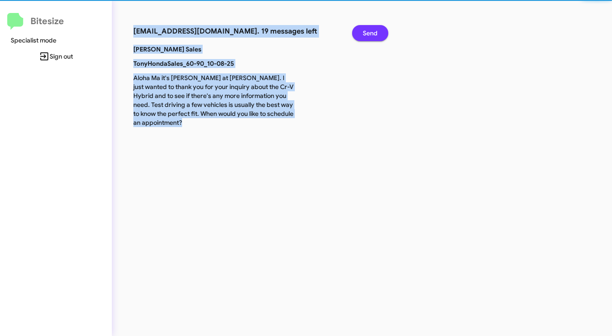
click at [364, 36] on span "Send" at bounding box center [370, 33] width 15 height 16
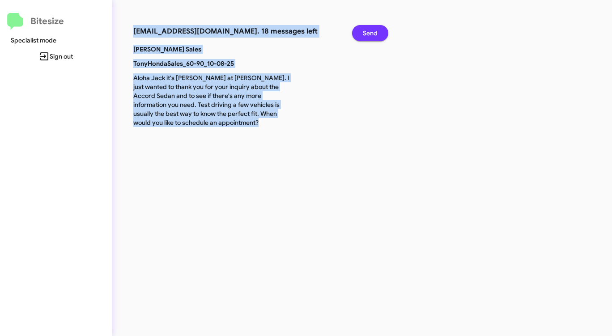
click at [364, 36] on span "Send" at bounding box center [370, 33] width 15 height 16
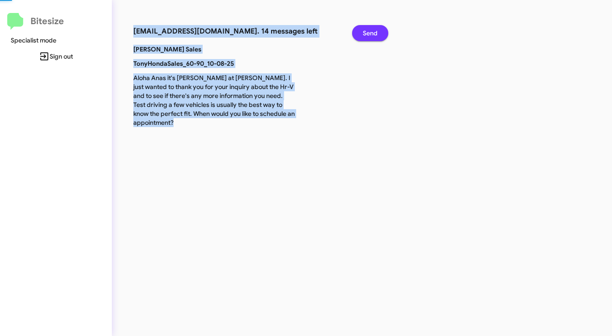
click at [364, 36] on span "Send" at bounding box center [370, 33] width 15 height 16
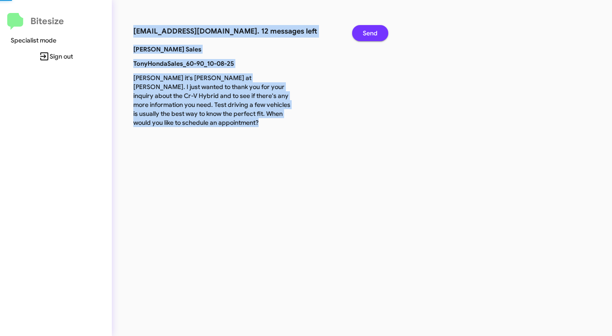
click at [364, 36] on span "Send" at bounding box center [370, 33] width 15 height 16
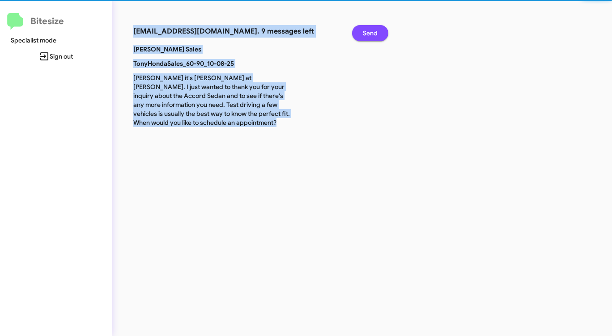
click at [364, 36] on span "Send" at bounding box center [370, 33] width 15 height 16
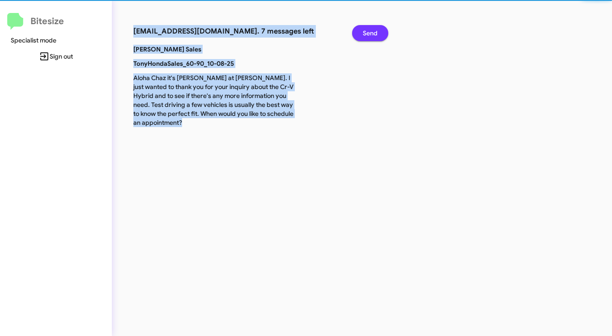
click at [364, 36] on span "Send" at bounding box center [370, 33] width 15 height 16
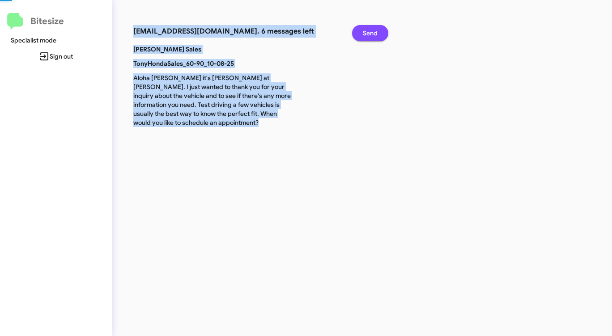
click at [364, 36] on span "Send" at bounding box center [370, 33] width 15 height 16
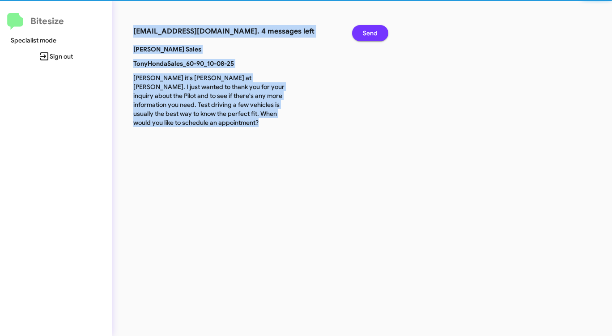
click at [364, 36] on span "Send" at bounding box center [370, 33] width 15 height 16
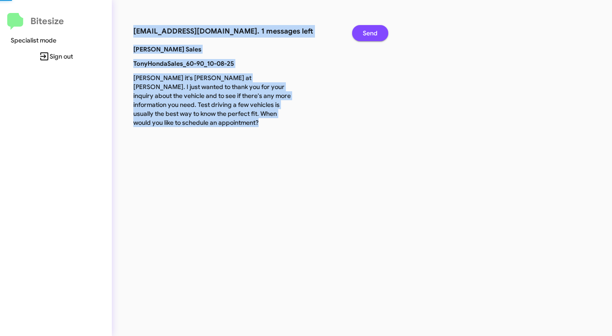
click at [364, 36] on span "Send" at bounding box center [370, 33] width 15 height 16
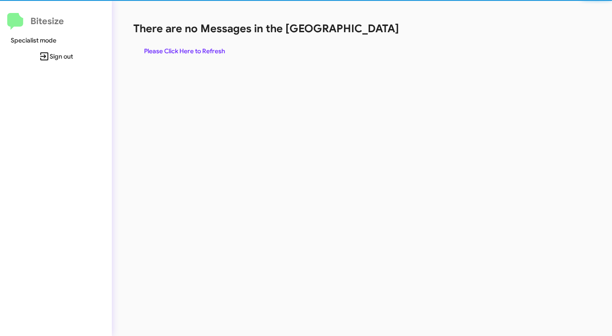
click at [364, 36] on div "There are no Messages in the Queue Please Click Here to Refresh" at bounding box center [320, 40] width 374 height 38
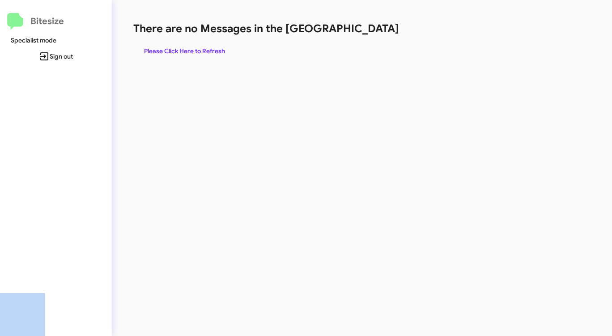
click at [364, 36] on div "There are no Messages in the Queue Please Click Here to Refresh" at bounding box center [320, 40] width 374 height 38
click at [183, 44] on span "Please Click Here to Refresh" at bounding box center [184, 51] width 81 height 16
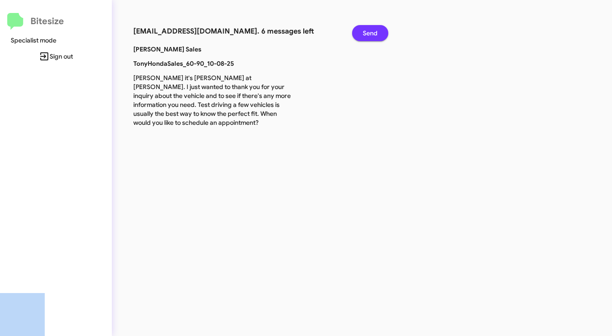
click at [381, 30] on button "Send" at bounding box center [370, 33] width 36 height 16
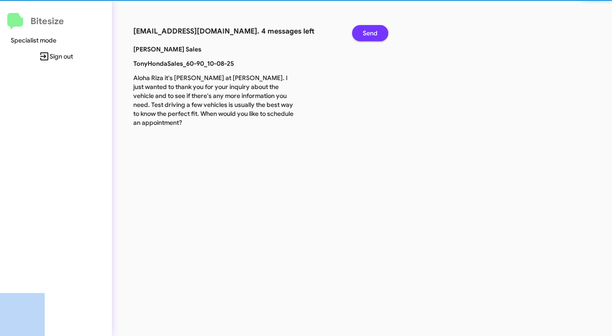
click at [381, 30] on button "Send" at bounding box center [370, 33] width 36 height 16
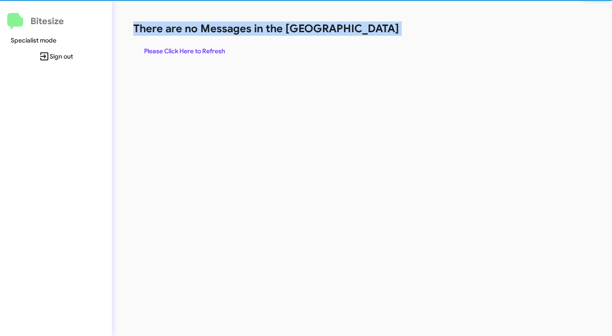
click at [381, 30] on h1 "There are no Messages in the [GEOGRAPHIC_DATA]" at bounding box center [320, 28] width 374 height 14
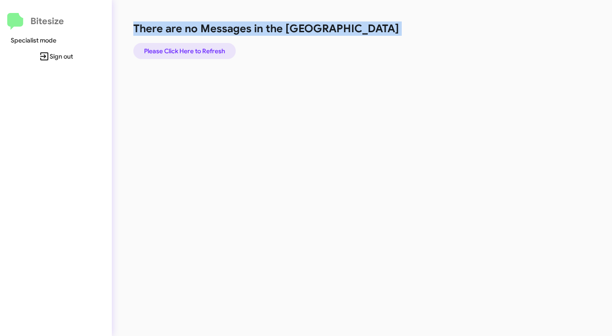
click at [204, 51] on span "Please Click Here to Refresh" at bounding box center [184, 51] width 81 height 16
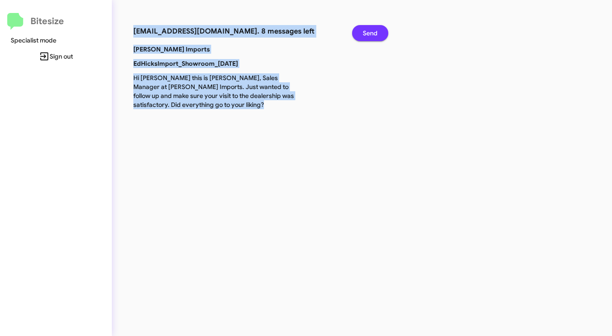
click at [371, 37] on span "Send" at bounding box center [370, 33] width 15 height 16
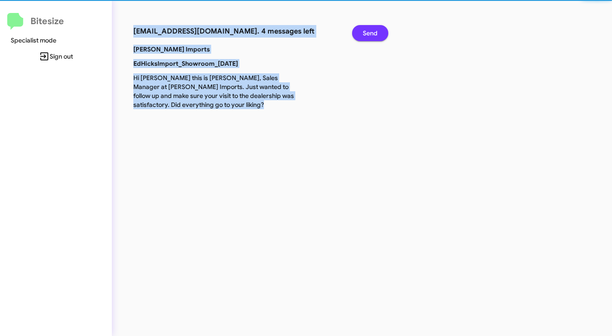
click at [371, 37] on span "Send" at bounding box center [370, 33] width 15 height 16
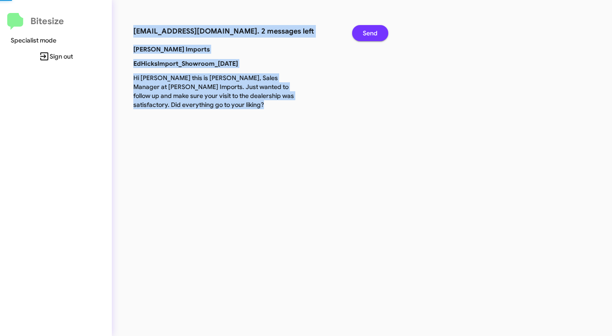
click at [371, 37] on span "Send" at bounding box center [370, 33] width 15 height 16
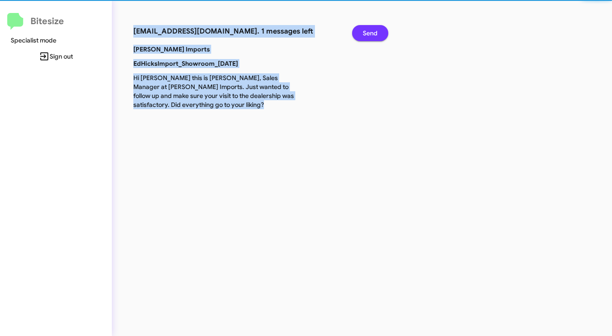
click at [371, 37] on span "Send" at bounding box center [370, 33] width 15 height 16
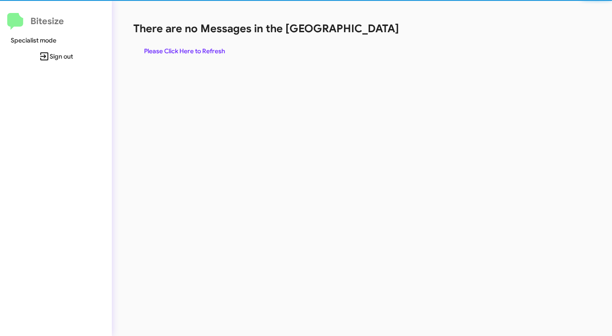
click at [371, 37] on div "There are no Messages in the Queue Please Click Here to Refresh" at bounding box center [320, 40] width 374 height 38
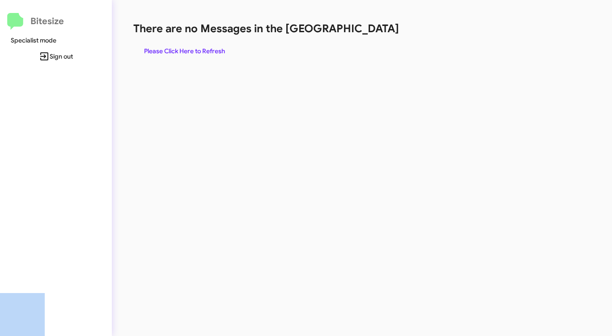
click at [371, 37] on div "There are no Messages in the Queue Please Click Here to Refresh" at bounding box center [320, 40] width 374 height 38
click at [173, 51] on span "Please Click Here to Refresh" at bounding box center [184, 51] width 81 height 16
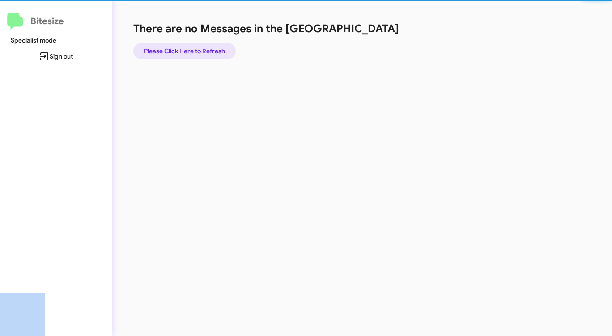
click at [174, 51] on span "Please Click Here to Refresh" at bounding box center [184, 51] width 81 height 16
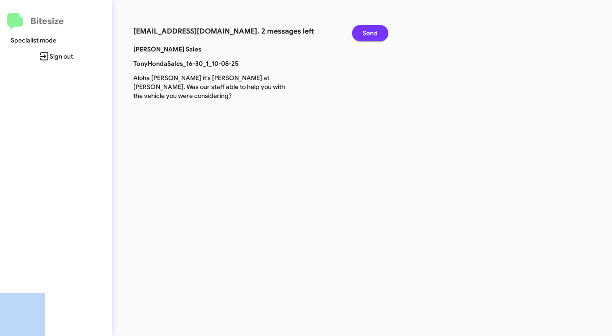
click at [366, 35] on span "Send" at bounding box center [370, 33] width 15 height 16
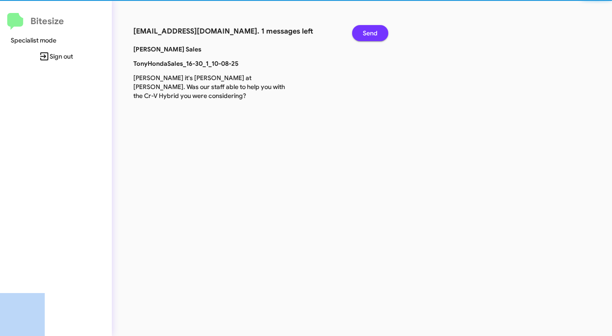
click at [366, 35] on span "Send" at bounding box center [370, 33] width 15 height 16
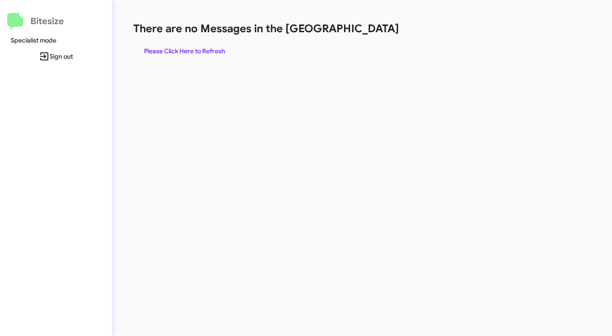
click at [365, 35] on h1 "There are no Messages in the [GEOGRAPHIC_DATA]" at bounding box center [320, 28] width 374 height 14
click at [160, 50] on span "Please Click Here to Refresh" at bounding box center [184, 51] width 81 height 16
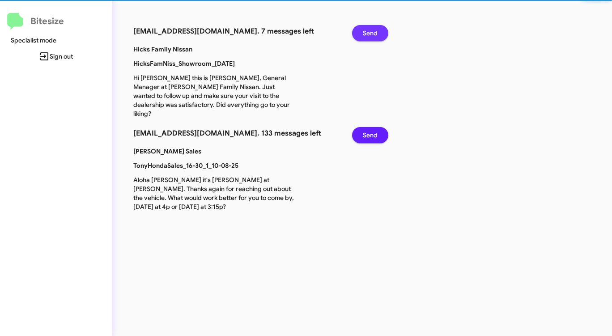
click at [376, 28] on span "Send" at bounding box center [370, 33] width 15 height 16
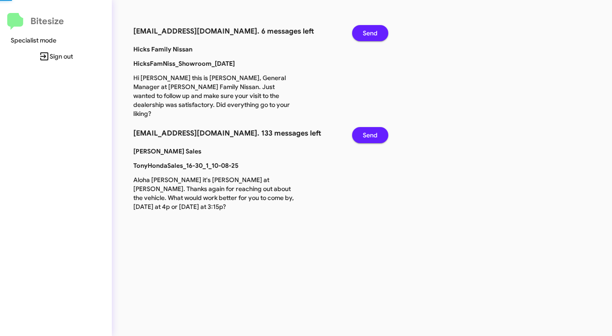
click at [376, 29] on span "Send" at bounding box center [370, 33] width 15 height 16
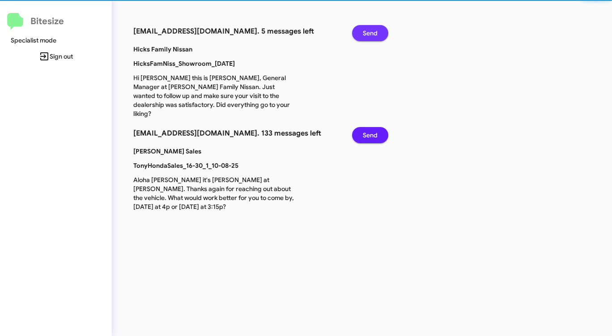
click at [375, 30] on span "Send" at bounding box center [370, 33] width 15 height 16
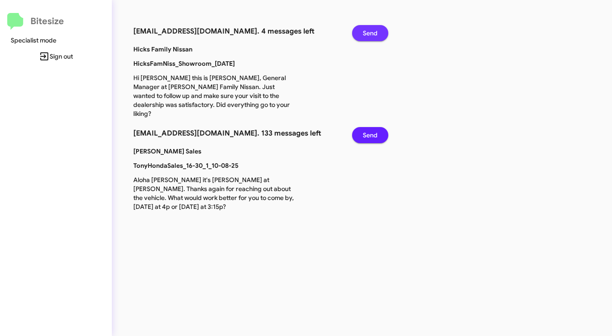
click at [375, 30] on span "Send" at bounding box center [370, 33] width 15 height 16
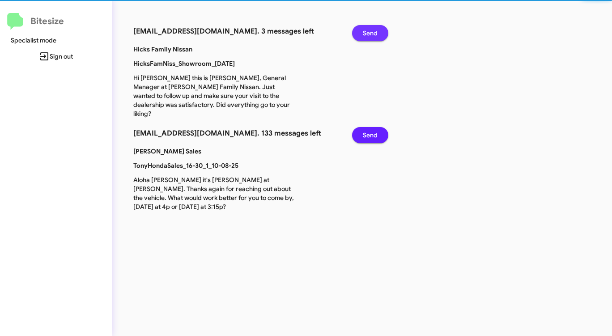
click at [375, 30] on span "Send" at bounding box center [370, 33] width 15 height 16
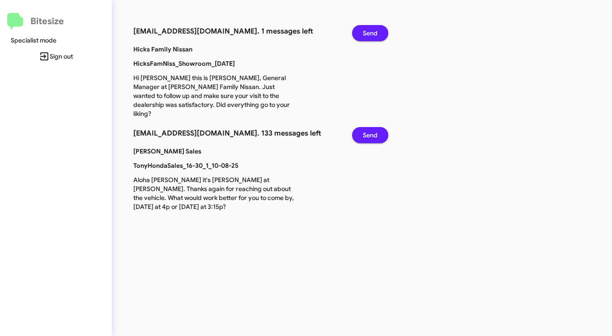
click at [375, 30] on span "Send" at bounding box center [370, 33] width 15 height 16
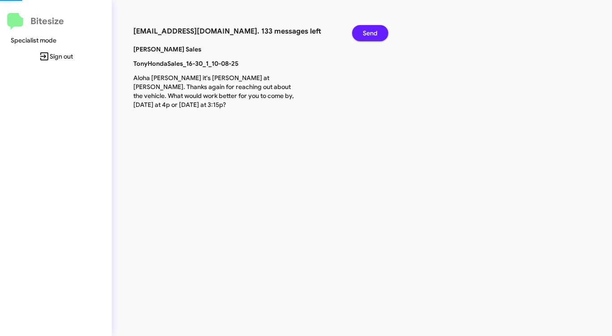
click at [375, 30] on span "Send" at bounding box center [370, 33] width 15 height 16
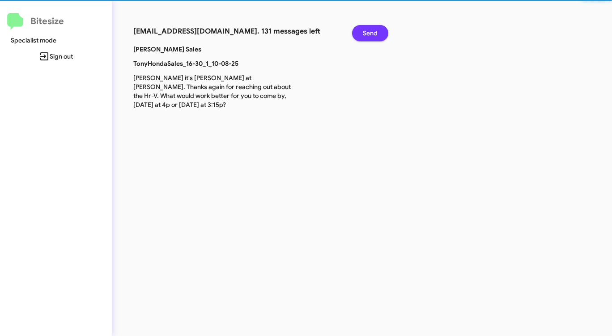
click at [375, 30] on span "Send" at bounding box center [370, 33] width 15 height 16
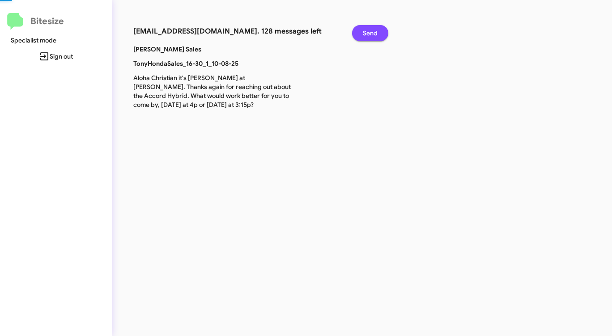
click at [375, 30] on span "Send" at bounding box center [370, 33] width 15 height 16
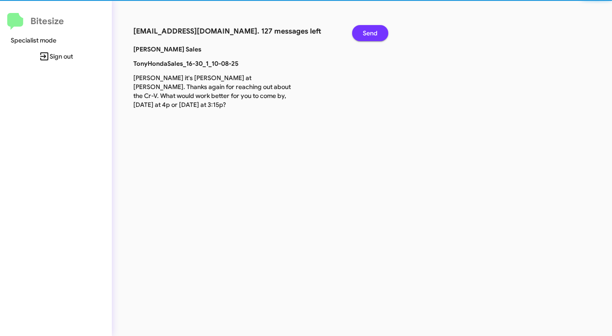
click at [375, 30] on span "Send" at bounding box center [370, 33] width 15 height 16
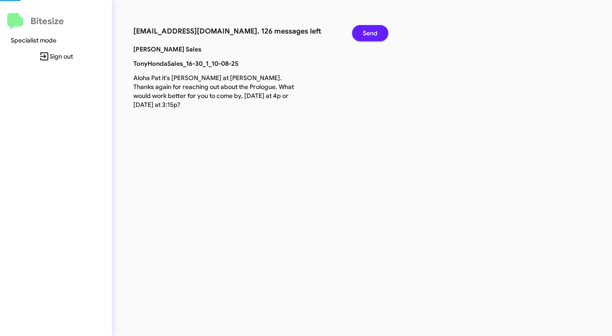
click at [375, 30] on span "Send" at bounding box center [370, 33] width 15 height 16
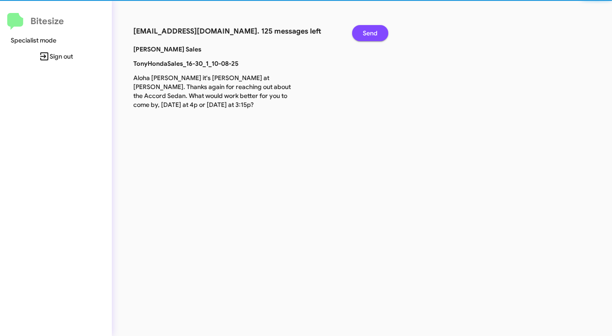
click at [375, 30] on span "Send" at bounding box center [370, 33] width 15 height 16
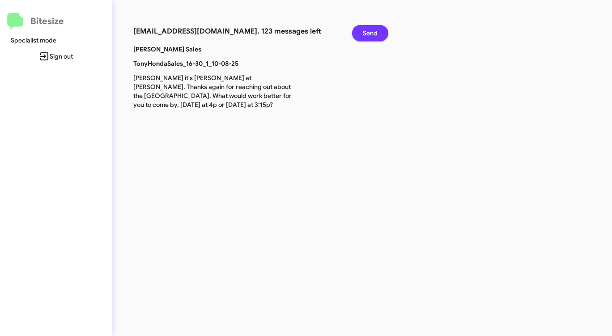
click at [375, 30] on span "Send" at bounding box center [370, 33] width 15 height 16
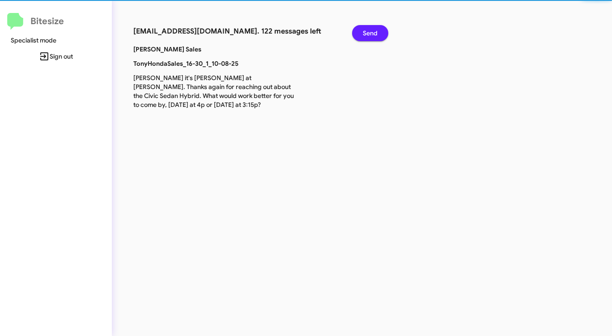
click at [375, 30] on span "Send" at bounding box center [370, 33] width 15 height 16
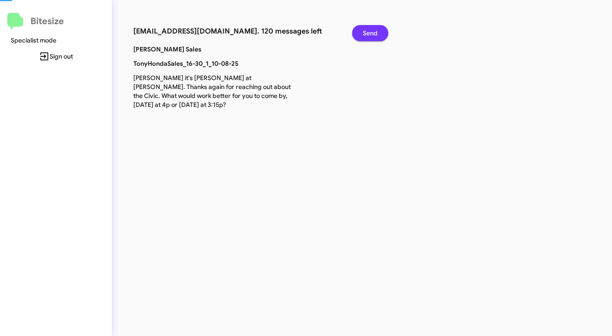
click at [375, 30] on span "Send" at bounding box center [370, 33] width 15 height 16
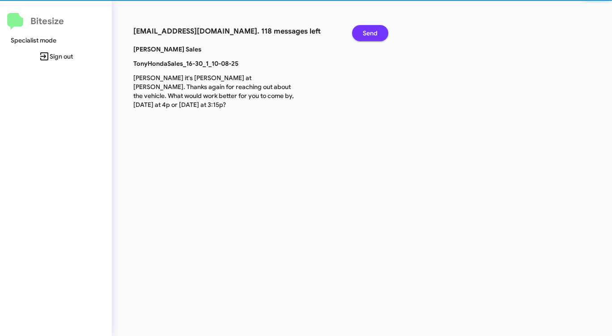
click at [375, 30] on span "Send" at bounding box center [370, 33] width 15 height 16
click at [376, 30] on span "Send" at bounding box center [370, 33] width 15 height 16
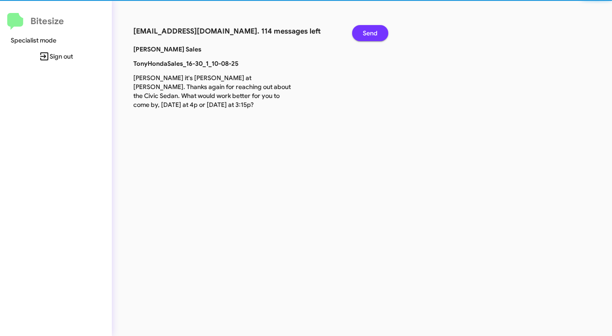
click at [376, 30] on span "Send" at bounding box center [370, 33] width 15 height 16
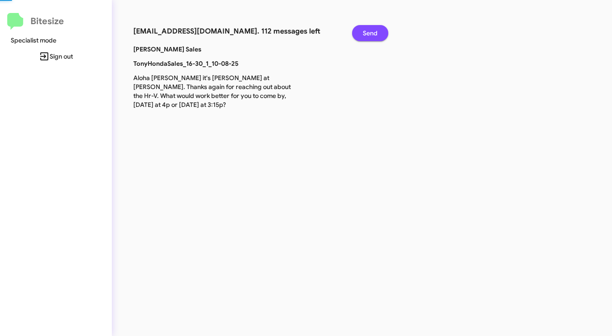
click at [376, 30] on span "Send" at bounding box center [370, 33] width 15 height 16
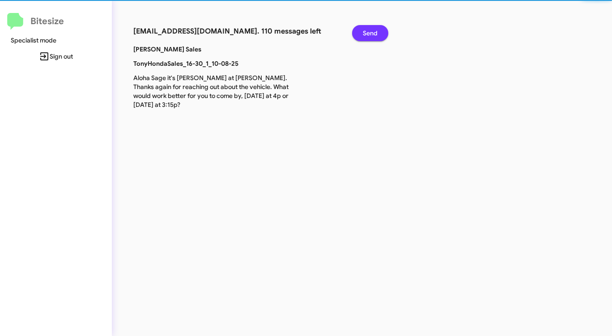
click at [376, 30] on span "Send" at bounding box center [370, 33] width 15 height 16
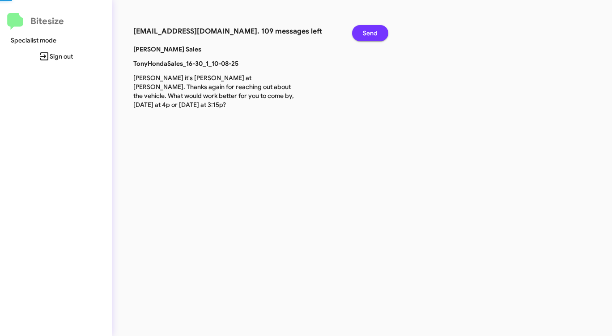
click at [376, 30] on span "Send" at bounding box center [370, 33] width 15 height 16
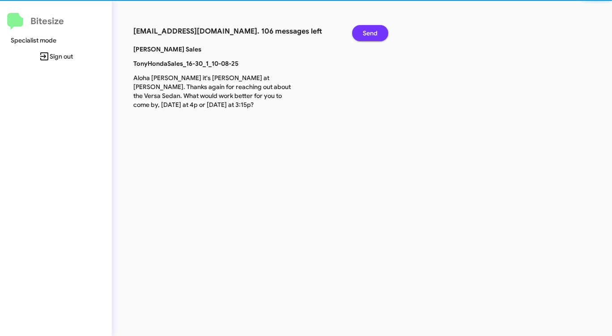
click at [376, 30] on span "Send" at bounding box center [370, 33] width 15 height 16
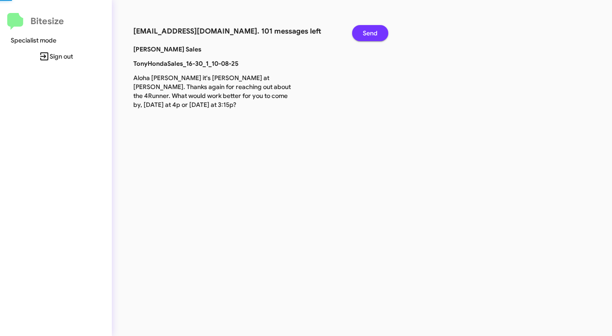
click at [376, 30] on span "Send" at bounding box center [370, 33] width 15 height 16
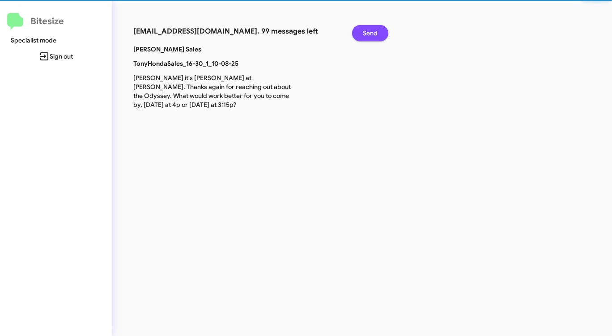
click at [376, 30] on span "Send" at bounding box center [370, 33] width 15 height 16
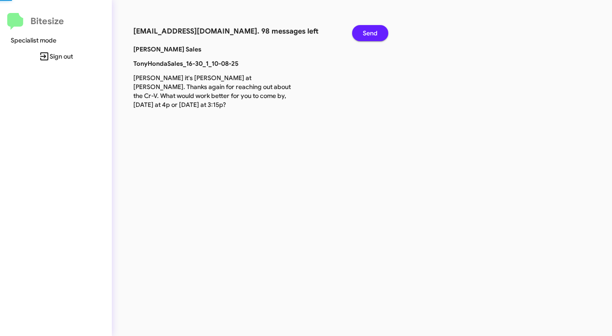
click at [376, 30] on span "Send" at bounding box center [370, 33] width 15 height 16
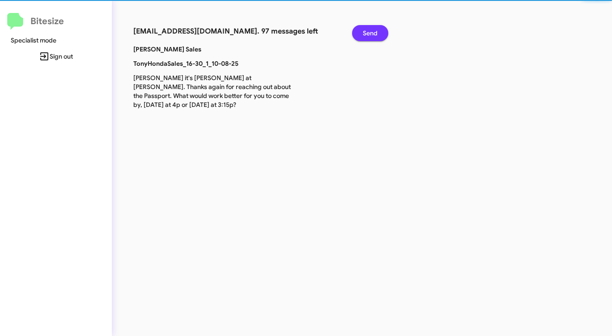
click at [376, 30] on span "Send" at bounding box center [370, 33] width 15 height 16
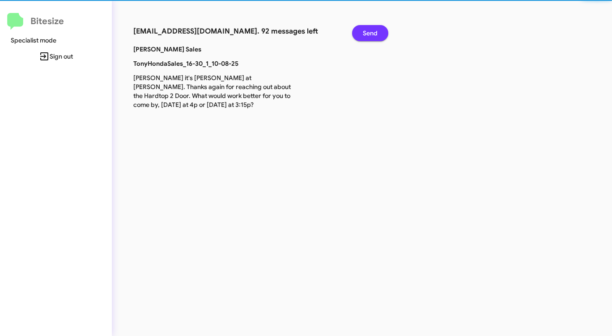
click at [376, 30] on span "Send" at bounding box center [370, 33] width 15 height 16
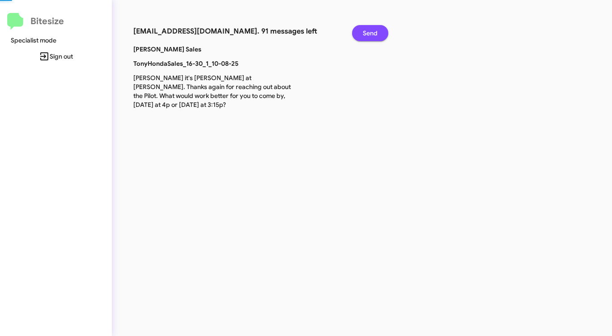
click at [376, 30] on span "Send" at bounding box center [370, 33] width 15 height 16
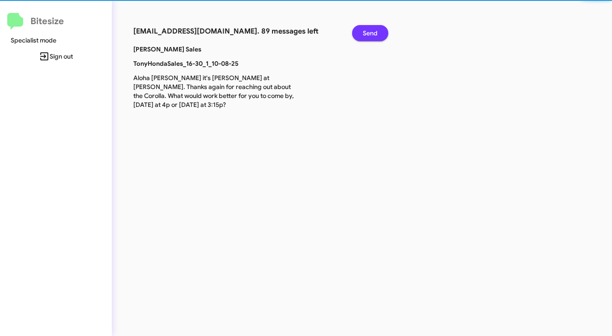
click at [376, 30] on span "Send" at bounding box center [370, 33] width 15 height 16
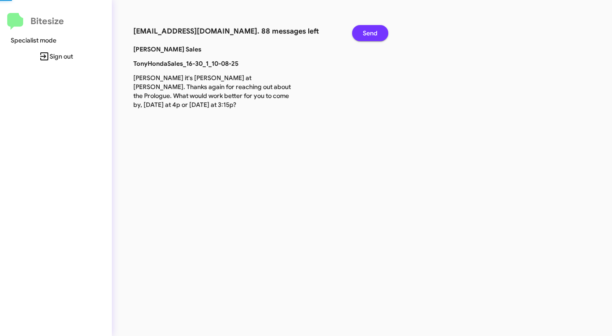
click at [376, 30] on span "Send" at bounding box center [370, 33] width 15 height 16
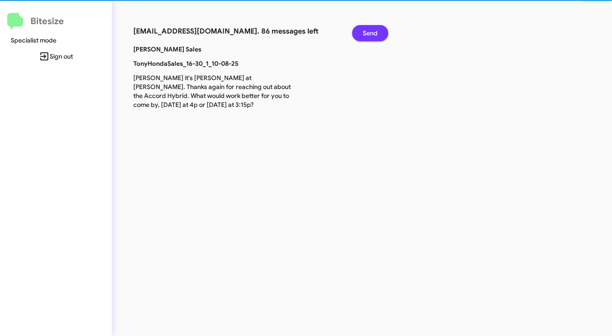
click at [376, 30] on span "Send" at bounding box center [370, 33] width 15 height 16
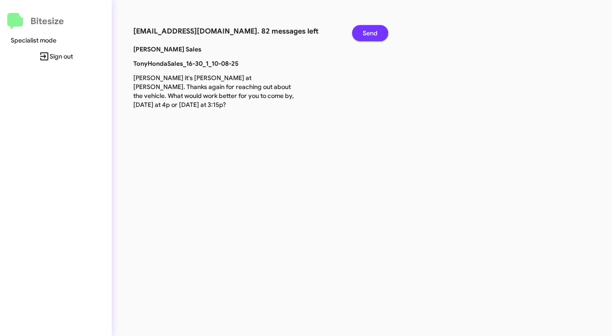
click at [376, 30] on span "Send" at bounding box center [370, 33] width 15 height 16
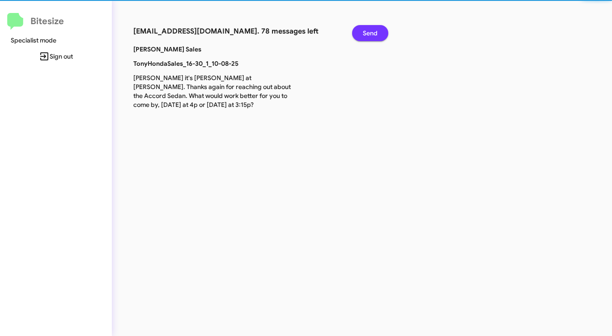
click at [376, 30] on span "Send" at bounding box center [370, 33] width 15 height 16
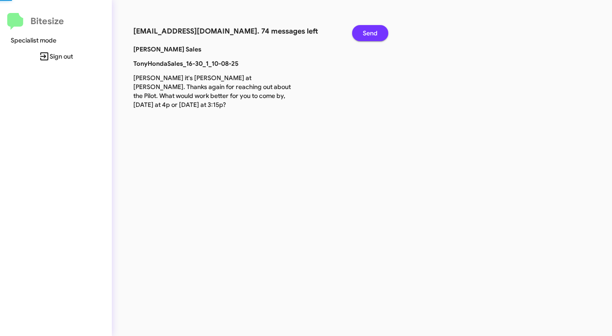
click at [376, 30] on span "Send" at bounding box center [370, 33] width 15 height 16
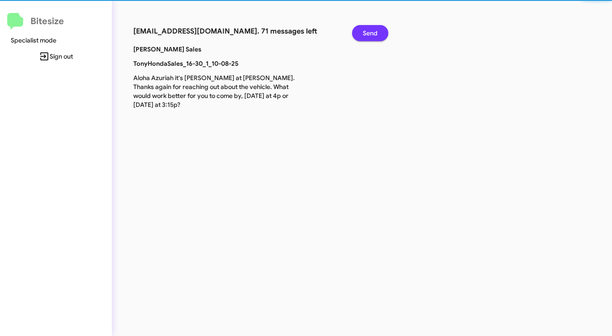
click at [376, 30] on span "Send" at bounding box center [370, 33] width 15 height 16
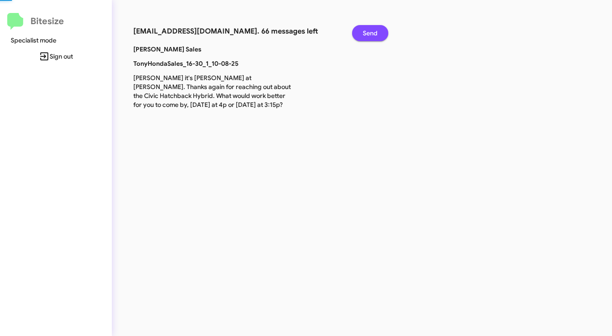
click at [376, 30] on span "Send" at bounding box center [370, 33] width 15 height 16
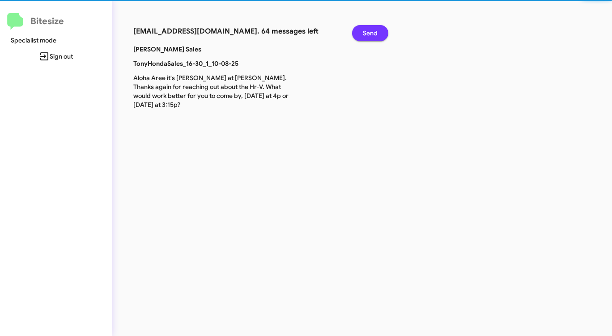
click at [376, 30] on span "Send" at bounding box center [370, 33] width 15 height 16
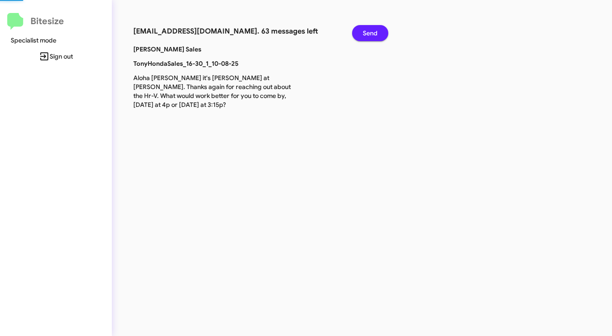
click at [376, 30] on span "Send" at bounding box center [370, 33] width 15 height 16
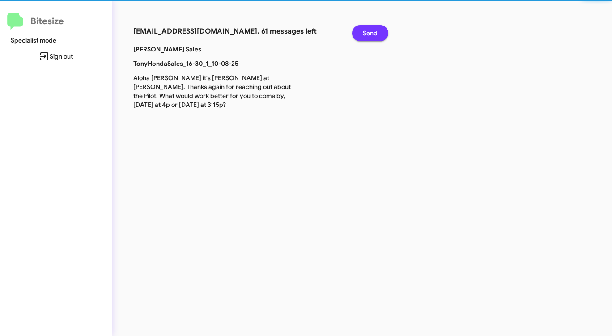
click at [376, 30] on span "Send" at bounding box center [370, 33] width 15 height 16
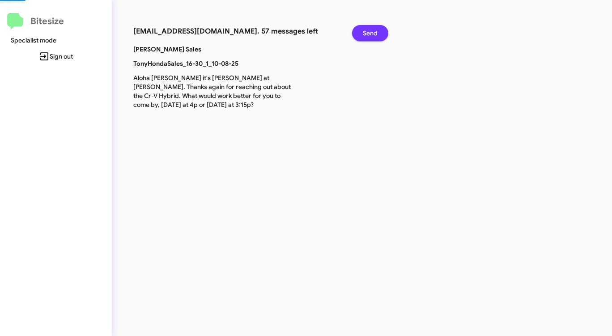
click at [376, 30] on span "Send" at bounding box center [370, 33] width 15 height 16
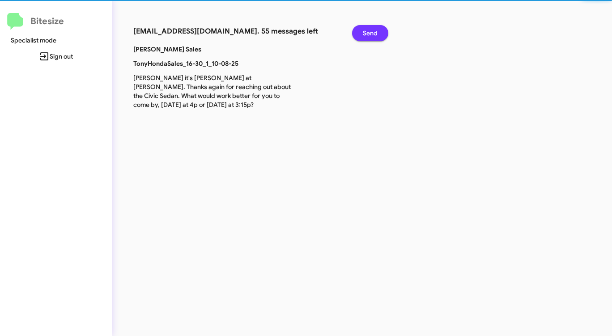
click at [376, 30] on span "Send" at bounding box center [370, 33] width 15 height 16
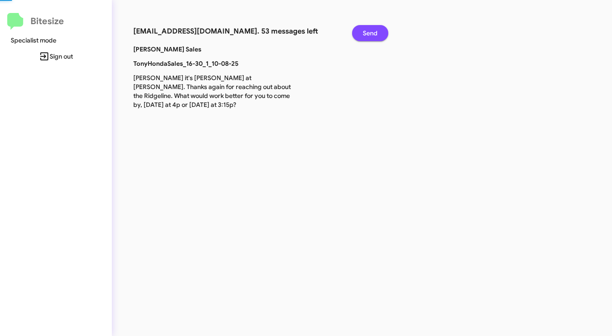
click at [376, 30] on span "Send" at bounding box center [370, 33] width 15 height 16
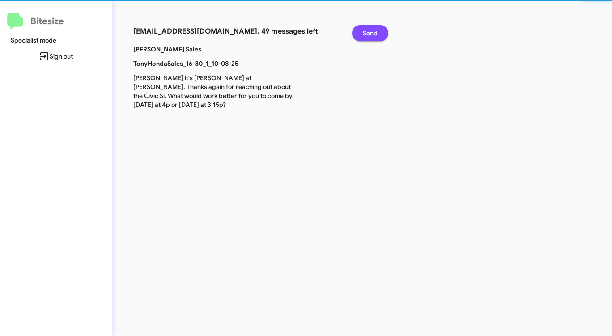
click at [376, 30] on span "Send" at bounding box center [370, 33] width 15 height 16
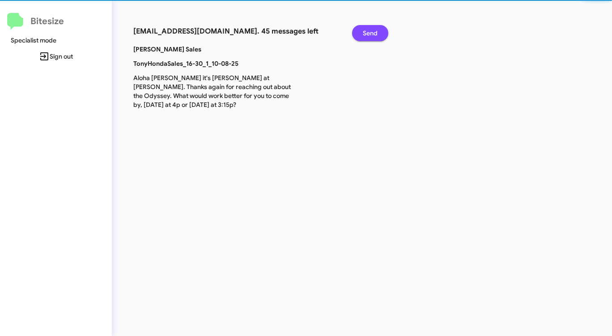
click at [376, 30] on span "Send" at bounding box center [370, 33] width 15 height 16
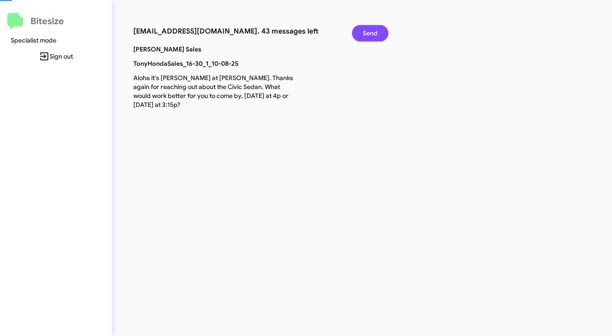
click at [376, 30] on span "Send" at bounding box center [370, 33] width 15 height 16
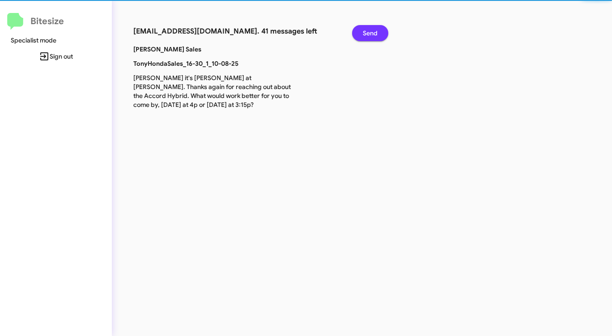
click at [376, 30] on span "Send" at bounding box center [370, 33] width 15 height 16
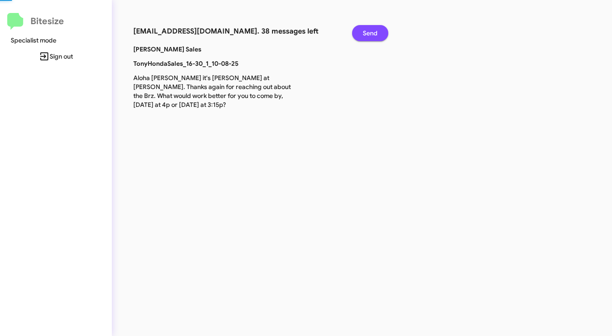
click at [376, 30] on span "Send" at bounding box center [370, 33] width 15 height 16
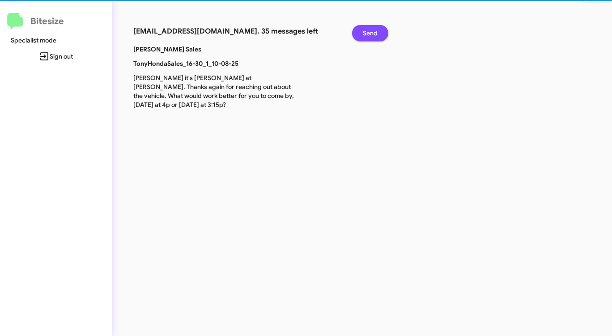
click at [376, 30] on span "Send" at bounding box center [370, 33] width 15 height 16
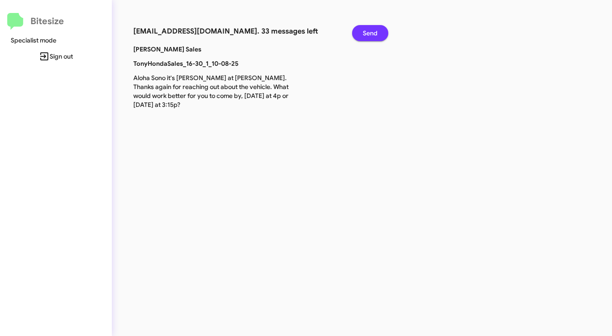
click at [376, 30] on span "Send" at bounding box center [370, 33] width 15 height 16
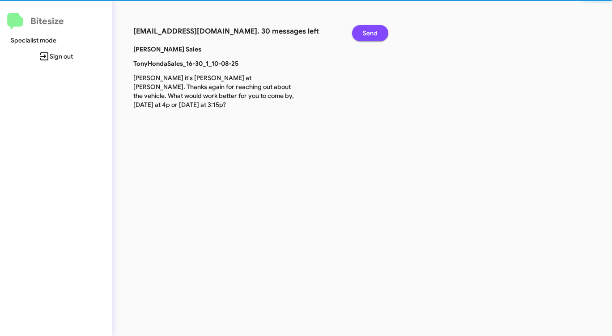
click at [376, 30] on span "Send" at bounding box center [370, 33] width 15 height 16
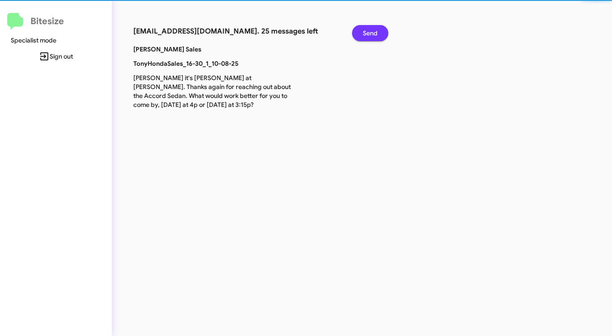
click at [376, 30] on span "Send" at bounding box center [370, 33] width 15 height 16
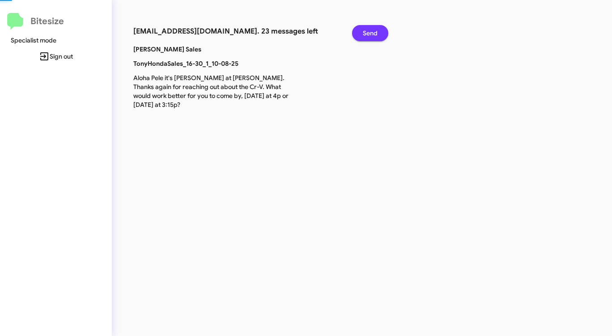
click at [376, 30] on span "Send" at bounding box center [370, 33] width 15 height 16
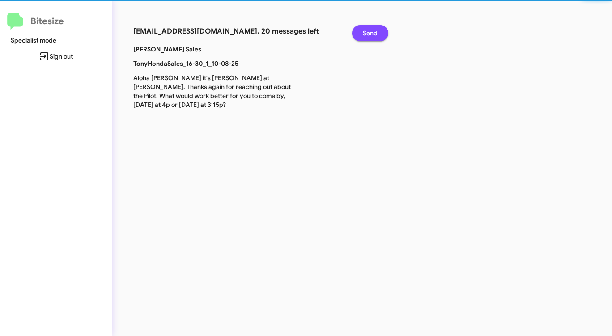
click at [376, 30] on span "Send" at bounding box center [370, 33] width 15 height 16
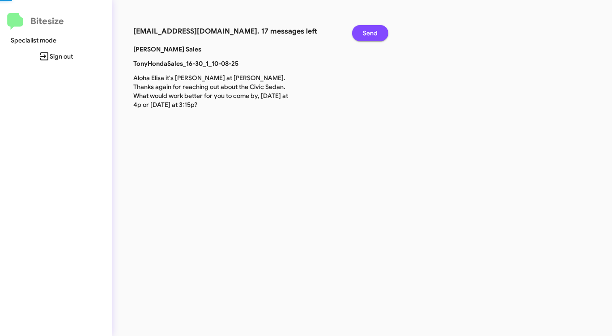
click at [376, 30] on span "Send" at bounding box center [370, 33] width 15 height 16
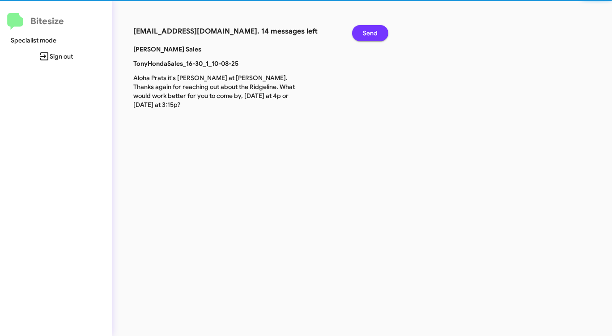
click at [376, 30] on span "Send" at bounding box center [370, 33] width 15 height 16
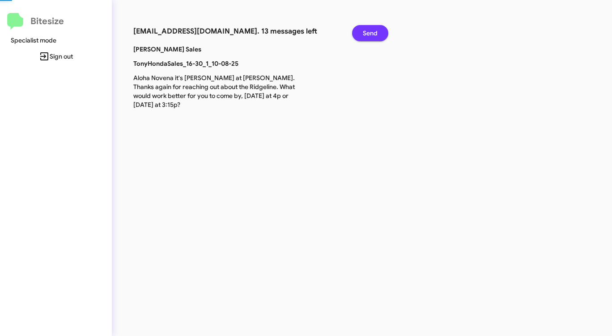
click at [376, 30] on span "Send" at bounding box center [370, 33] width 15 height 16
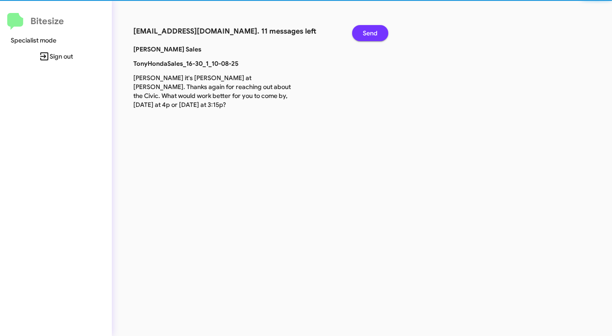
click at [376, 30] on span "Send" at bounding box center [370, 33] width 15 height 16
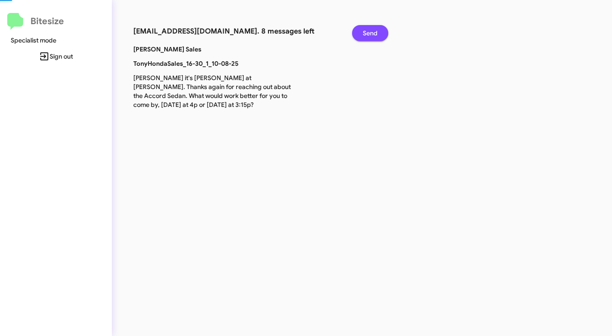
click at [376, 30] on span "Send" at bounding box center [370, 33] width 15 height 16
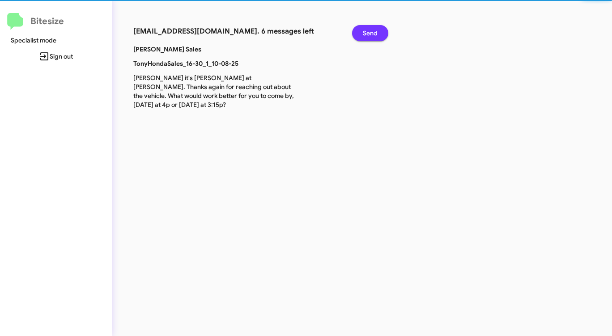
click at [376, 30] on span "Send" at bounding box center [370, 33] width 15 height 16
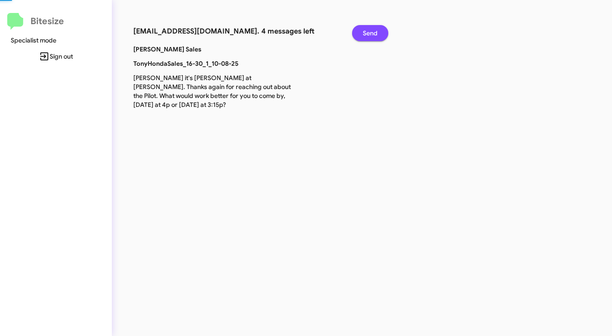
click at [376, 30] on span "Send" at bounding box center [370, 33] width 15 height 16
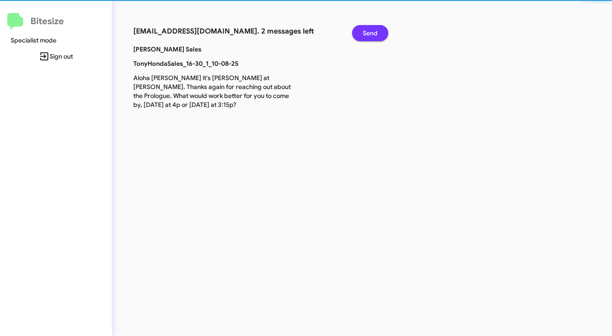
click at [376, 30] on span "Send" at bounding box center [370, 33] width 15 height 16
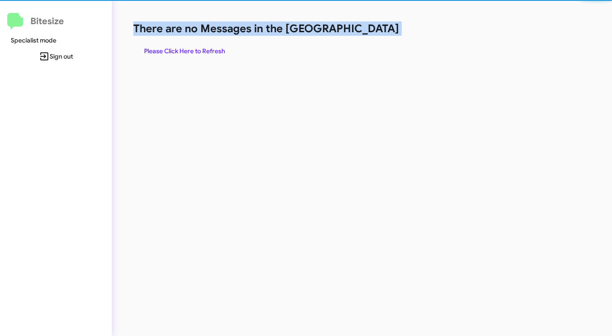
click at [376, 30] on h1 "There are no Messages in the [GEOGRAPHIC_DATA]" at bounding box center [320, 28] width 374 height 14
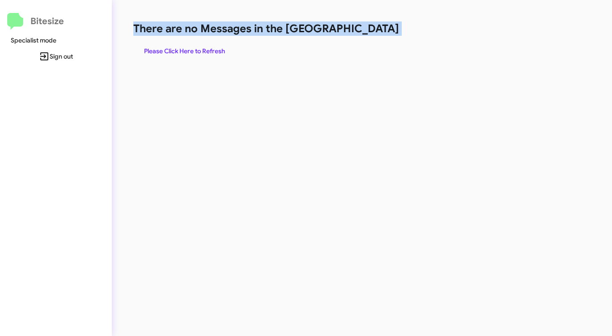
click
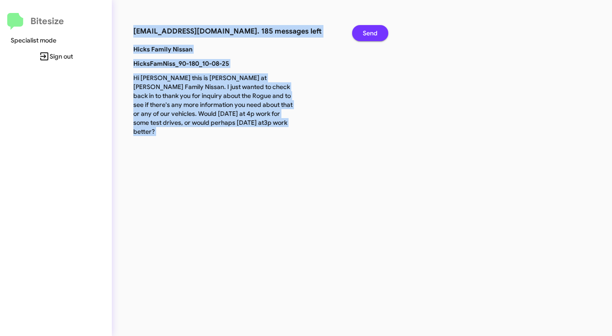
click at [363, 34] on span "Send" at bounding box center [370, 33] width 15 height 16
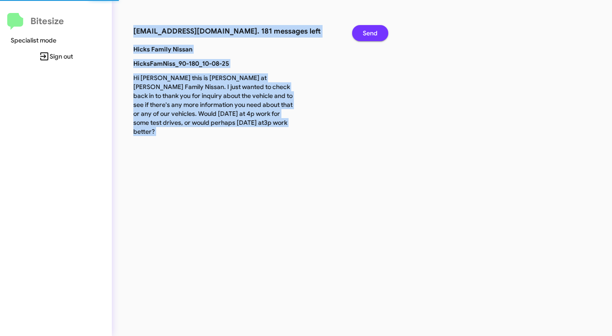
click at [363, 34] on span "Send" at bounding box center [370, 33] width 15 height 16
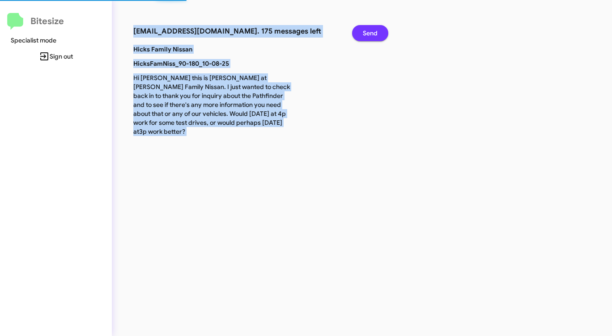
click at [363, 34] on span "Send" at bounding box center [370, 33] width 15 height 16
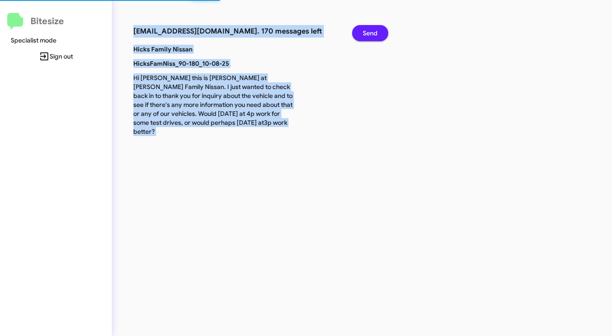
click at [363, 34] on span "Send" at bounding box center [370, 33] width 15 height 16
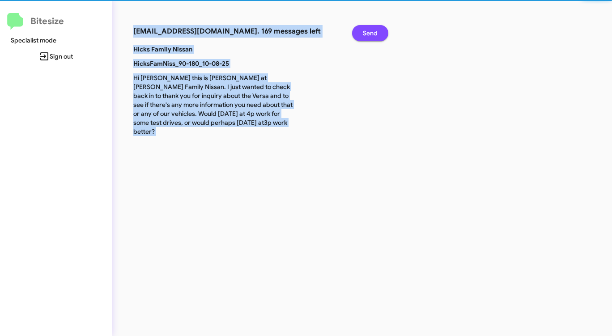
click at [363, 34] on span "Send" at bounding box center [370, 33] width 15 height 16
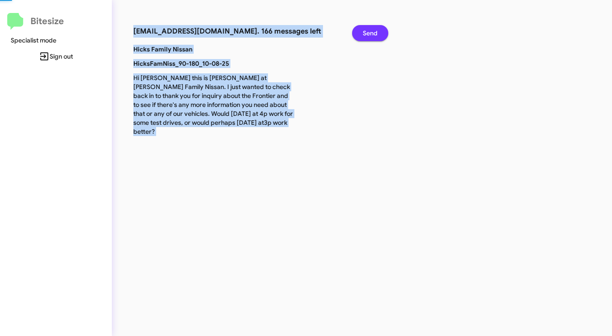
click at [363, 34] on span "Send" at bounding box center [370, 33] width 15 height 16
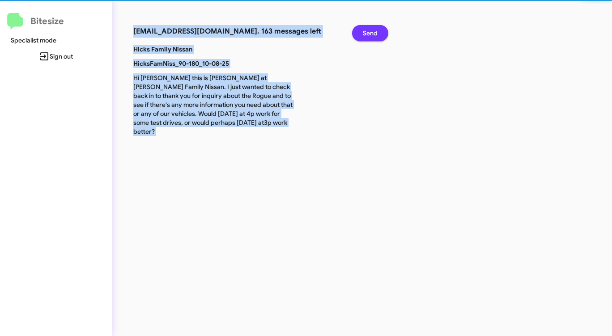
click at [363, 34] on span "Send" at bounding box center [370, 33] width 15 height 16
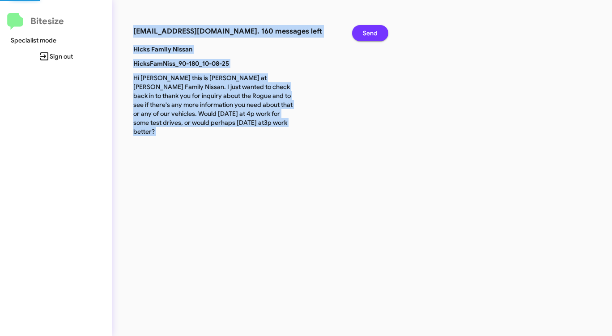
click at [363, 34] on span "Send" at bounding box center [370, 33] width 15 height 16
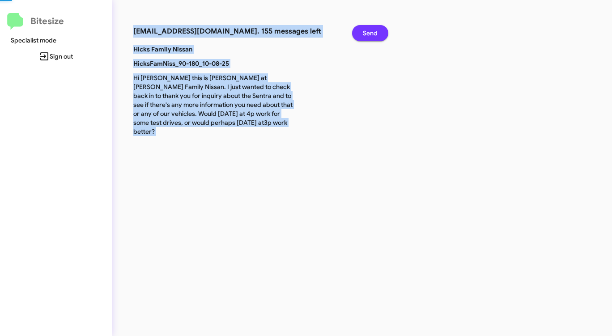
click at [363, 34] on span "Send" at bounding box center [370, 33] width 15 height 16
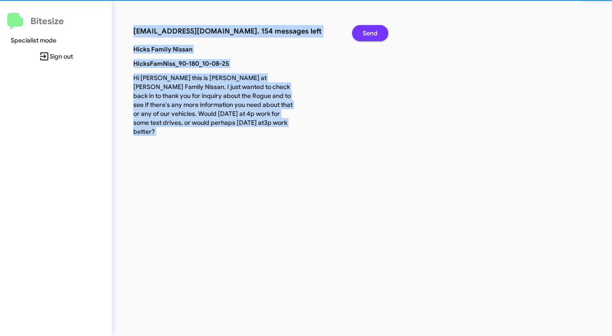
click at [363, 34] on span "Send" at bounding box center [370, 33] width 15 height 16
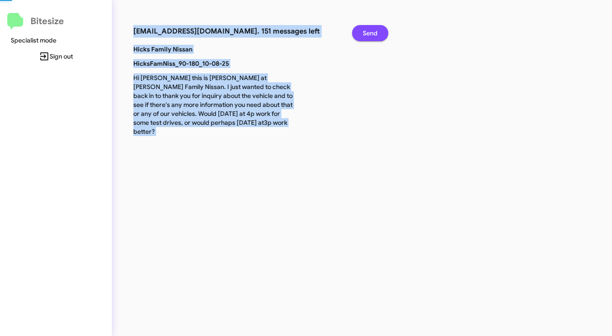
click at [363, 34] on span "Send" at bounding box center [370, 33] width 15 height 16
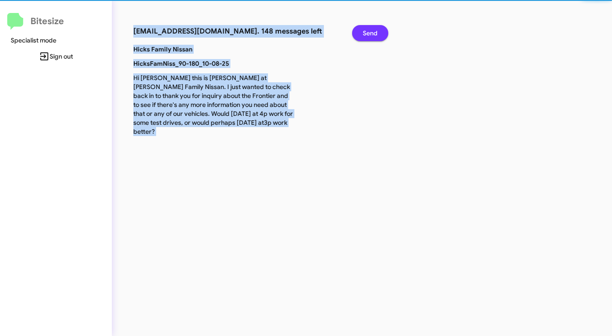
click at [363, 34] on span "Send" at bounding box center [370, 33] width 15 height 16
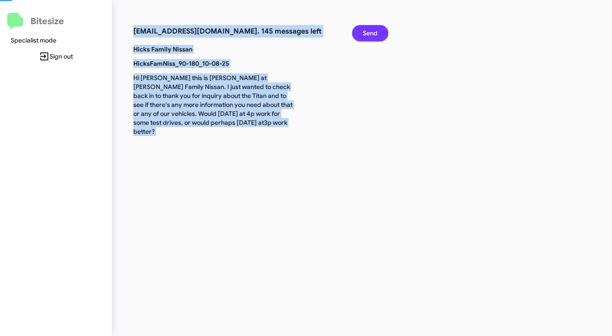
click at [363, 34] on span "Send" at bounding box center [370, 33] width 15 height 16
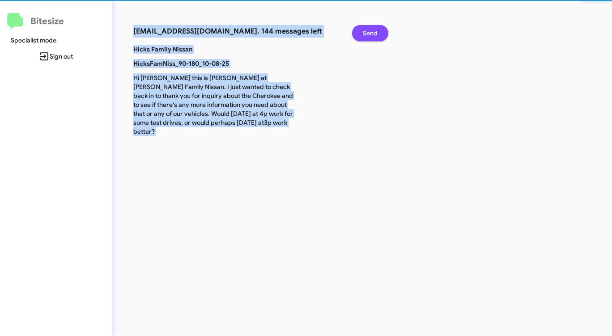
click at [363, 34] on span "Send" at bounding box center [370, 33] width 15 height 16
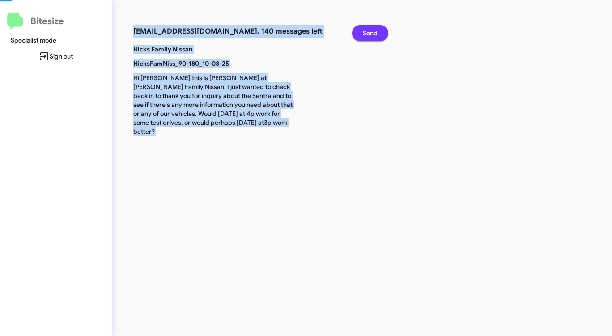
click at [363, 34] on span "Send" at bounding box center [370, 33] width 15 height 16
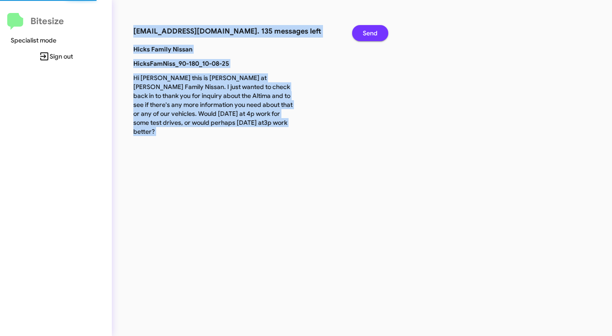
click at [363, 34] on span "Send" at bounding box center [370, 33] width 15 height 16
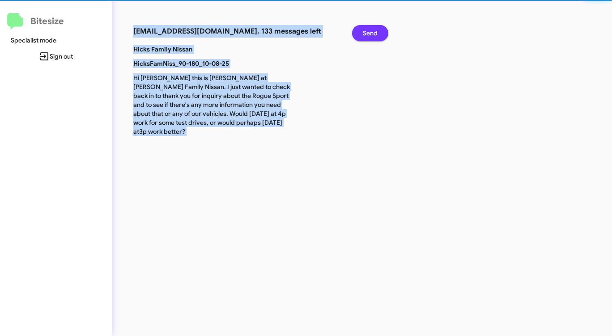
click at [363, 34] on span "Send" at bounding box center [370, 33] width 15 height 16
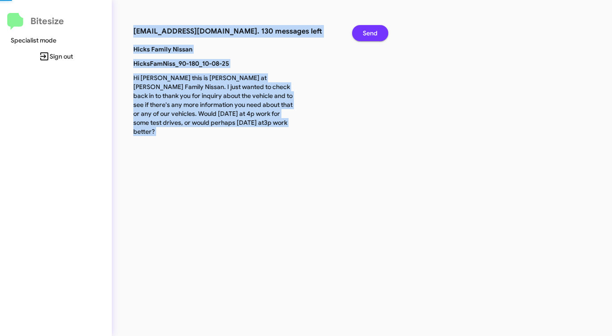
click at [363, 34] on span "Send" at bounding box center [370, 33] width 15 height 16
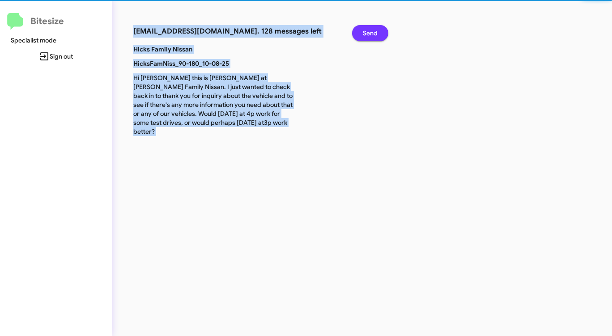
click at [363, 34] on span "Send" at bounding box center [370, 33] width 15 height 16
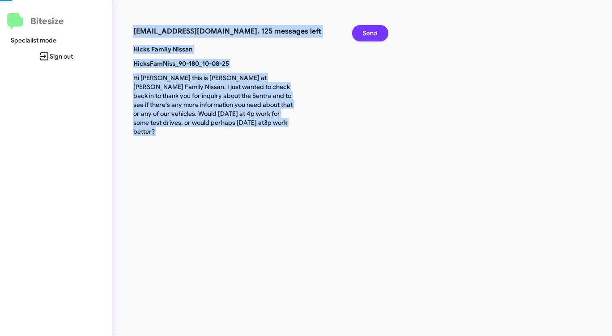
click at [363, 34] on span "Send" at bounding box center [370, 33] width 15 height 16
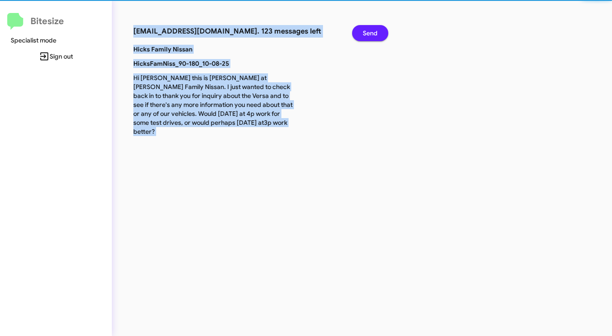
click at [363, 34] on span "Send" at bounding box center [370, 33] width 15 height 16
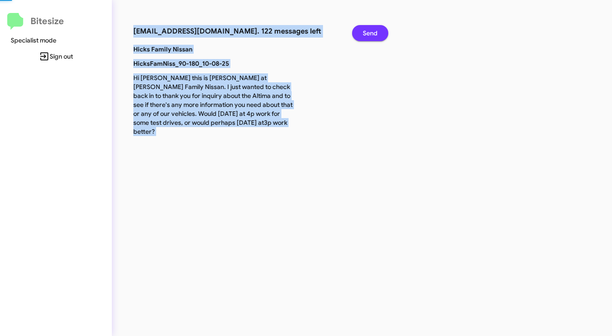
click at [363, 34] on span "Send" at bounding box center [370, 33] width 15 height 16
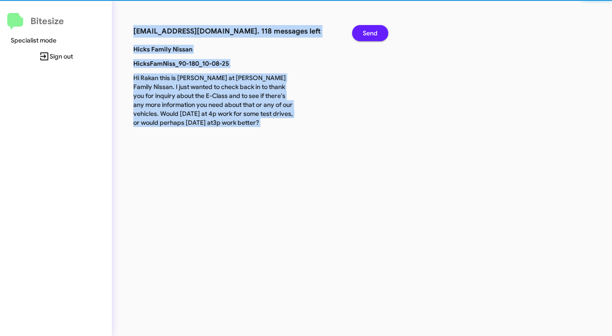
click at [363, 34] on span "Send" at bounding box center [370, 33] width 15 height 16
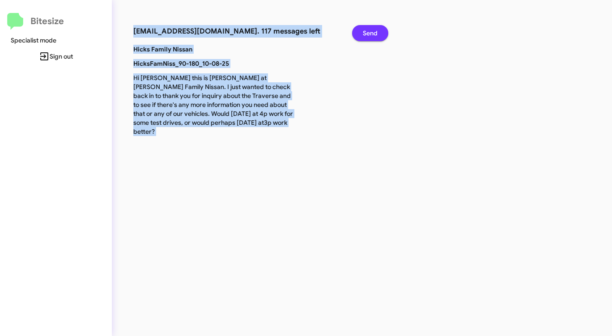
click at [363, 34] on span "Send" at bounding box center [370, 33] width 15 height 16
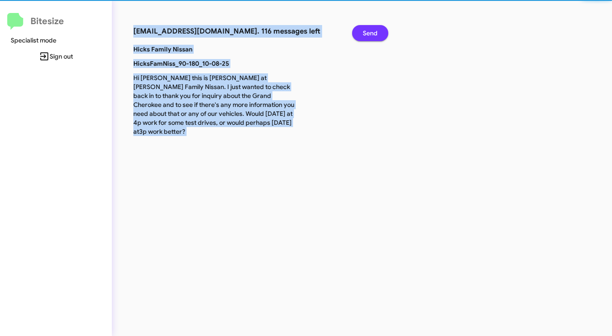
click at [363, 34] on span "Send" at bounding box center [370, 33] width 15 height 16
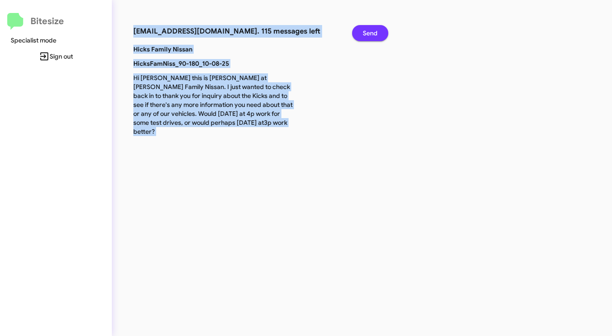
click at [363, 34] on span "Send" at bounding box center [370, 33] width 15 height 16
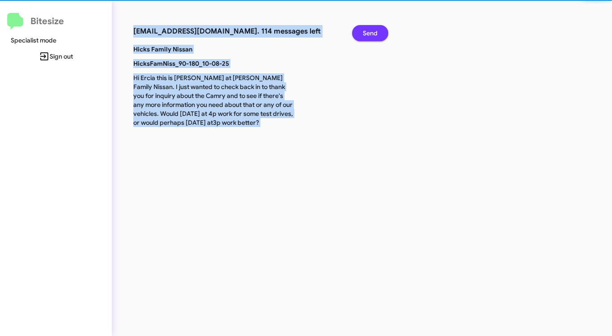
click at [363, 34] on span "Send" at bounding box center [370, 33] width 15 height 16
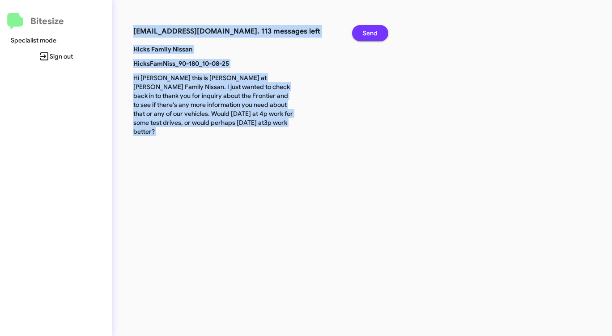
click at [363, 34] on span "Send" at bounding box center [370, 33] width 15 height 16
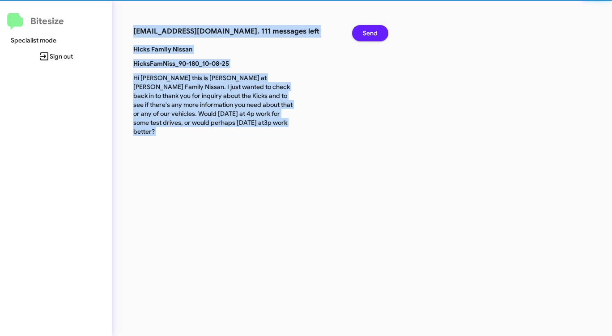
click at [364, 34] on span "Send" at bounding box center [370, 33] width 15 height 16
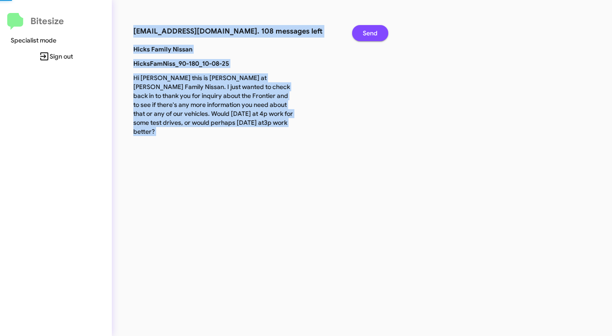
click at [364, 34] on span "Send" at bounding box center [370, 33] width 15 height 16
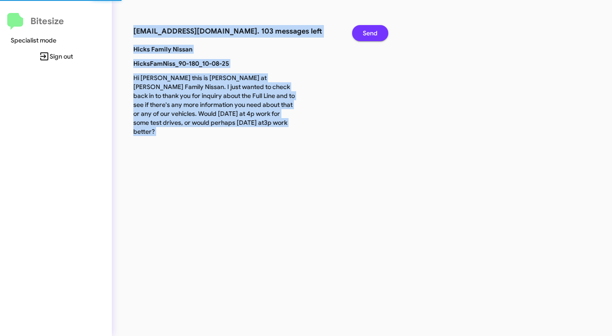
click at [364, 34] on span "Send" at bounding box center [370, 33] width 15 height 16
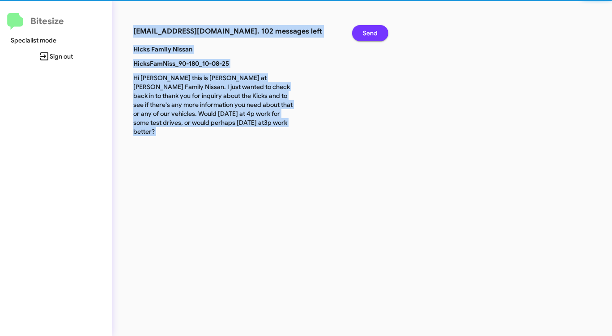
click at [364, 34] on span "Send" at bounding box center [370, 33] width 15 height 16
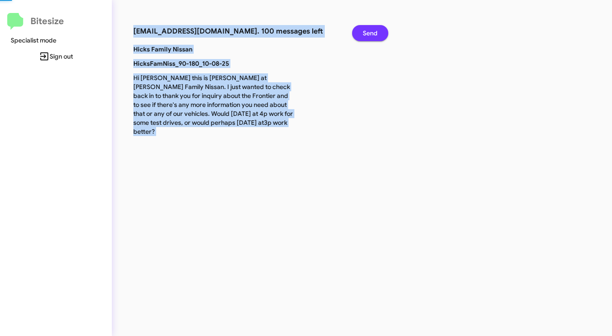
click at [364, 34] on span "Send" at bounding box center [370, 33] width 15 height 16
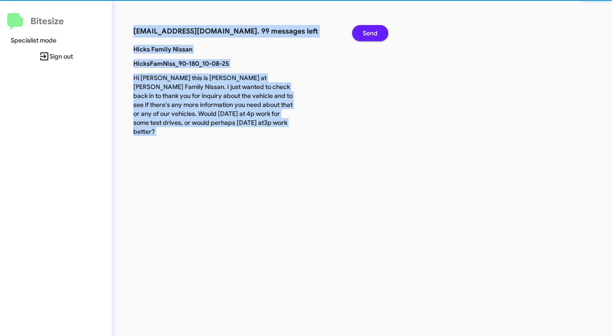
click at [364, 34] on span "Send" at bounding box center [370, 33] width 15 height 16
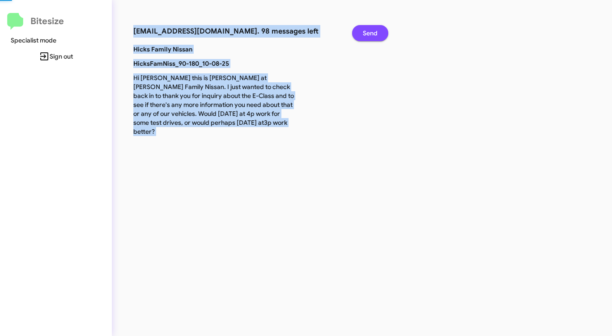
click at [364, 34] on span "Send" at bounding box center [370, 33] width 15 height 16
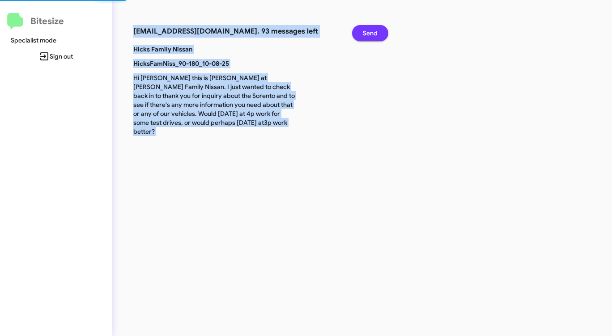
click at [364, 34] on span "Send" at bounding box center [370, 33] width 15 height 16
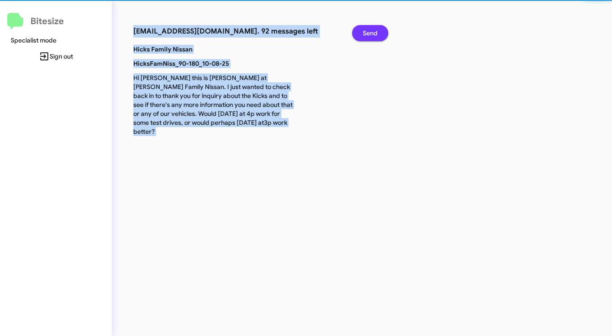
click at [364, 34] on span "Send" at bounding box center [370, 33] width 15 height 16
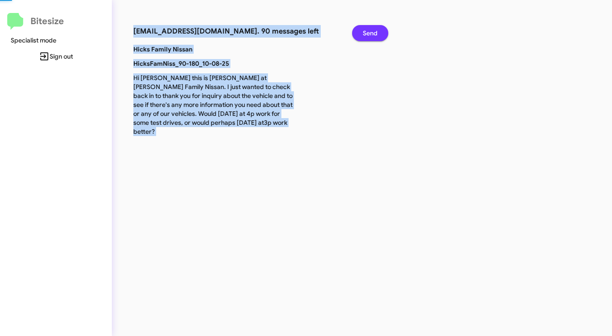
click at [364, 34] on span "Send" at bounding box center [370, 33] width 15 height 16
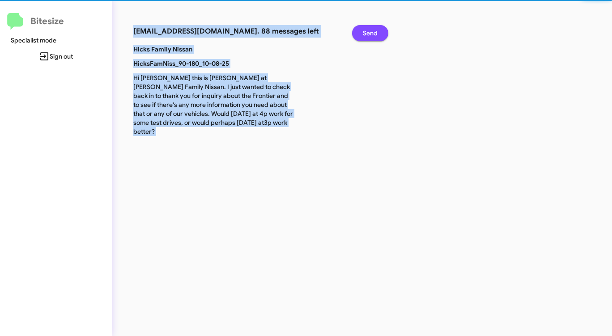
click at [364, 34] on span "Send" at bounding box center [370, 33] width 15 height 16
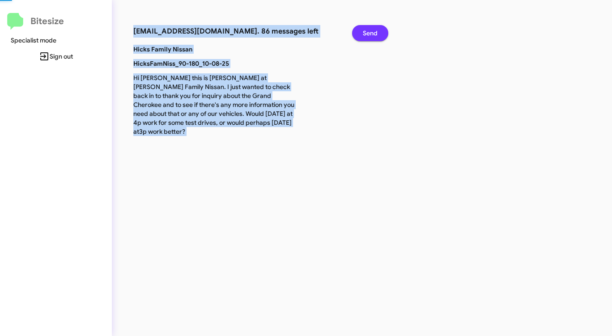
click at [364, 34] on span "Send" at bounding box center [370, 33] width 15 height 16
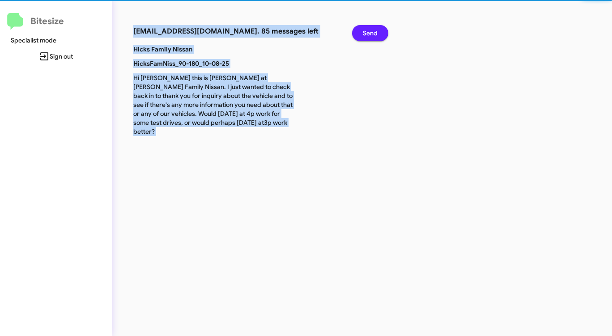
click at [364, 34] on span "Send" at bounding box center [370, 33] width 15 height 16
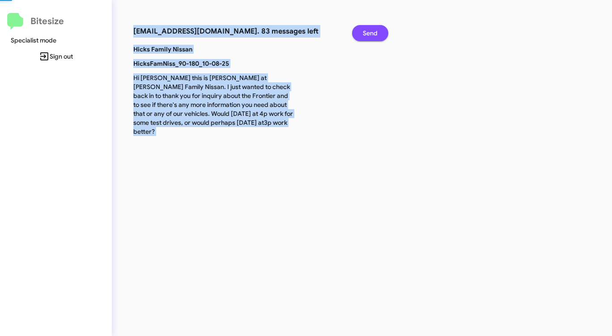
click at [364, 34] on span "Send" at bounding box center [370, 33] width 15 height 16
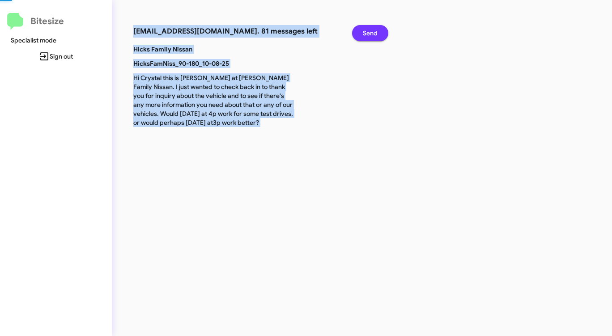
click at [364, 34] on span "Send" at bounding box center [370, 33] width 15 height 16
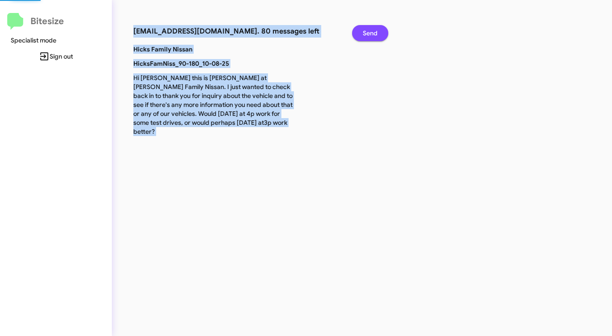
click at [364, 34] on span "Send" at bounding box center [370, 33] width 15 height 16
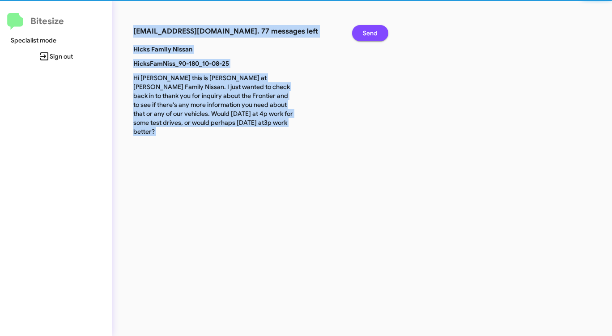
click at [364, 34] on span "Send" at bounding box center [370, 33] width 15 height 16
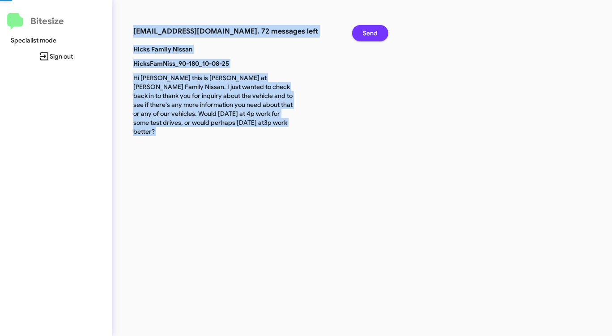
click at [364, 34] on span "Send" at bounding box center [370, 33] width 15 height 16
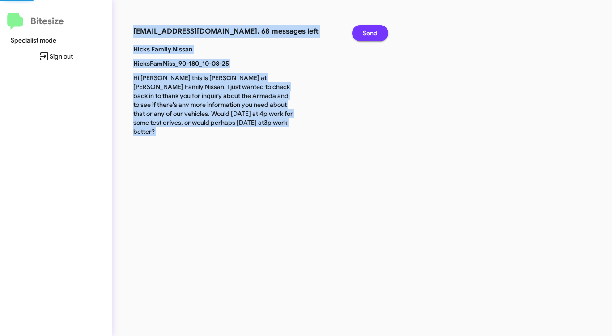
click at [364, 34] on span "Send" at bounding box center [370, 33] width 15 height 16
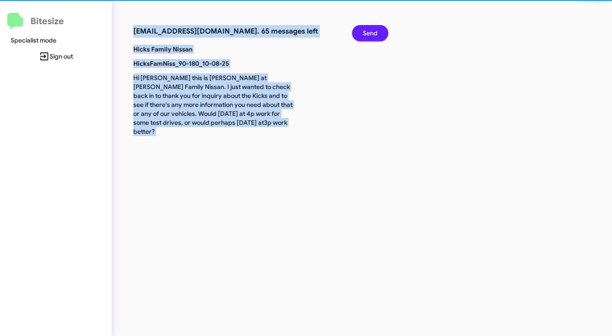
click at [364, 34] on span "Send" at bounding box center [370, 33] width 15 height 16
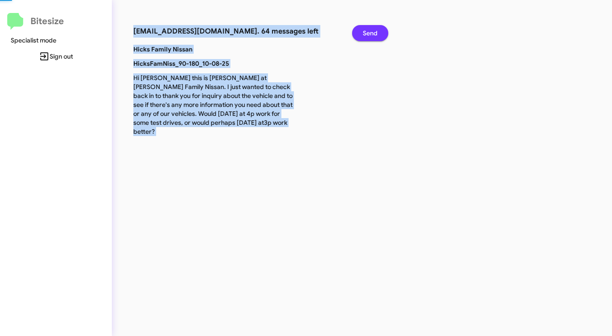
click at [364, 34] on span "Send" at bounding box center [370, 33] width 15 height 16
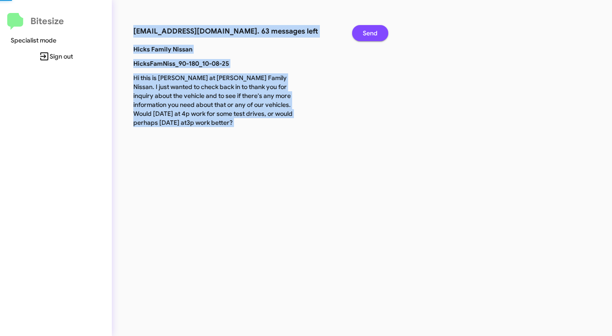
click at [364, 34] on span "Send" at bounding box center [370, 33] width 15 height 16
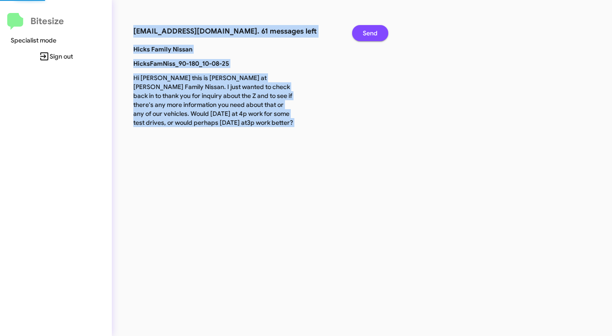
click at [364, 34] on span "Send" at bounding box center [370, 33] width 15 height 16
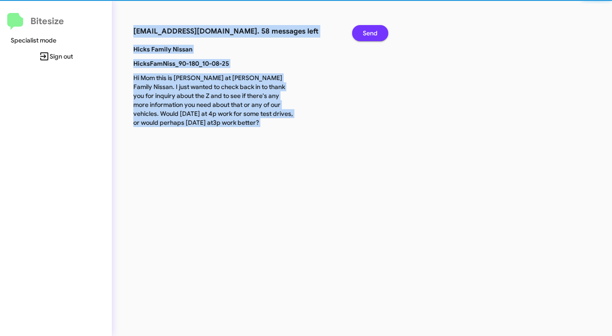
click at [364, 34] on span "Send" at bounding box center [370, 33] width 15 height 16
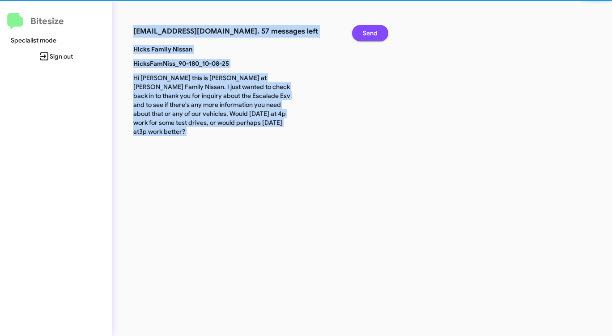
click at [364, 34] on span "Send" at bounding box center [370, 33] width 15 height 16
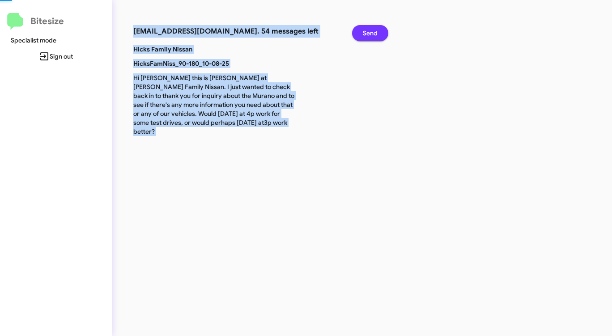
click at [364, 34] on span "Send" at bounding box center [370, 33] width 15 height 16
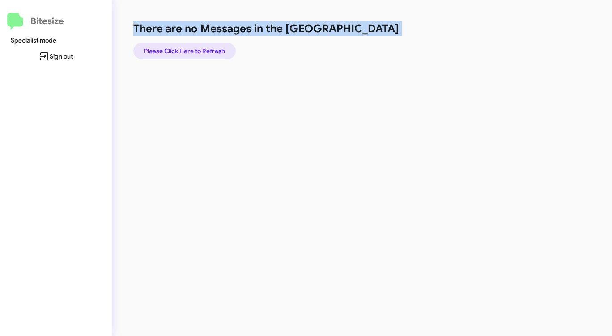
click at [178, 49] on span "Please Click Here to Refresh" at bounding box center [184, 51] width 81 height 16
